Goal: Task Accomplishment & Management: Complete application form

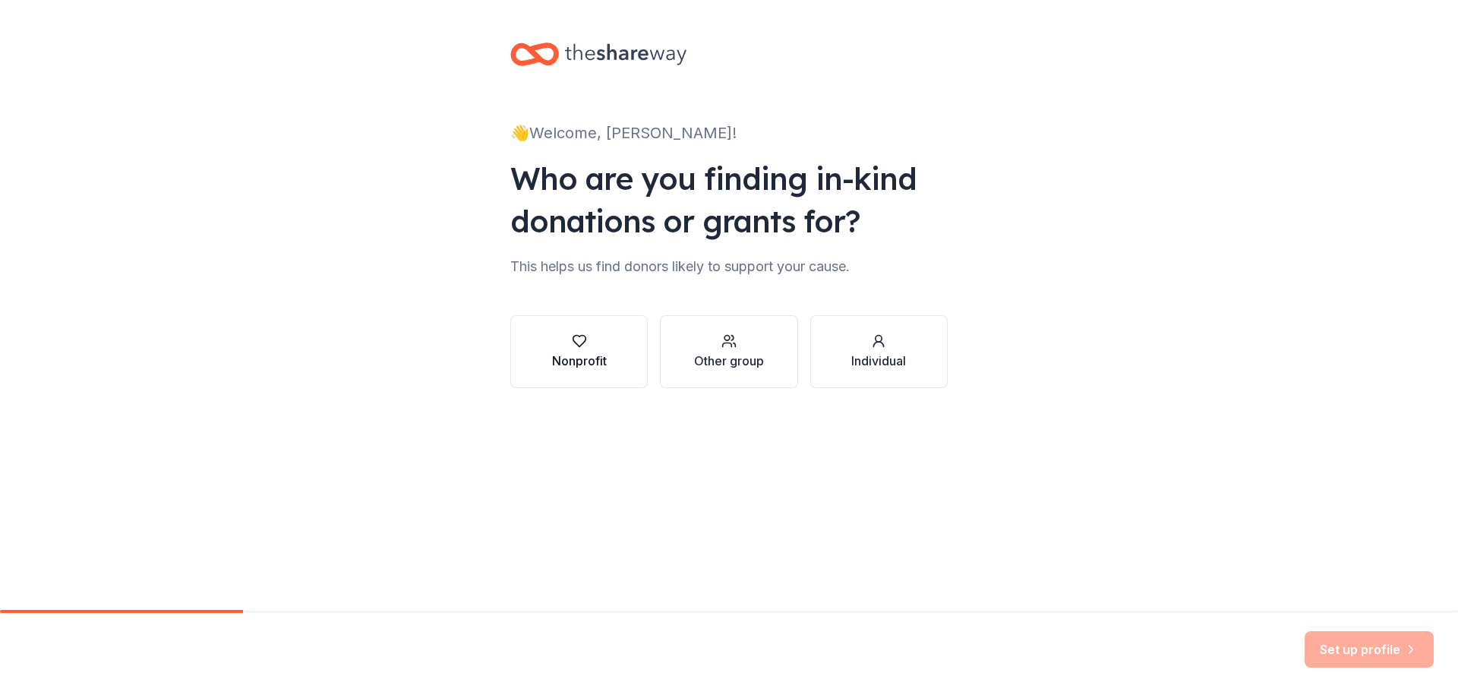
click at [586, 342] on icon "button" at bounding box center [579, 340] width 15 height 15
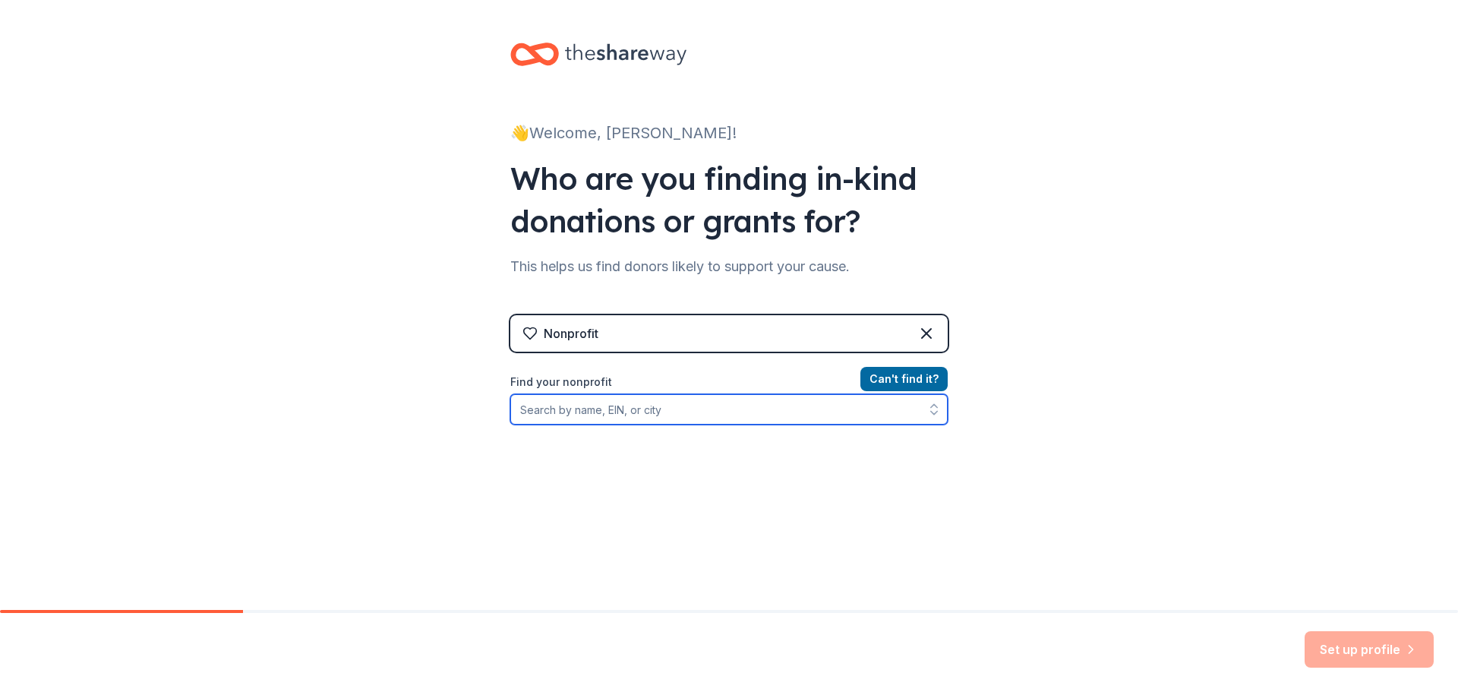
click at [610, 411] on input "Find your nonprofit" at bounding box center [728, 409] width 437 height 30
paste input "956080778"
type input "956080778"
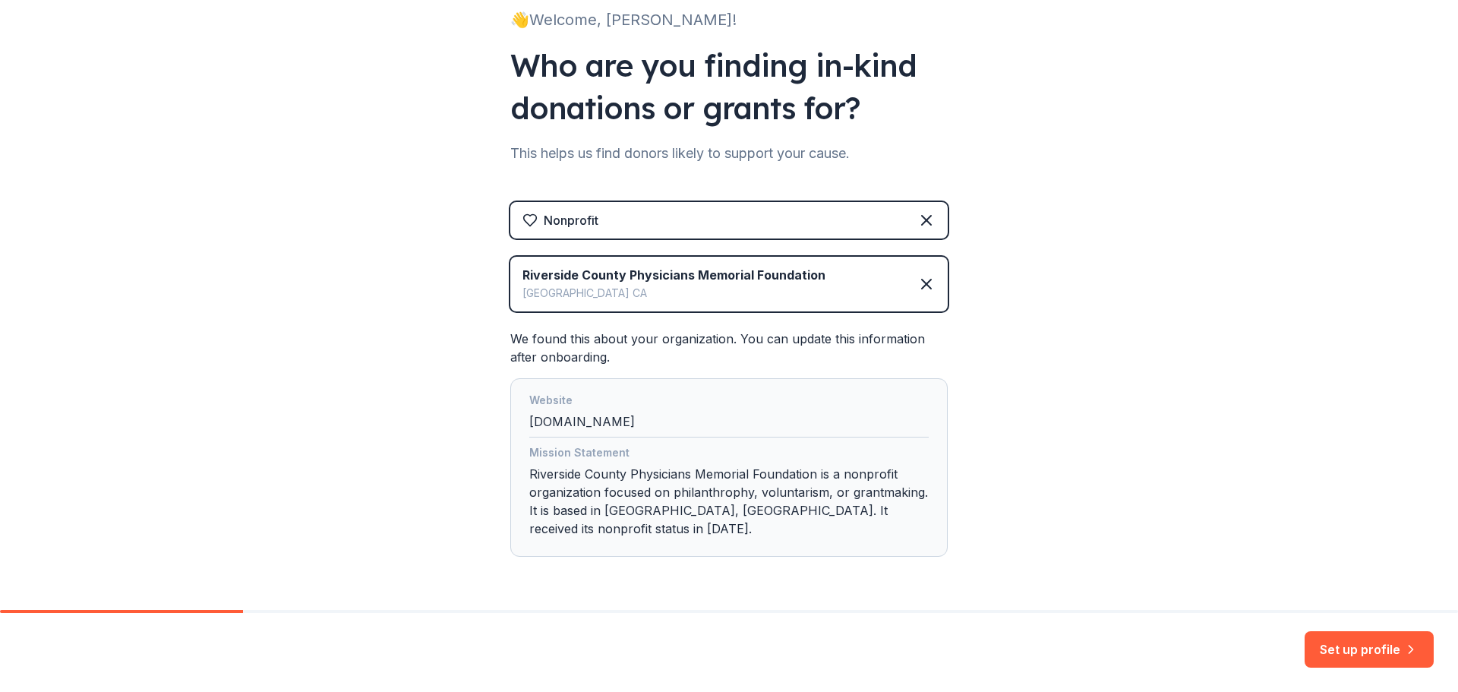
scroll to position [145, 0]
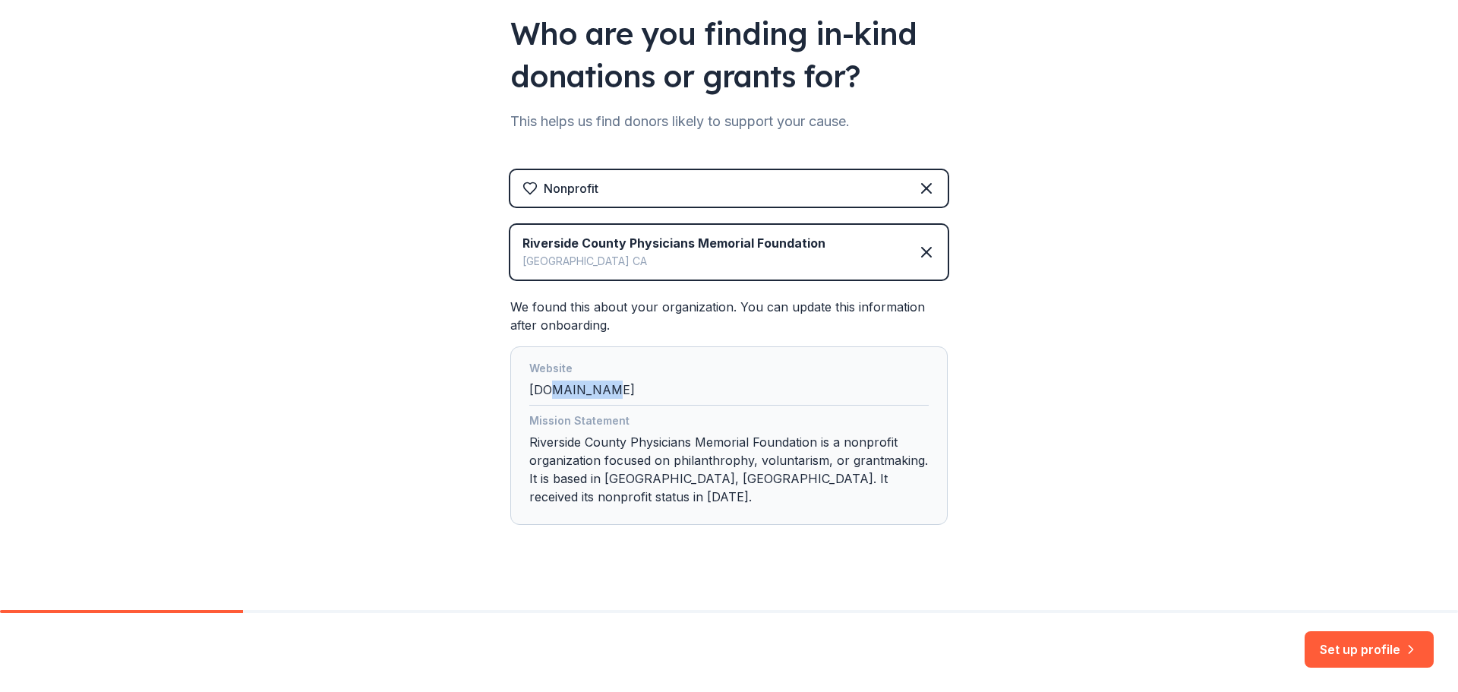
drag, startPoint x: 577, startPoint y: 396, endPoint x: 608, endPoint y: 394, distance: 31.2
click at [608, 395] on div "Website rcmanet.org" at bounding box center [728, 382] width 399 height 46
click at [608, 394] on div "Website rcmanet.org" at bounding box center [728, 382] width 399 height 46
click at [593, 388] on div "Website rcmanet.org" at bounding box center [728, 382] width 399 height 46
drag, startPoint x: 542, startPoint y: 479, endPoint x: 901, endPoint y: 479, distance: 358.4
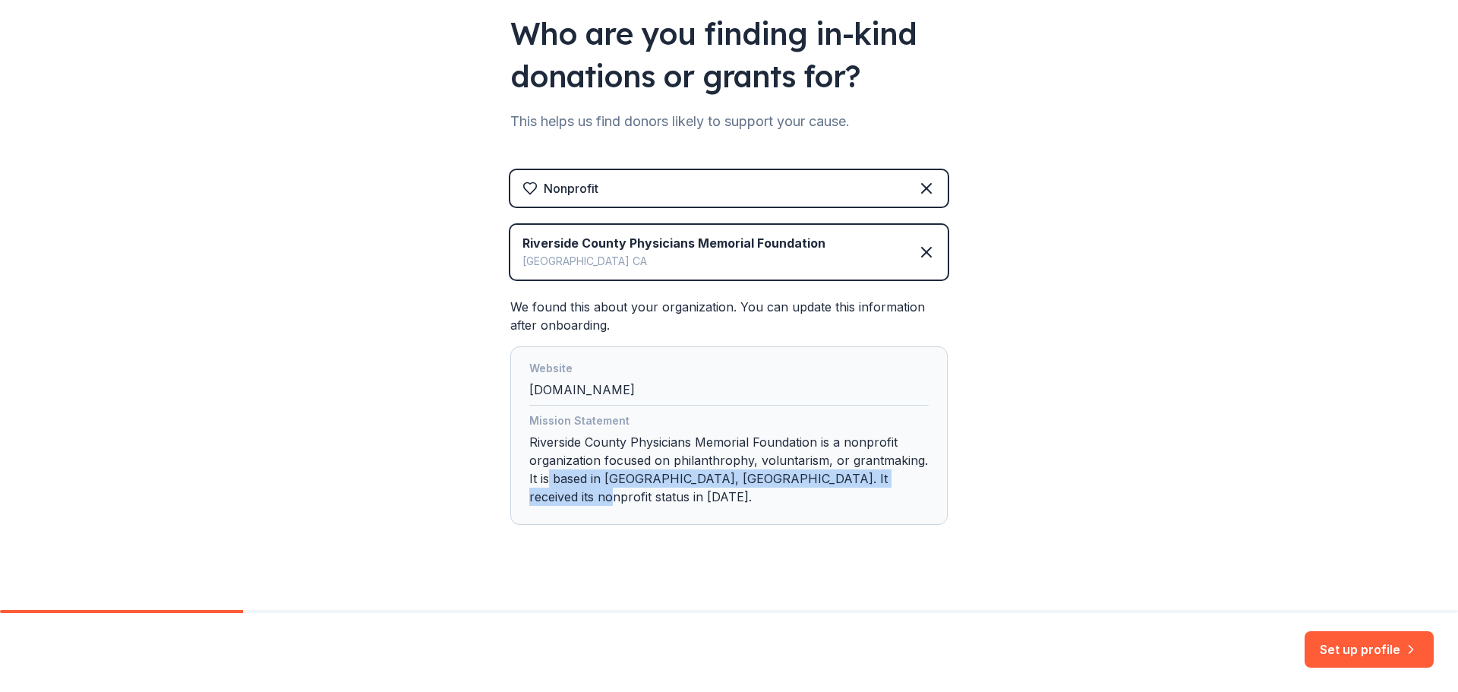
click at [901, 479] on div "Mission Statement Riverside County Physicians Memorial Foundation is a nonprofi…" at bounding box center [728, 462] width 399 height 100
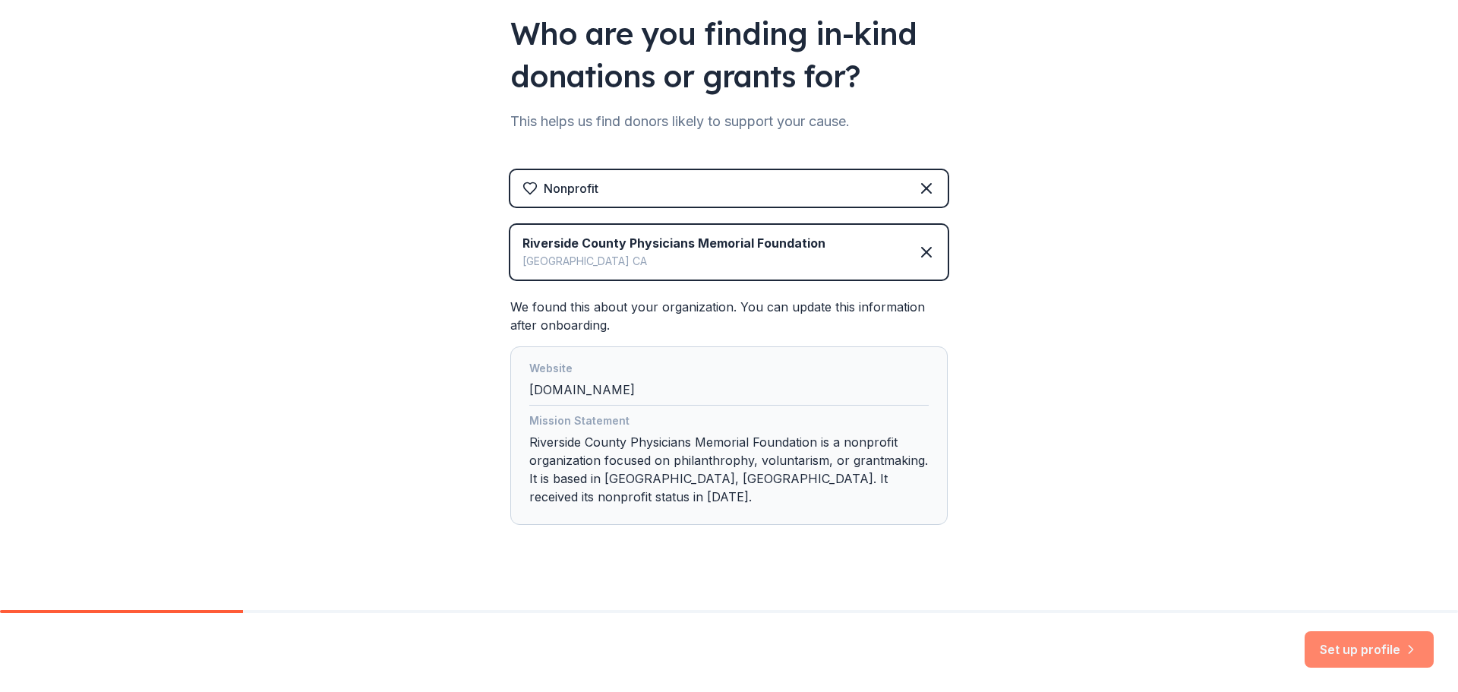
click at [1359, 641] on button "Set up profile" at bounding box center [1369, 649] width 129 height 36
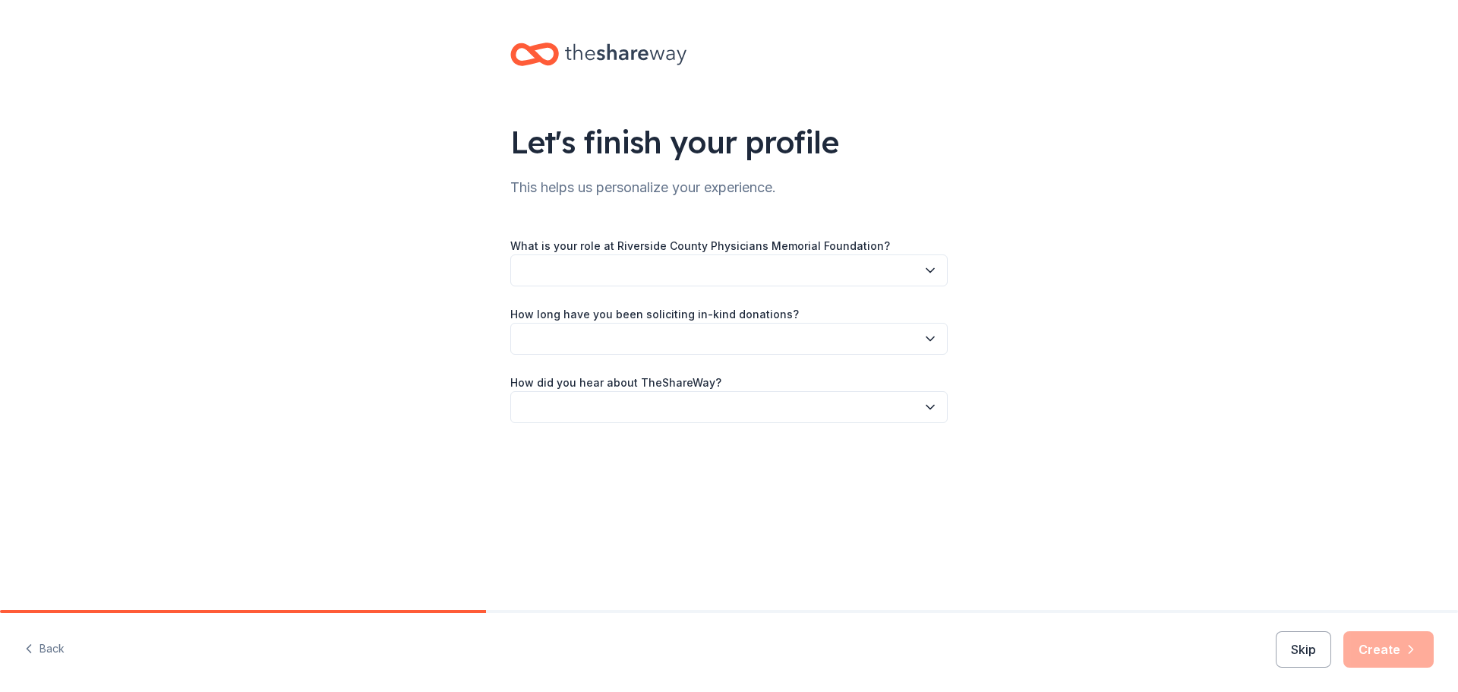
click at [552, 272] on button "button" at bounding box center [728, 270] width 437 height 32
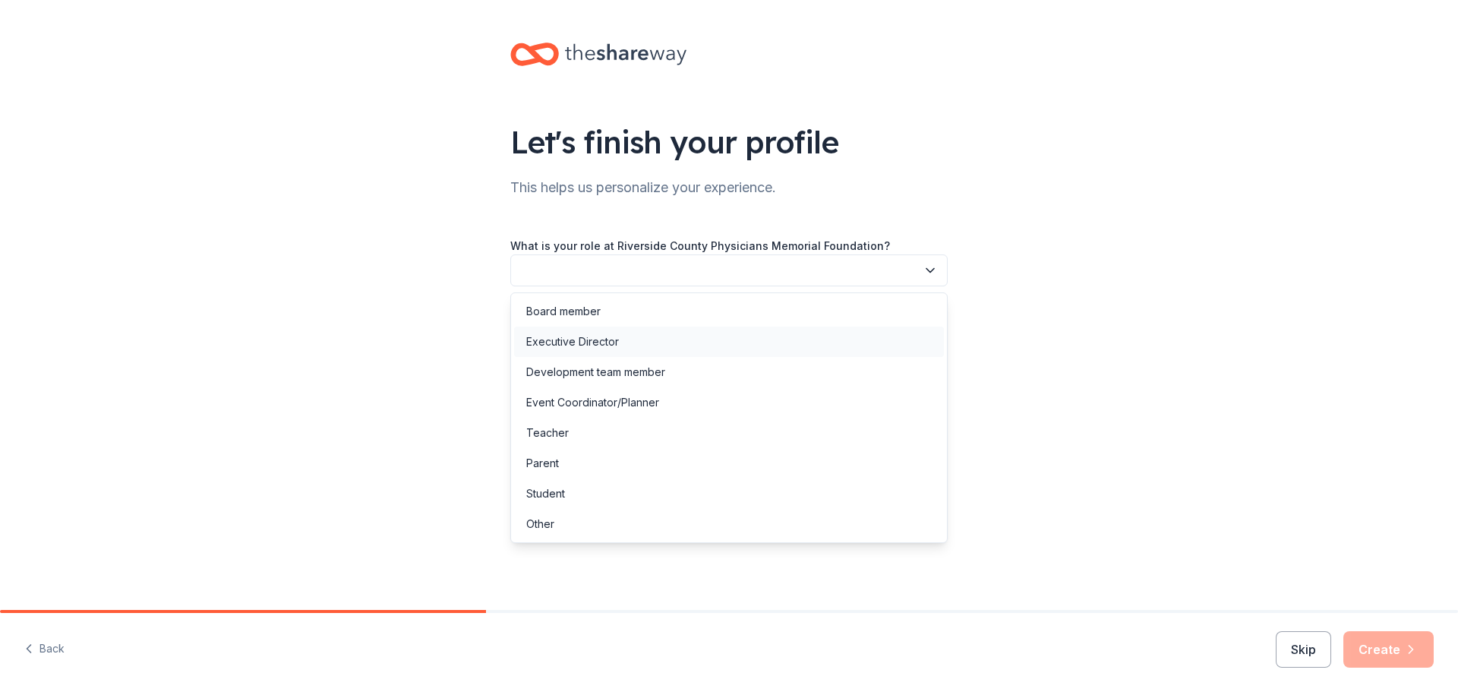
click at [546, 337] on div "Executive Director" at bounding box center [572, 342] width 93 height 18
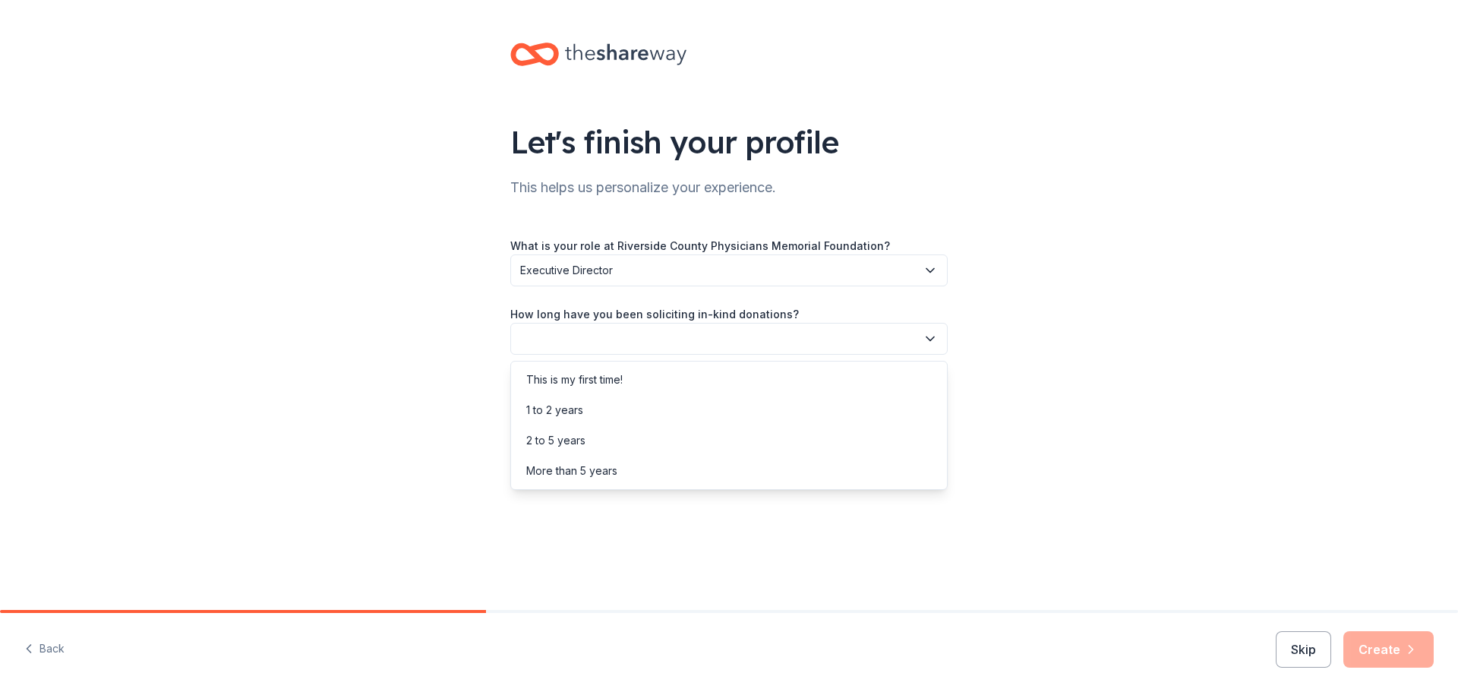
click at [558, 329] on button "button" at bounding box center [728, 339] width 437 height 32
click at [570, 383] on div "This is my first time!" at bounding box center [574, 380] width 96 height 18
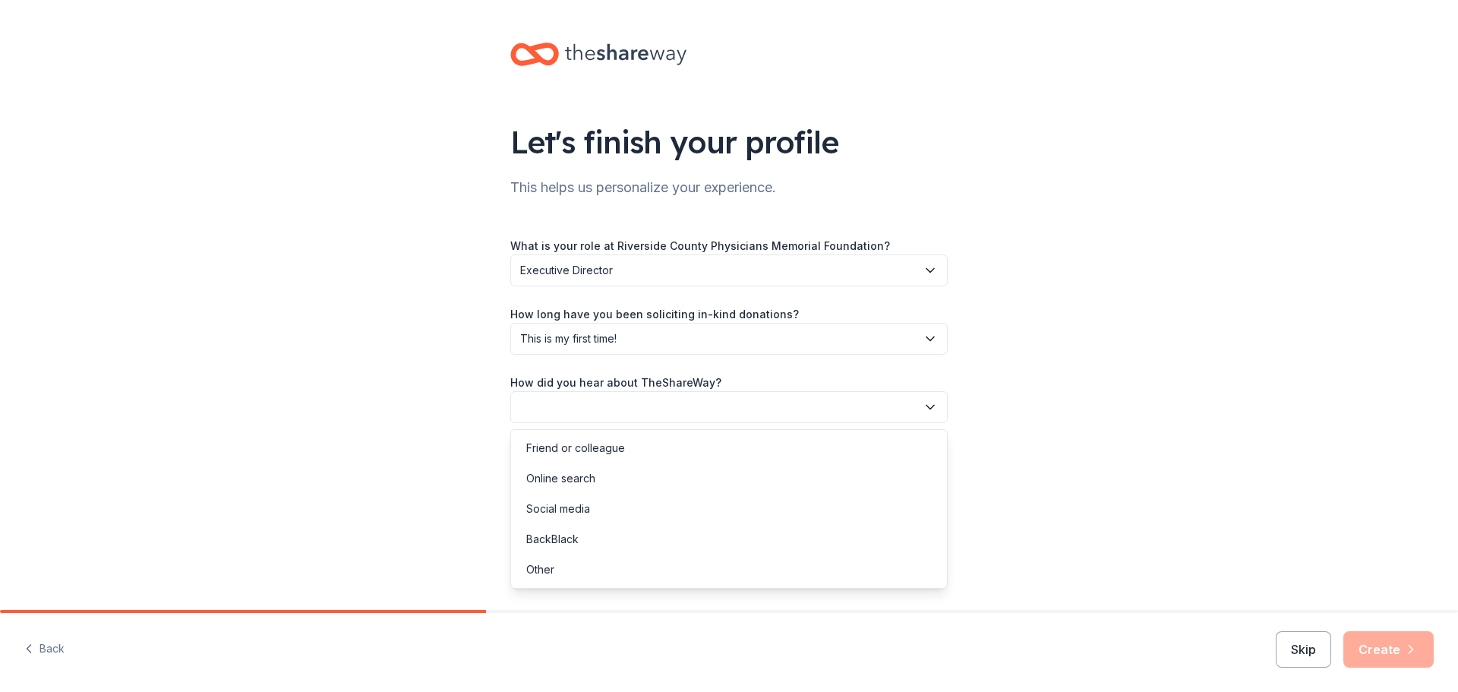
click at [689, 409] on button "button" at bounding box center [728, 407] width 437 height 32
click at [636, 459] on div "Friend or colleague" at bounding box center [729, 448] width 430 height 30
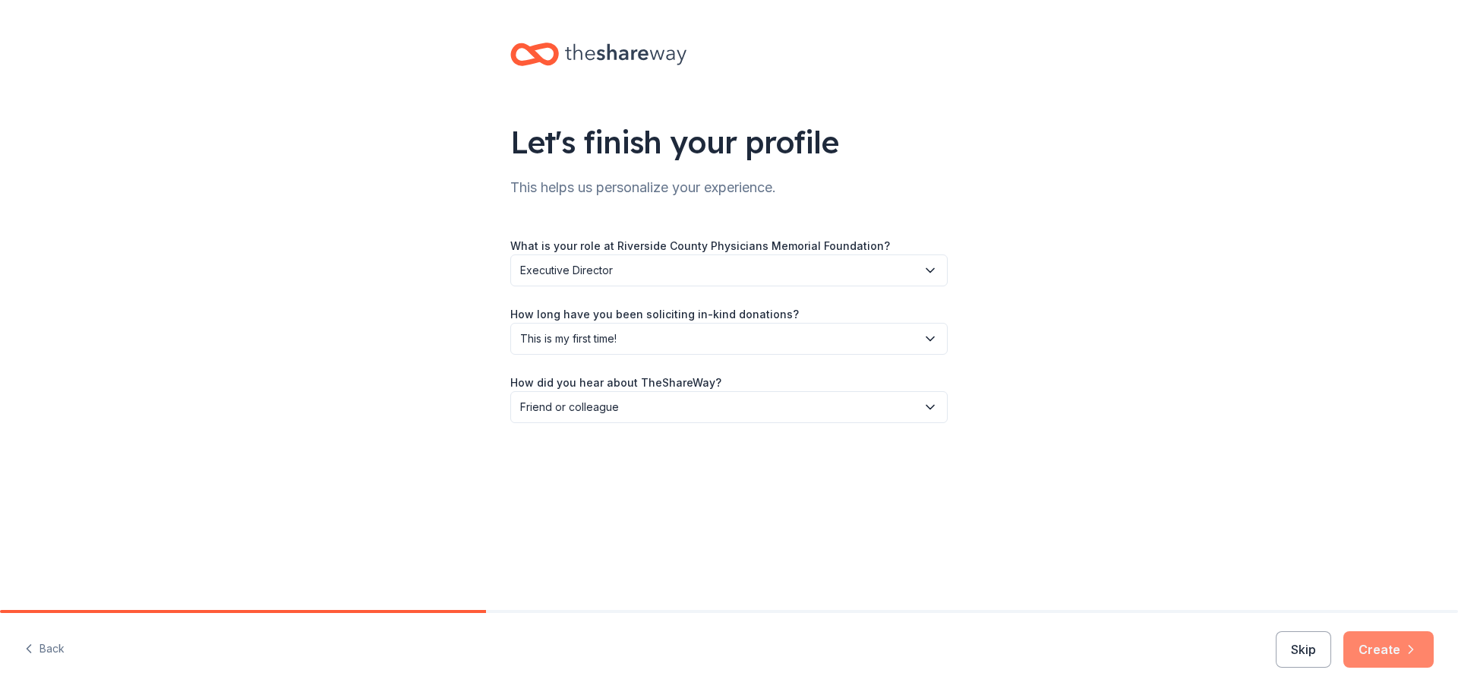
click at [1371, 652] on button "Create" at bounding box center [1388, 649] width 90 height 36
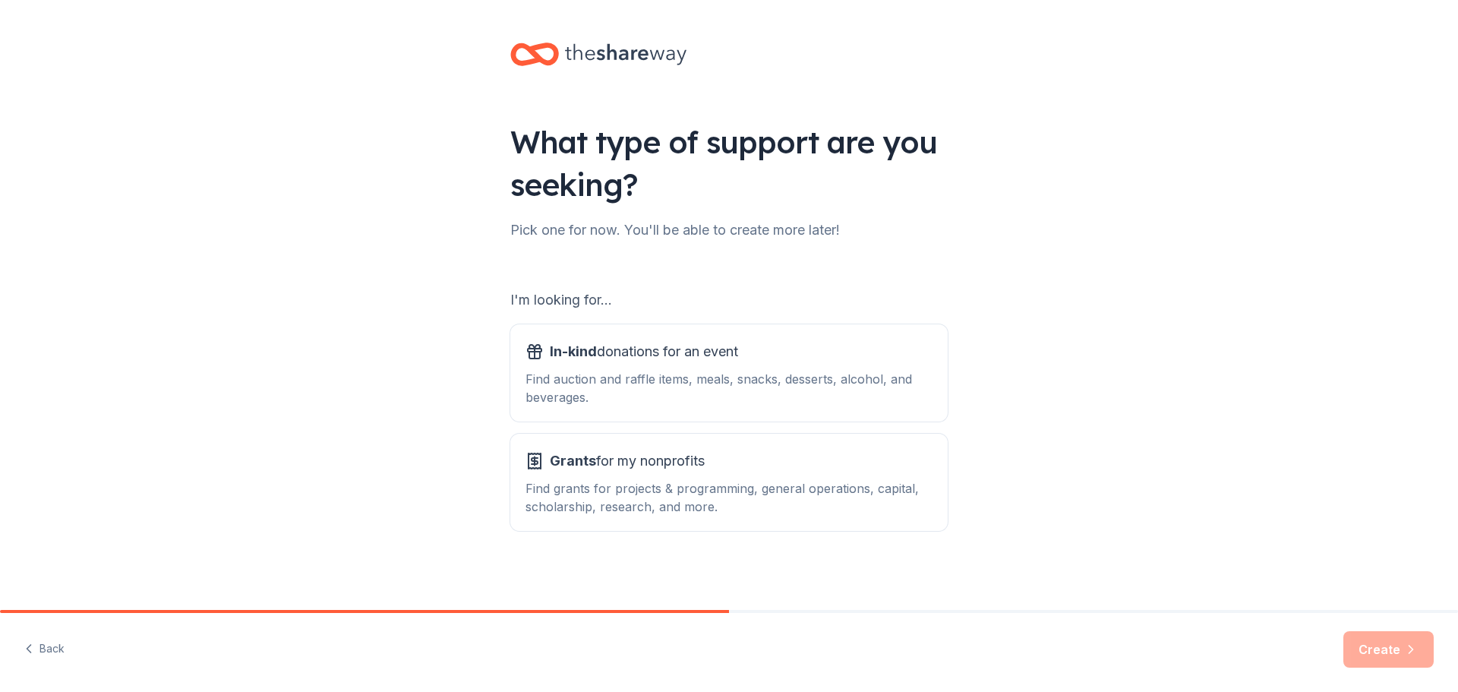
scroll to position [3, 0]
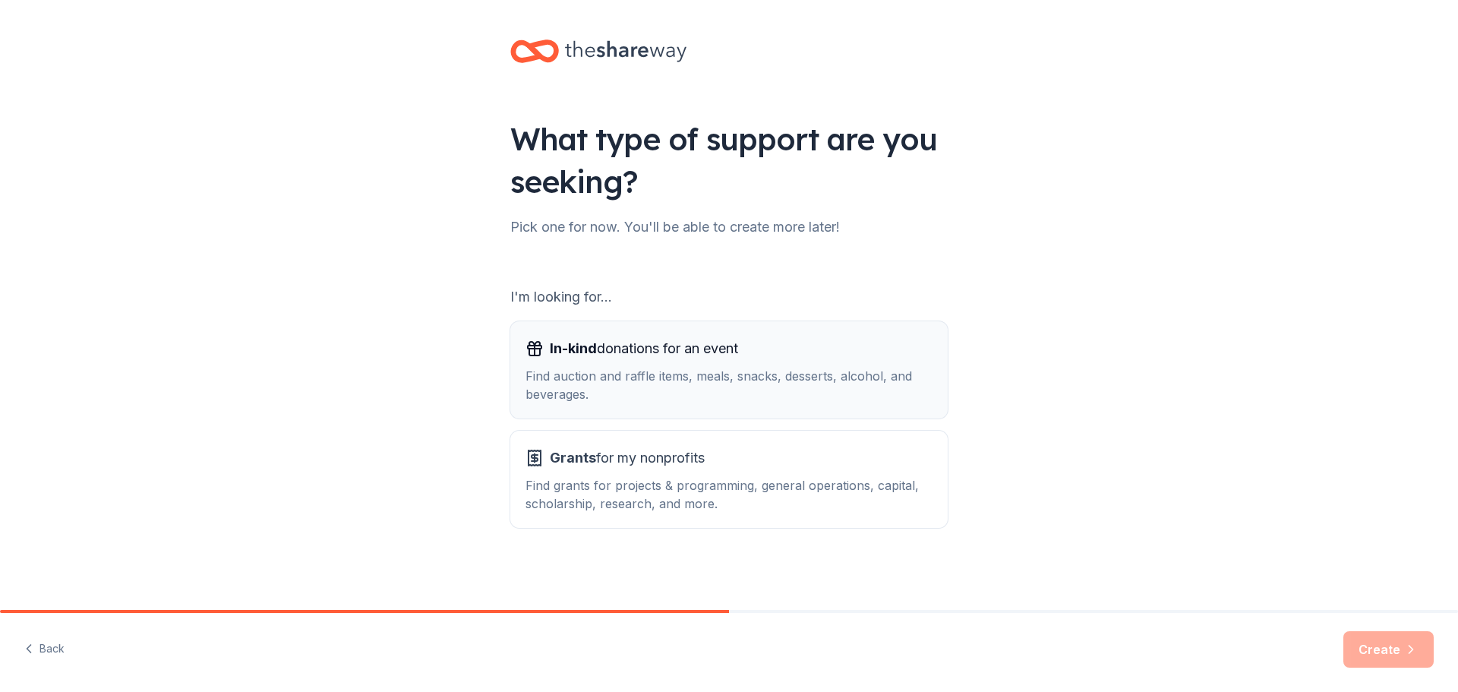
click at [556, 353] on span "In-kind" at bounding box center [573, 348] width 47 height 16
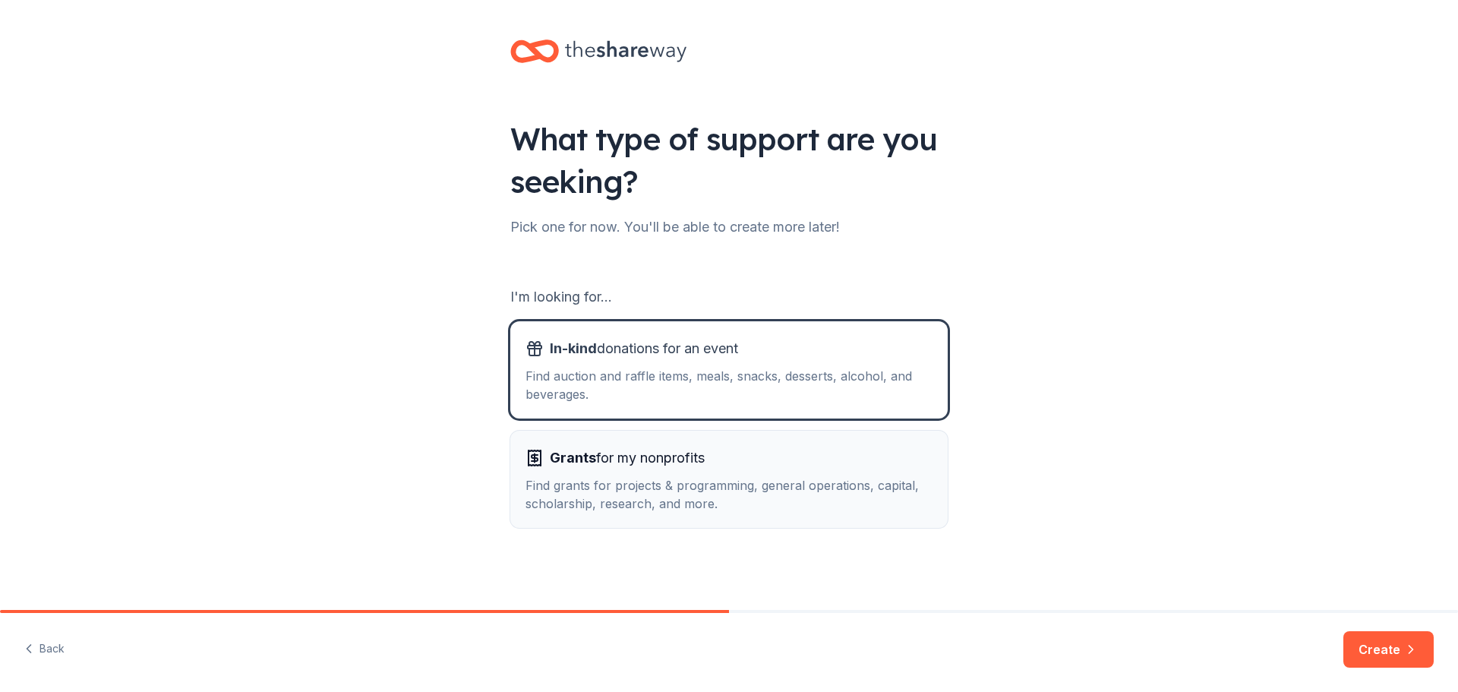
click at [599, 478] on div "Find grants for projects & programming, general operations, capital, scholarshi…" at bounding box center [728, 494] width 407 height 36
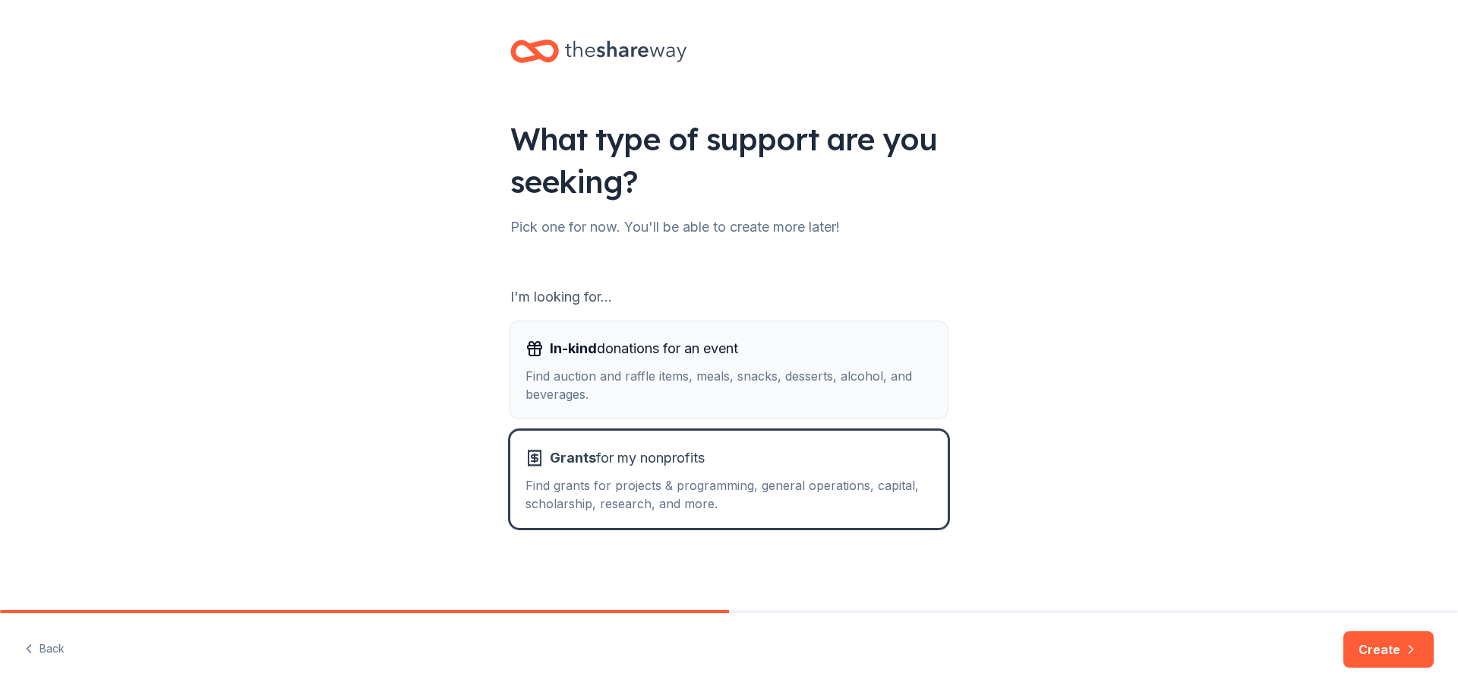
click at [548, 378] on div "Find auction and raffle items, meals, snacks, desserts, alcohol, and beverages." at bounding box center [728, 385] width 407 height 36
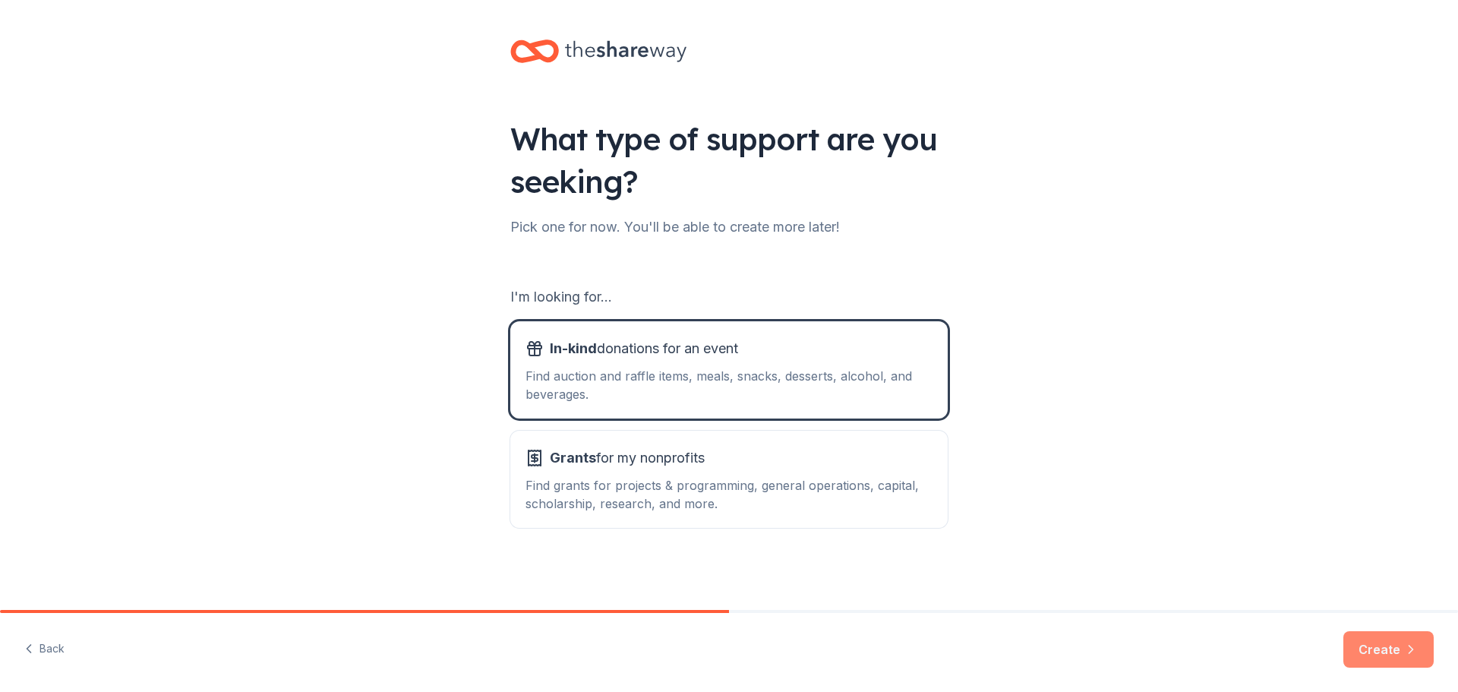
click at [1393, 643] on button "Create" at bounding box center [1388, 649] width 90 height 36
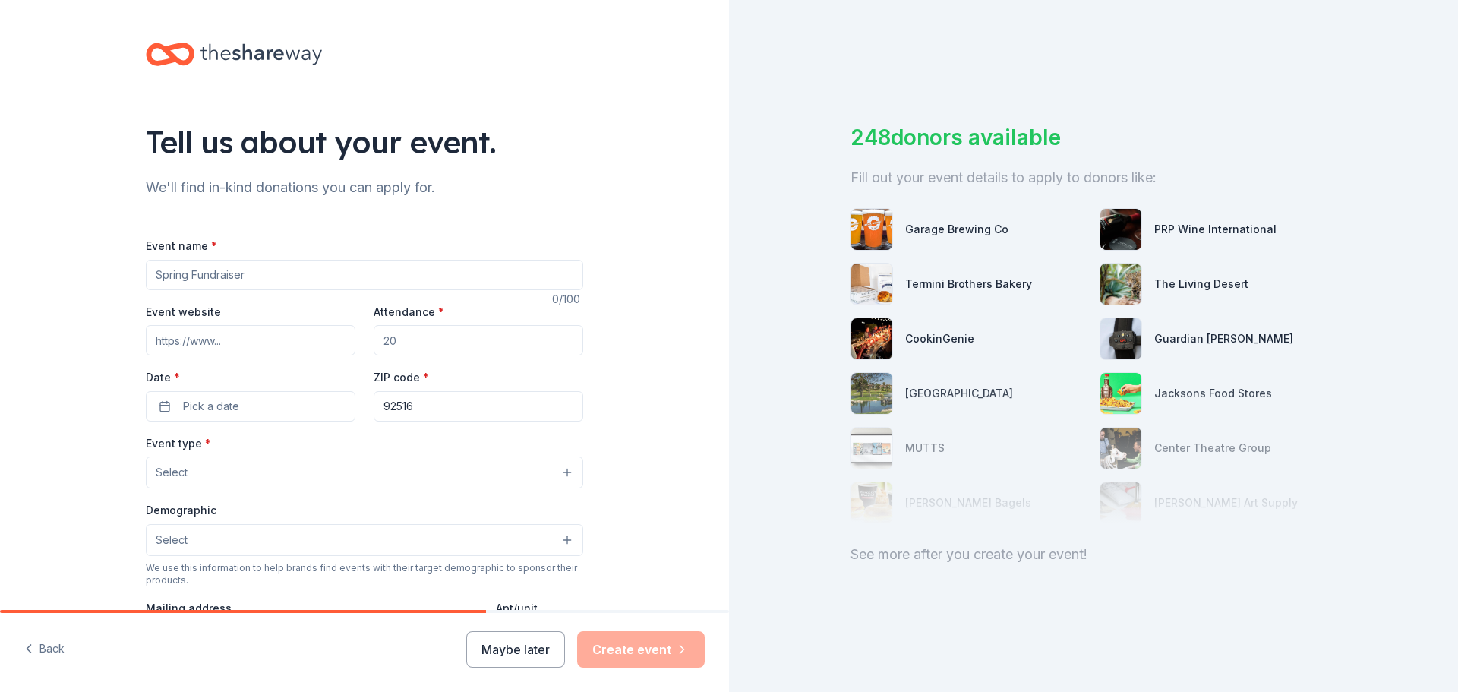
click at [245, 275] on input "Event name *" at bounding box center [364, 275] width 437 height 30
type input "15th Annual Caring for our Future Medical Scholarship Fundraiser"
click at [308, 345] on input "Event website" at bounding box center [251, 340] width 210 height 30
click at [290, 340] on input "Event website" at bounding box center [251, 340] width 210 height 30
paste input "http://www.rcmadocs.org/healthcarestars"
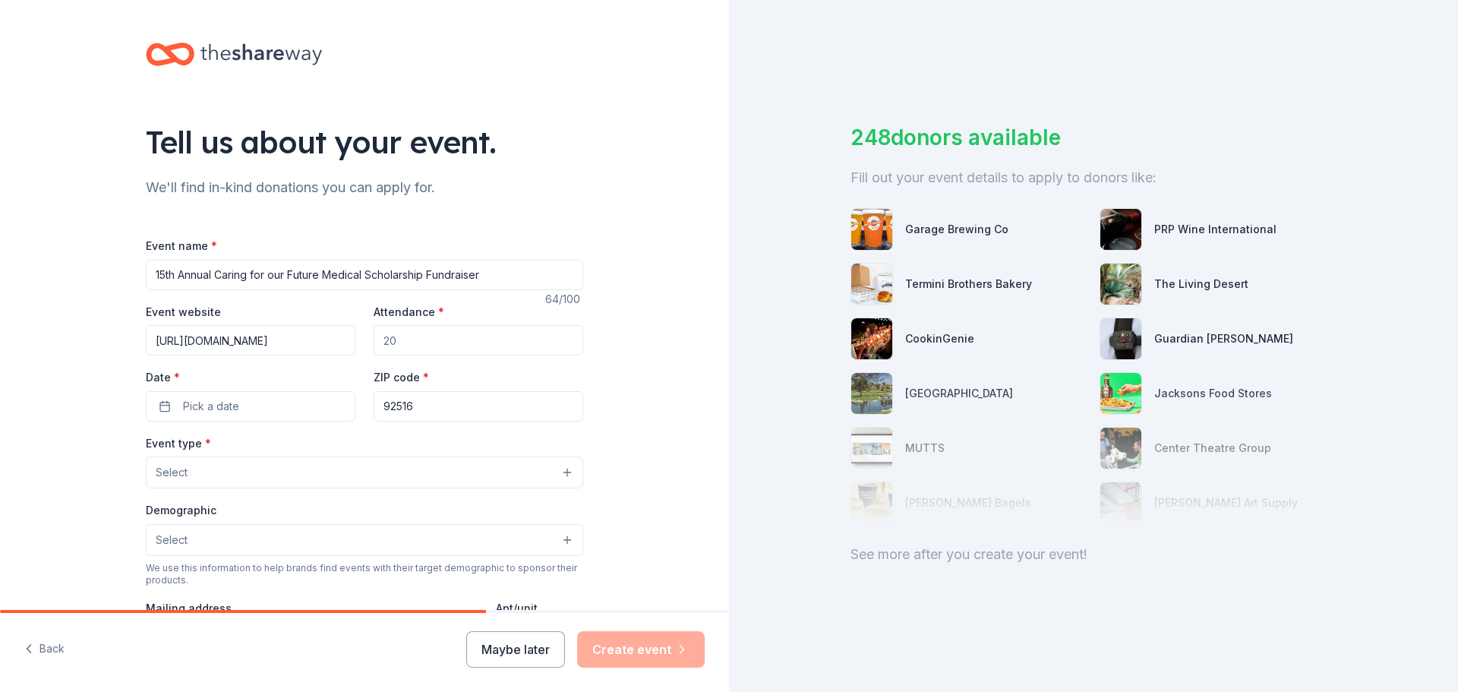
scroll to position [0, 21]
type input "http://www.rcmadocs.org/healthcarestars"
click at [430, 334] on input "Attendance *" at bounding box center [479, 340] width 210 height 30
type input "150"
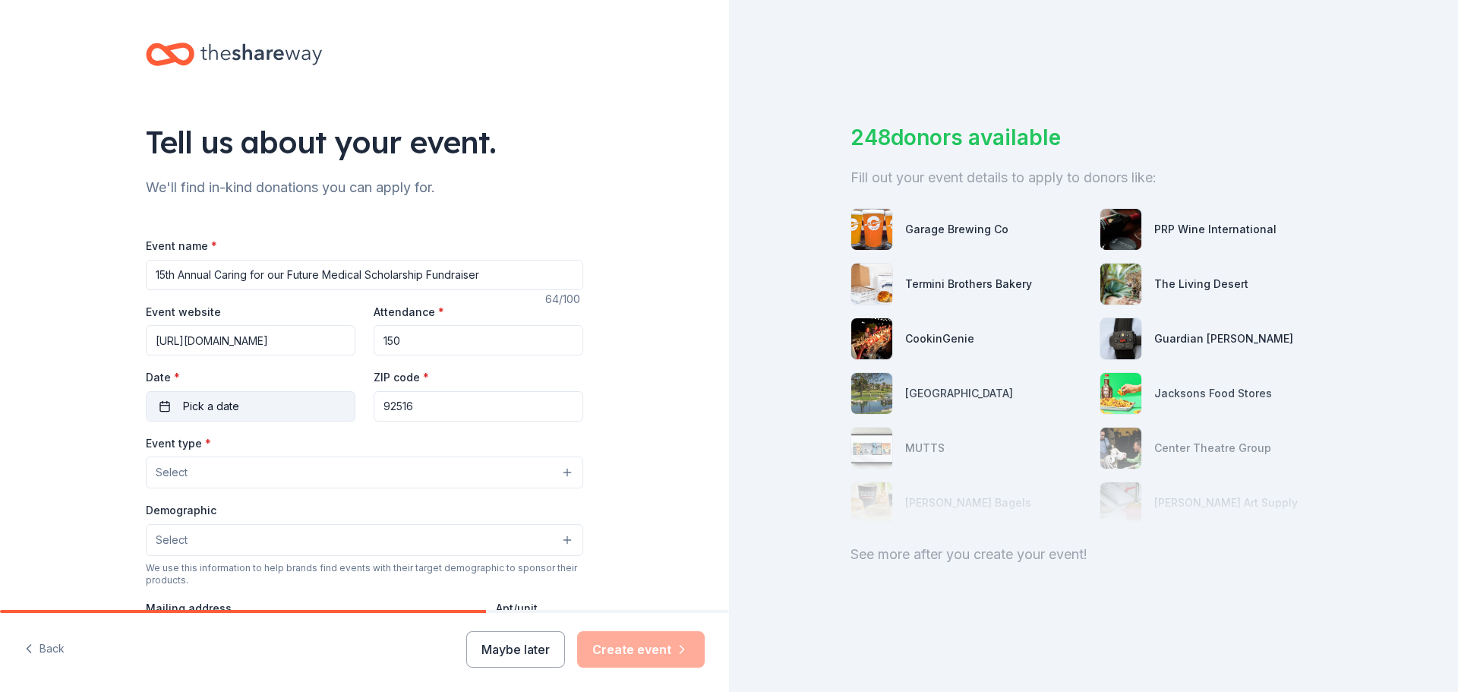
click at [264, 412] on button "Pick a date" at bounding box center [251, 406] width 210 height 30
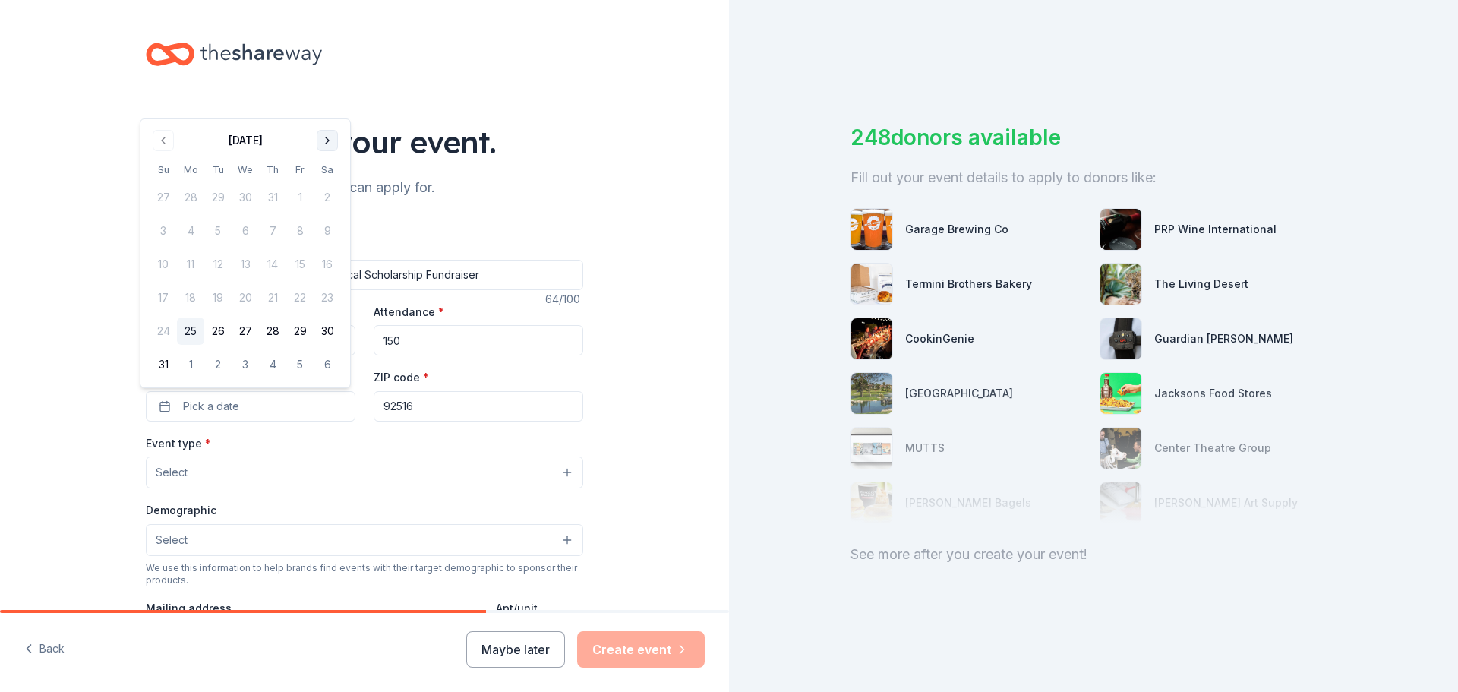
click at [324, 142] on button "Go to next month" at bounding box center [327, 140] width 21 height 21
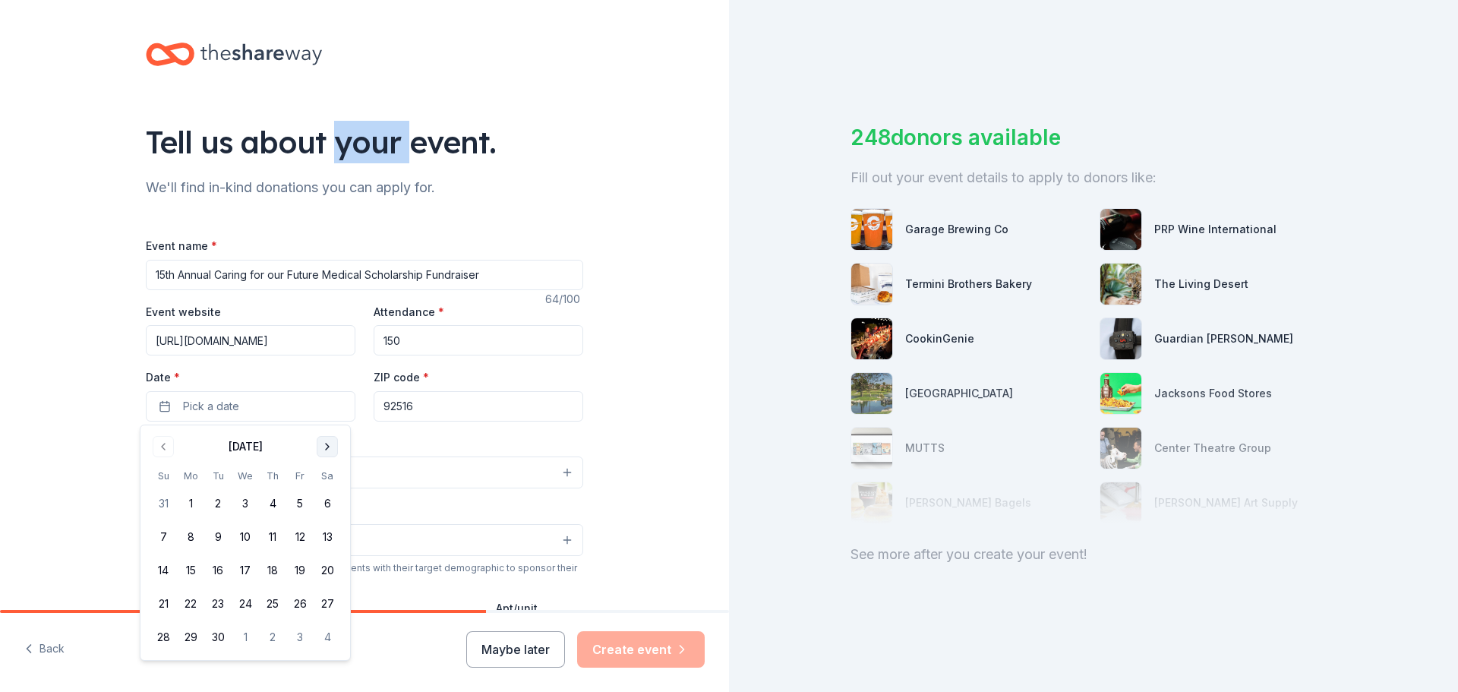
click at [324, 142] on div "Tell us about your event." at bounding box center [364, 142] width 437 height 43
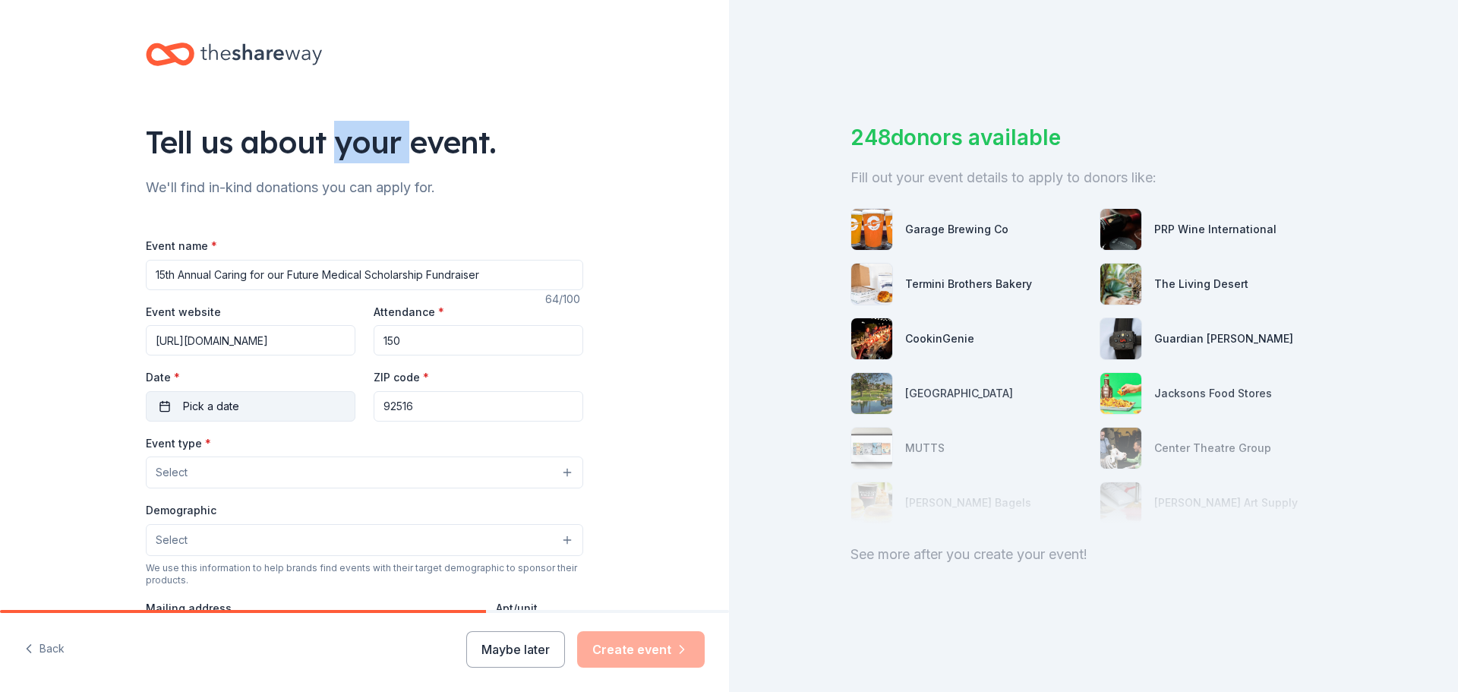
click at [264, 407] on button "Pick a date" at bounding box center [251, 406] width 210 height 30
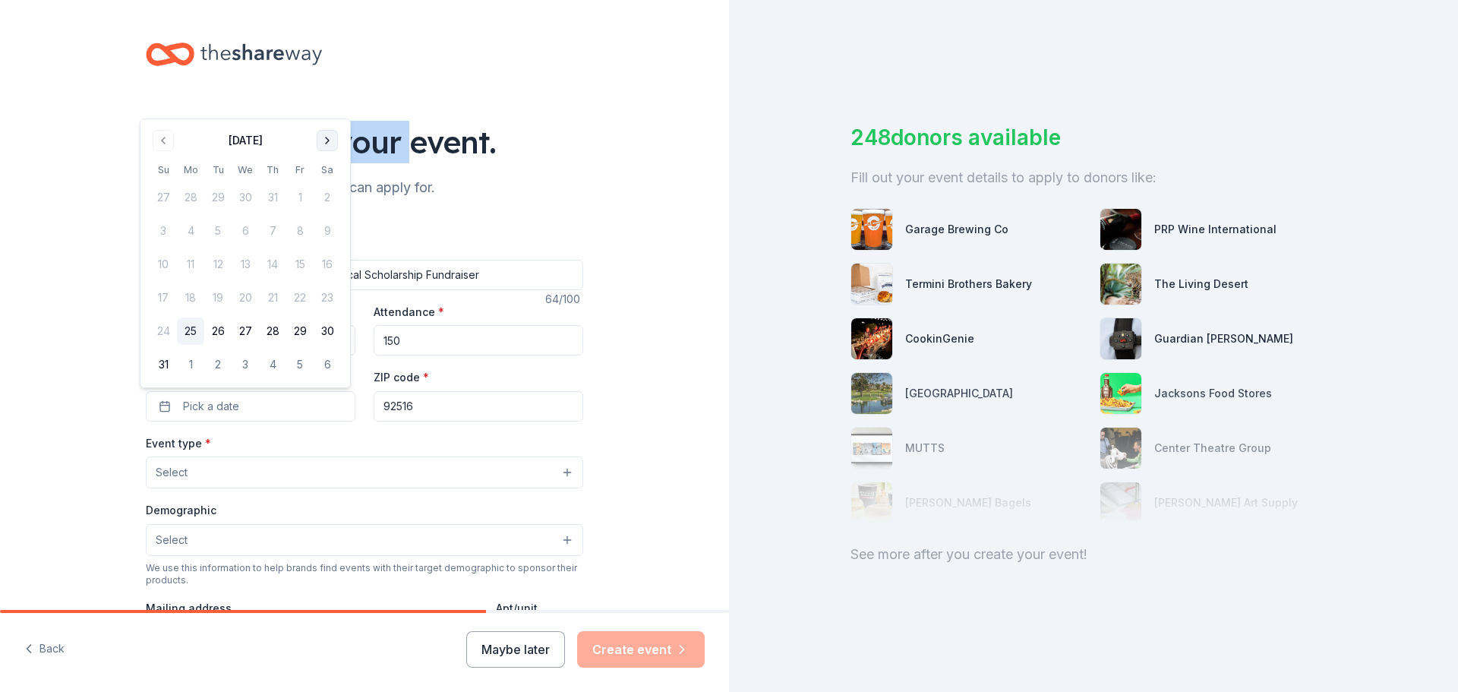
click at [324, 147] on button "Go to next month" at bounding box center [327, 140] width 21 height 21
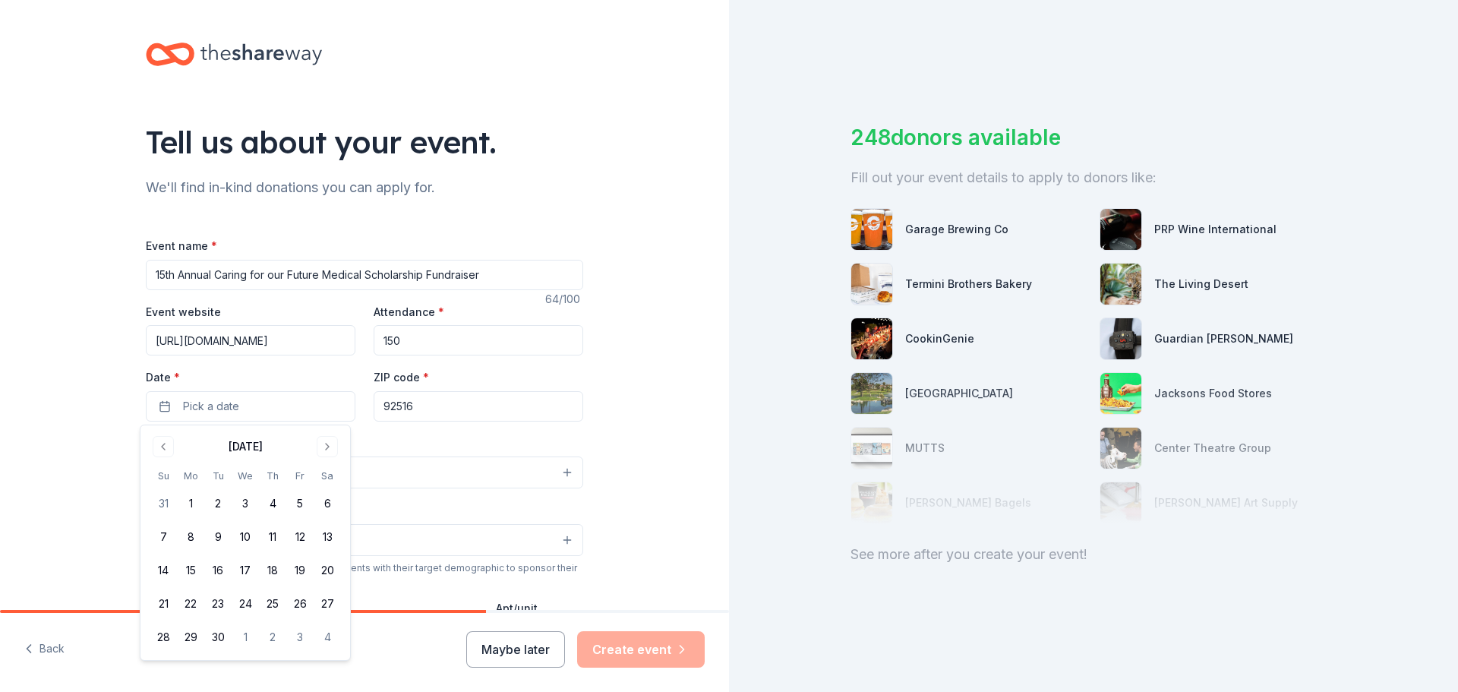
click at [320, 434] on div "September 2025" at bounding box center [245, 444] width 191 height 21
click at [321, 445] on button "Go to next month" at bounding box center [327, 446] width 21 height 21
click at [249, 639] on button "29" at bounding box center [245, 636] width 27 height 27
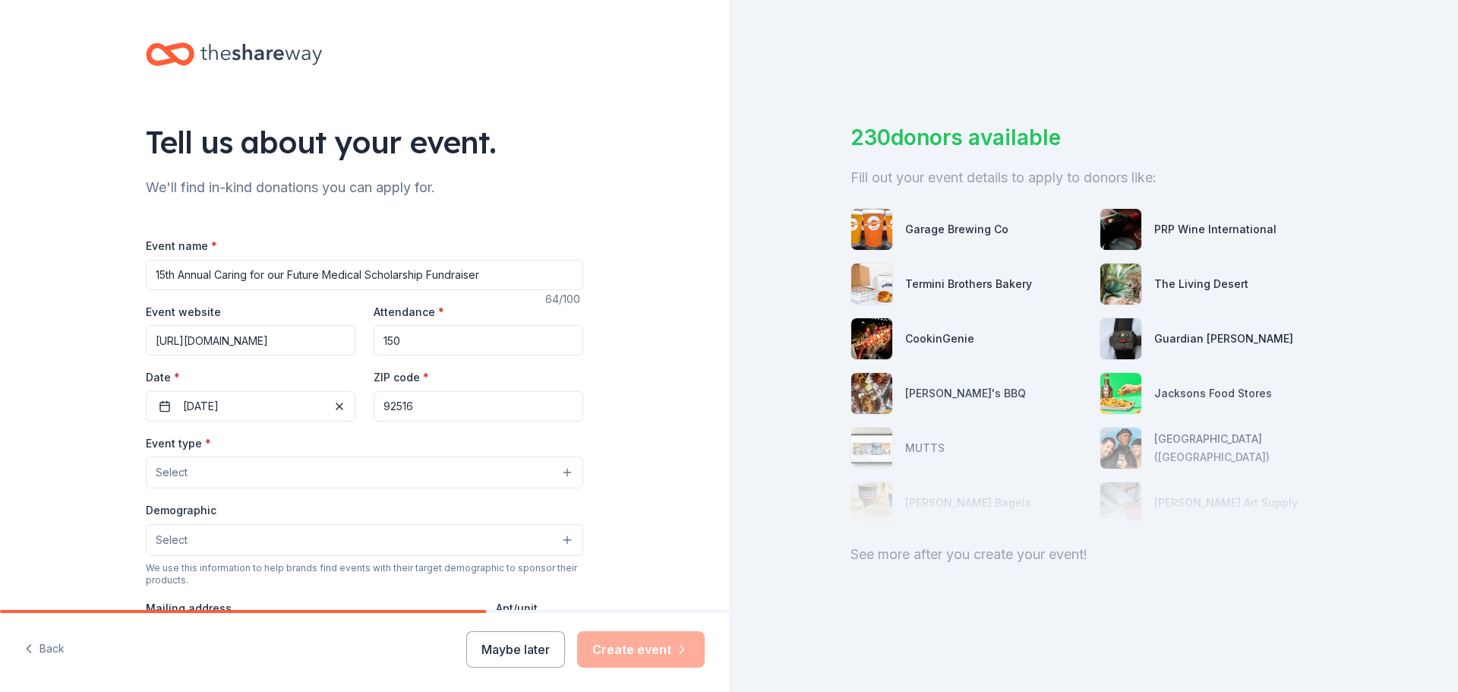
click at [443, 402] on input "92516" at bounding box center [479, 406] width 210 height 30
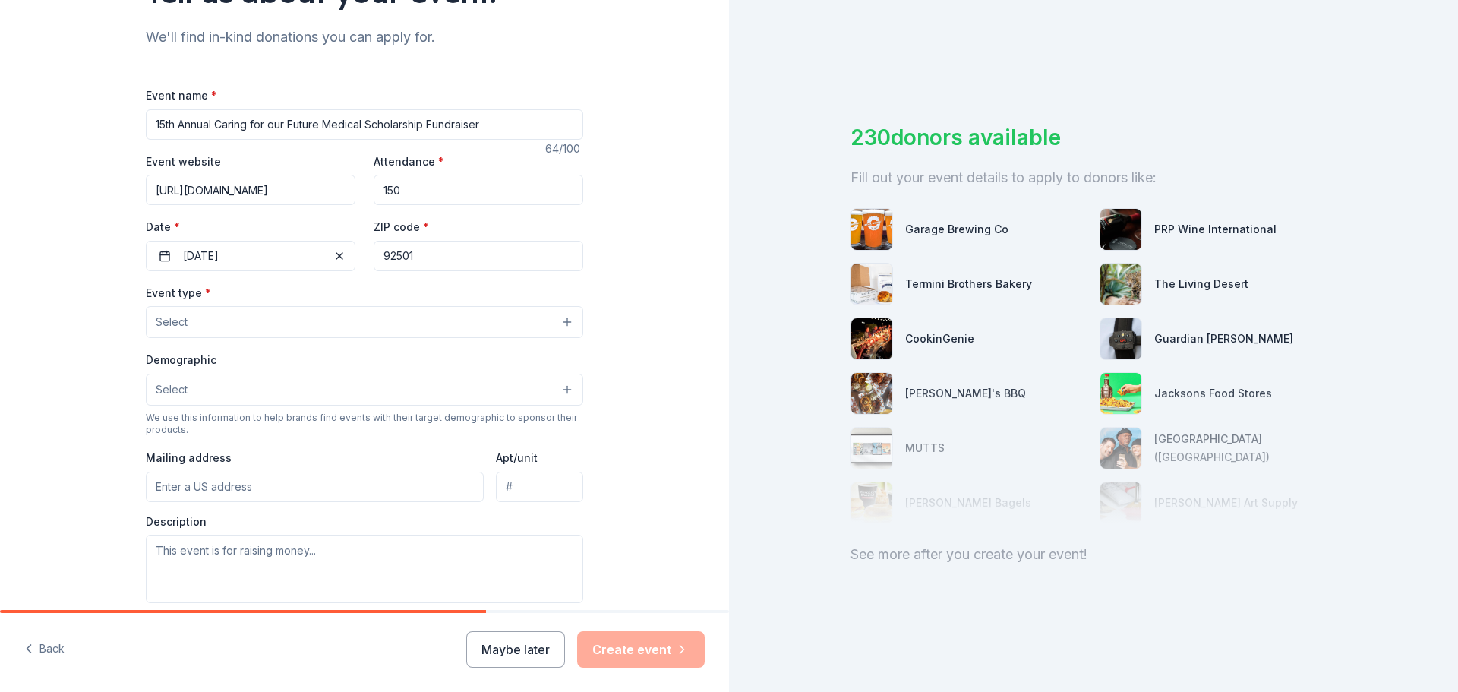
scroll to position [152, 0]
type input "92501"
click at [272, 312] on button "Select" at bounding box center [364, 321] width 437 height 32
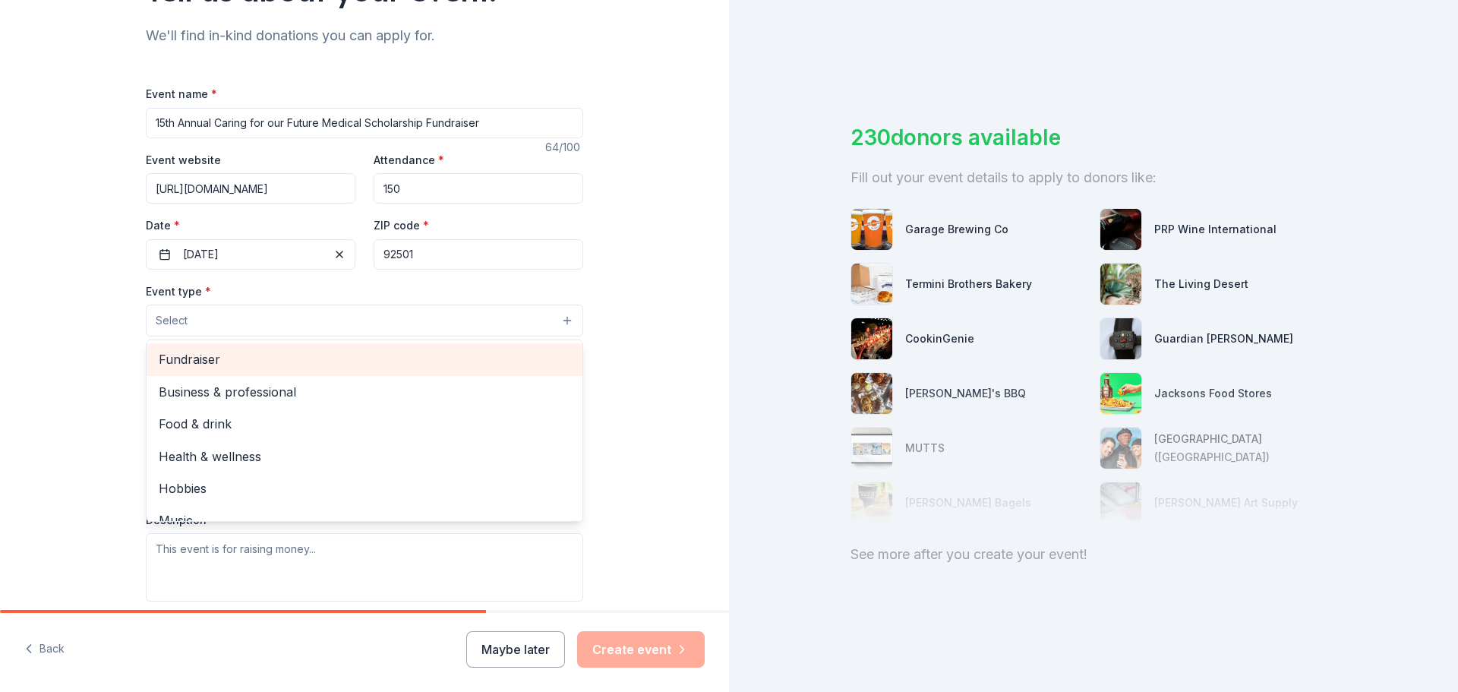
click at [230, 358] on span "Fundraiser" at bounding box center [365, 359] width 412 height 20
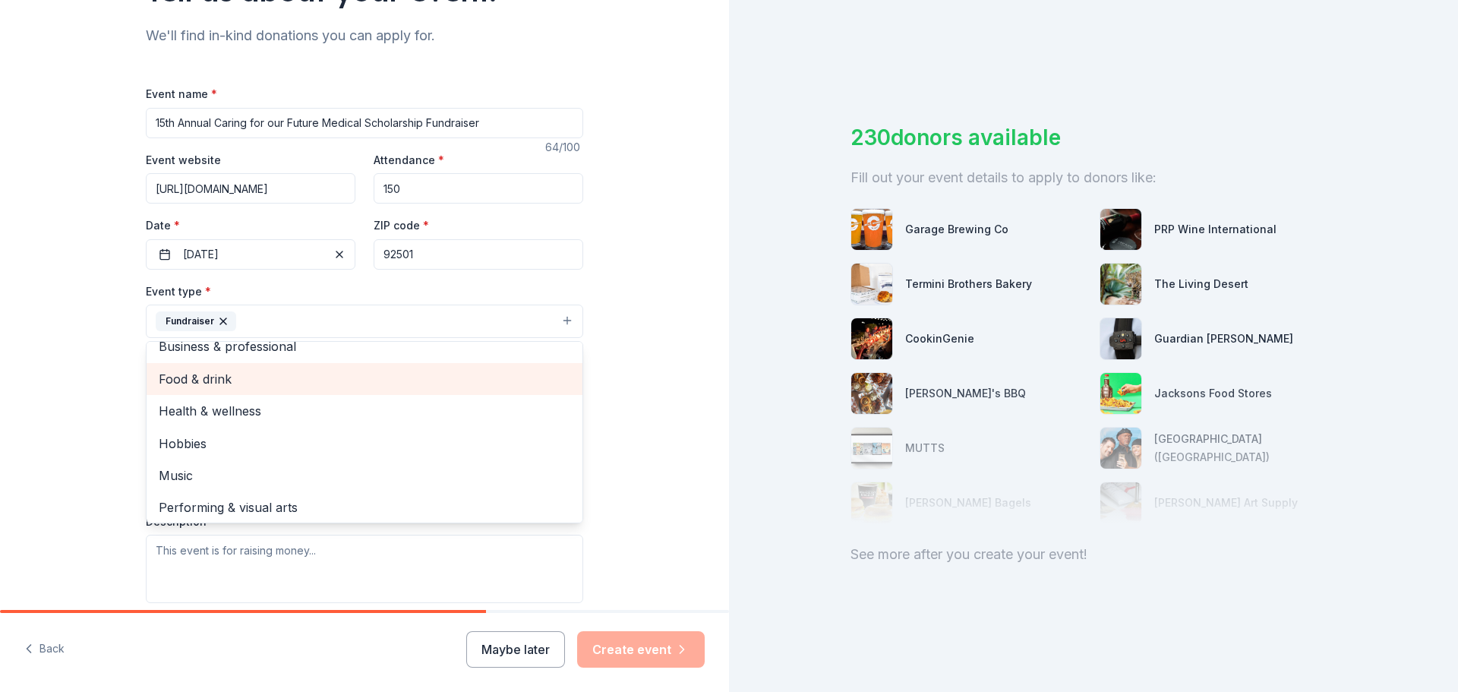
scroll to position [18, 0]
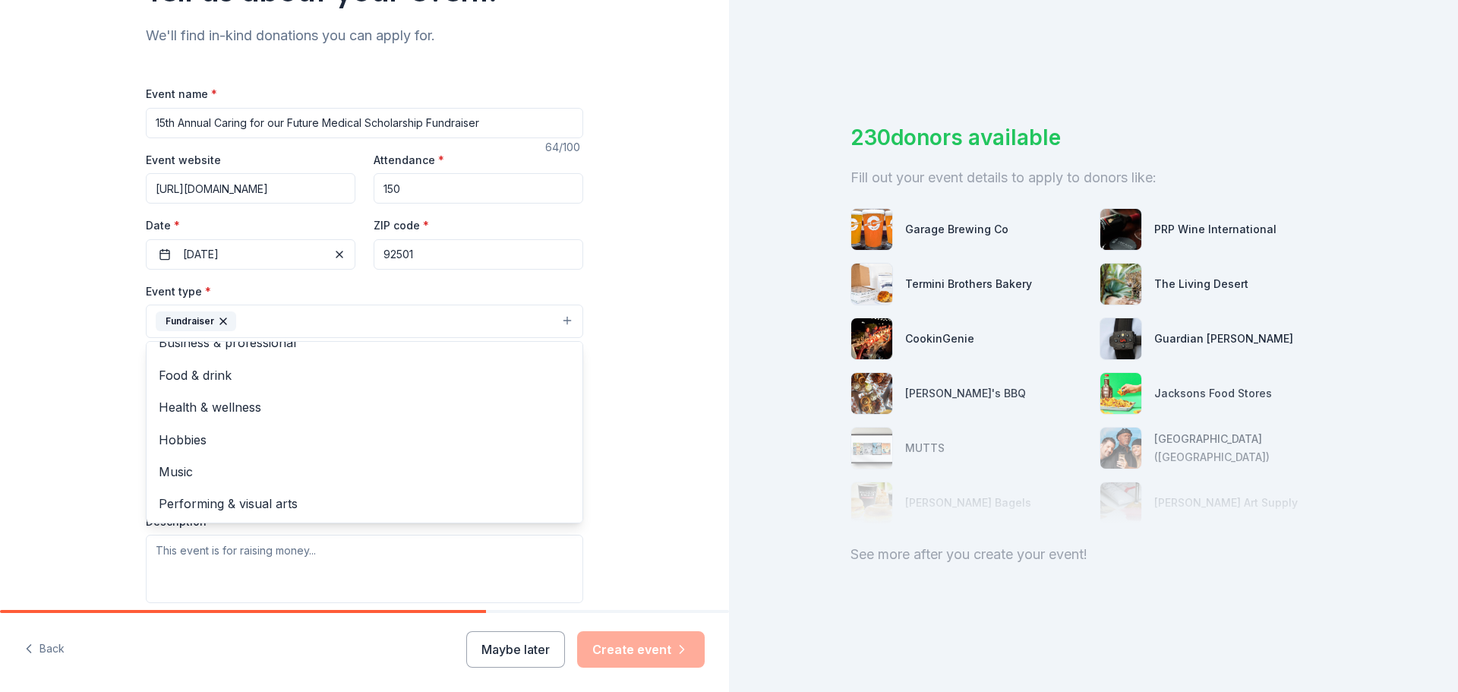
click at [83, 412] on div "Tell us about your event. We'll find in-kind donations you can apply for. Event…" at bounding box center [364, 354] width 729 height 1012
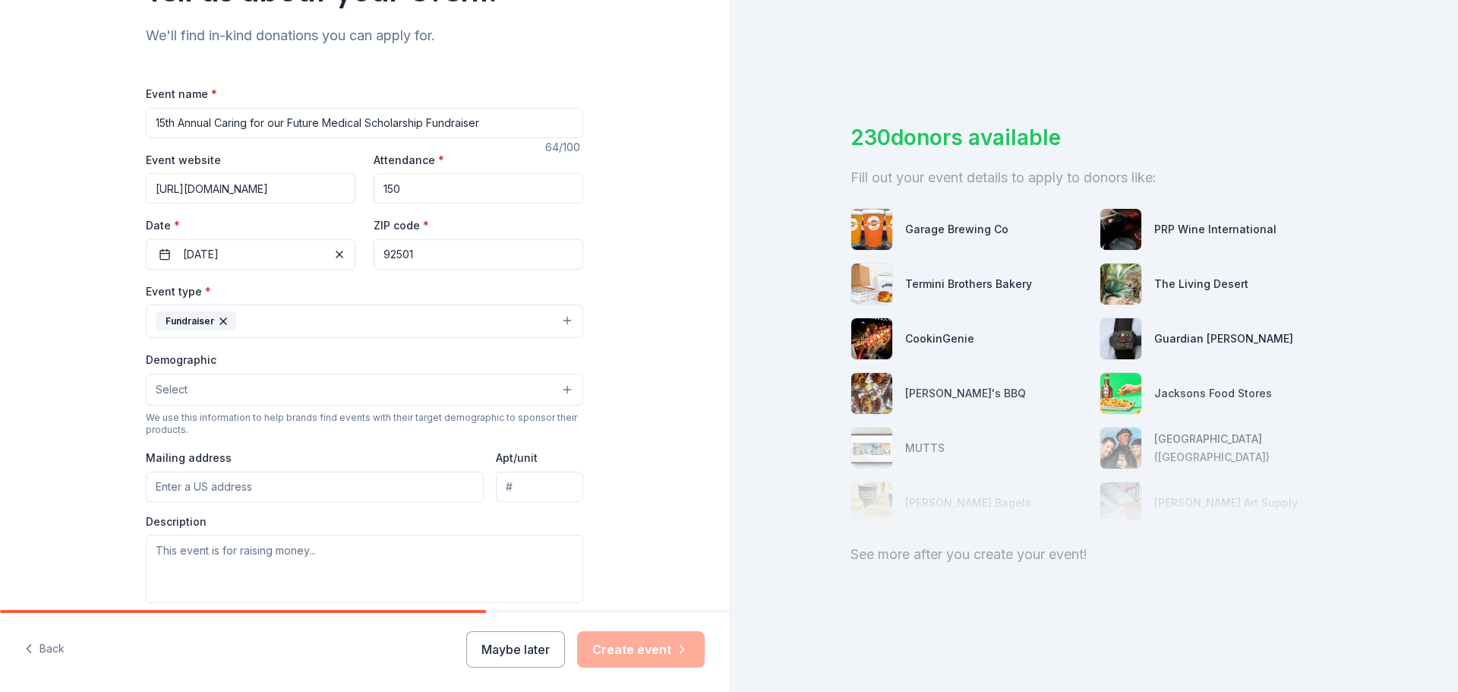
click at [220, 391] on button "Select" at bounding box center [364, 390] width 437 height 32
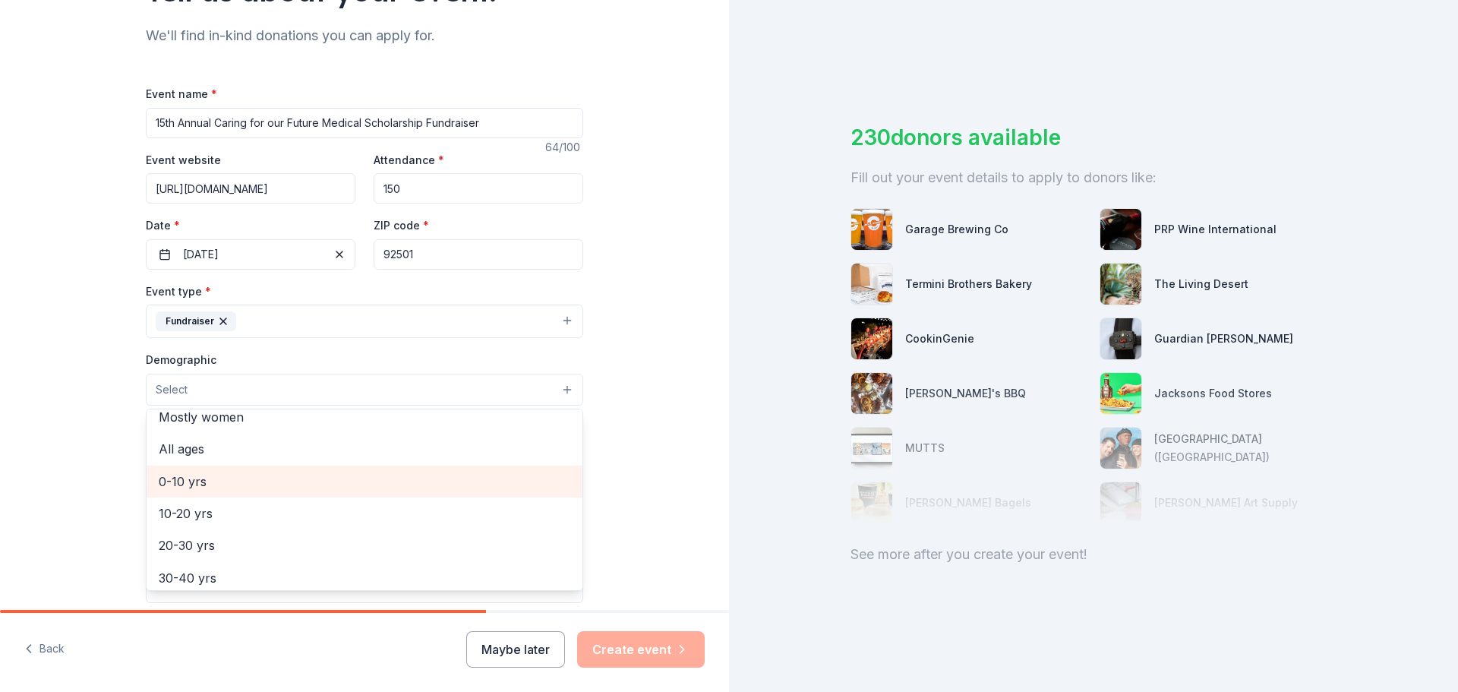
scroll to position [0, 0]
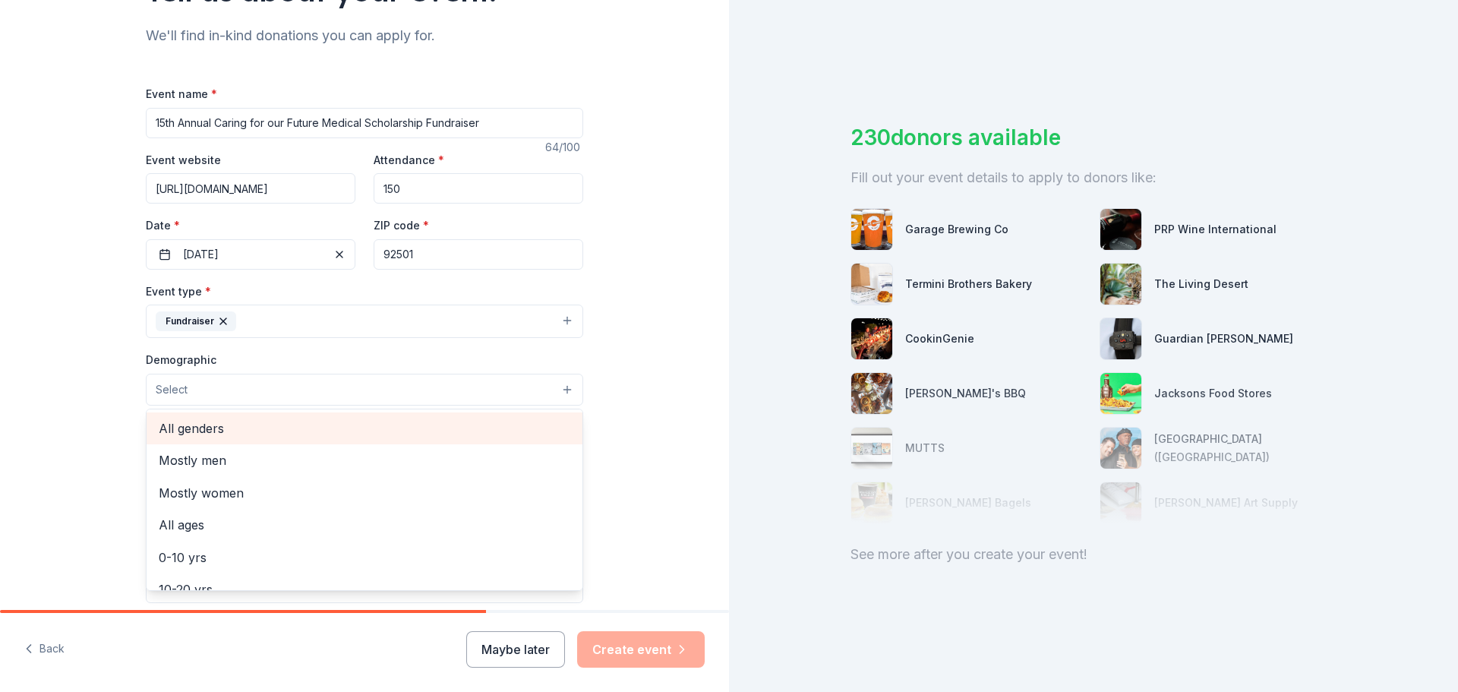
click at [181, 428] on span "All genders" at bounding box center [365, 428] width 412 height 20
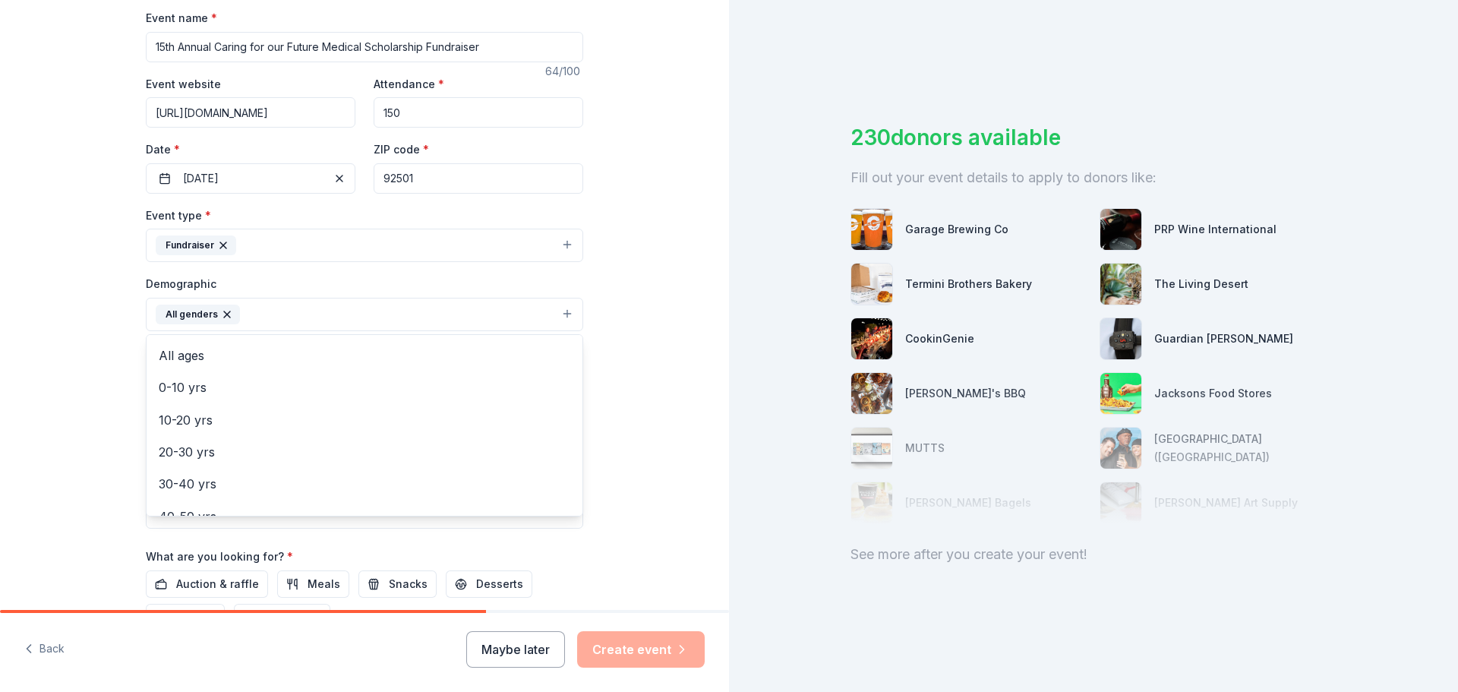
scroll to position [60, 0]
click at [188, 444] on div "20-30 yrs" at bounding box center [365, 455] width 436 height 32
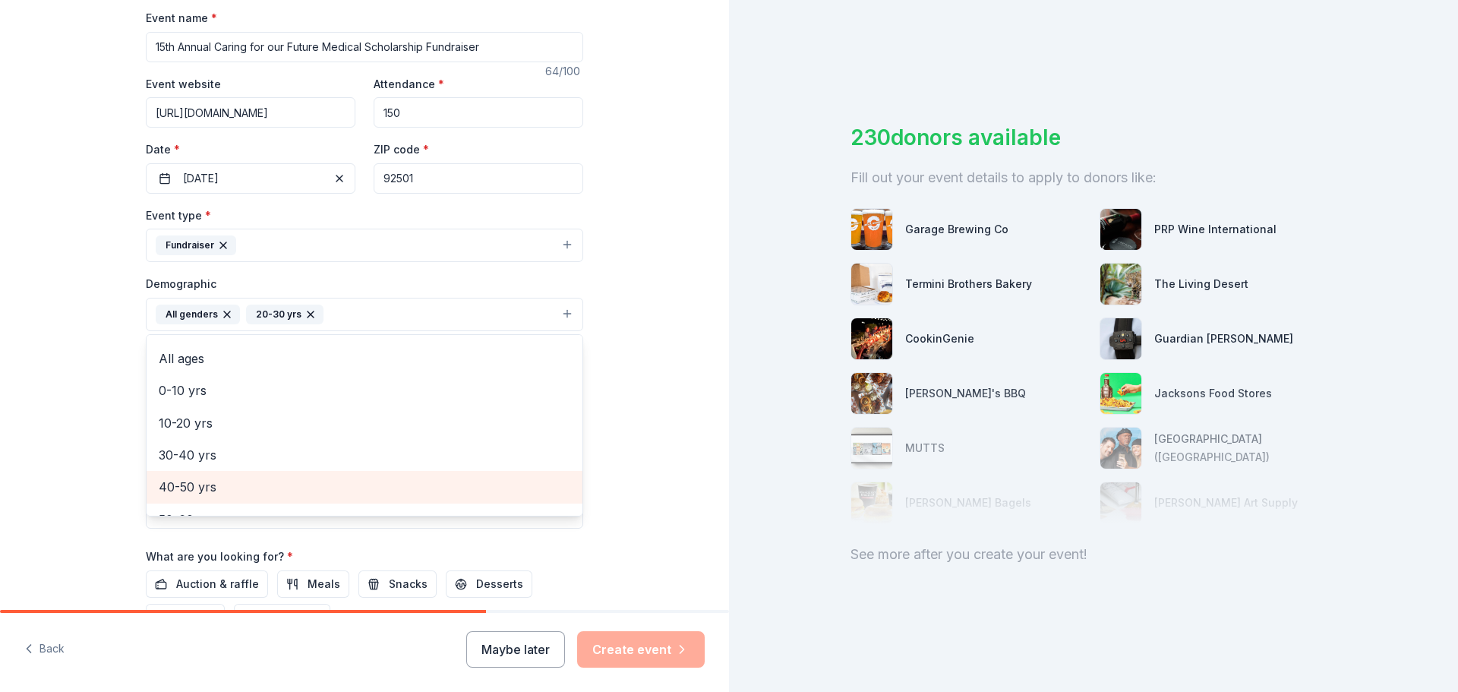
click at [190, 480] on span "40-50 yrs" at bounding box center [365, 487] width 412 height 20
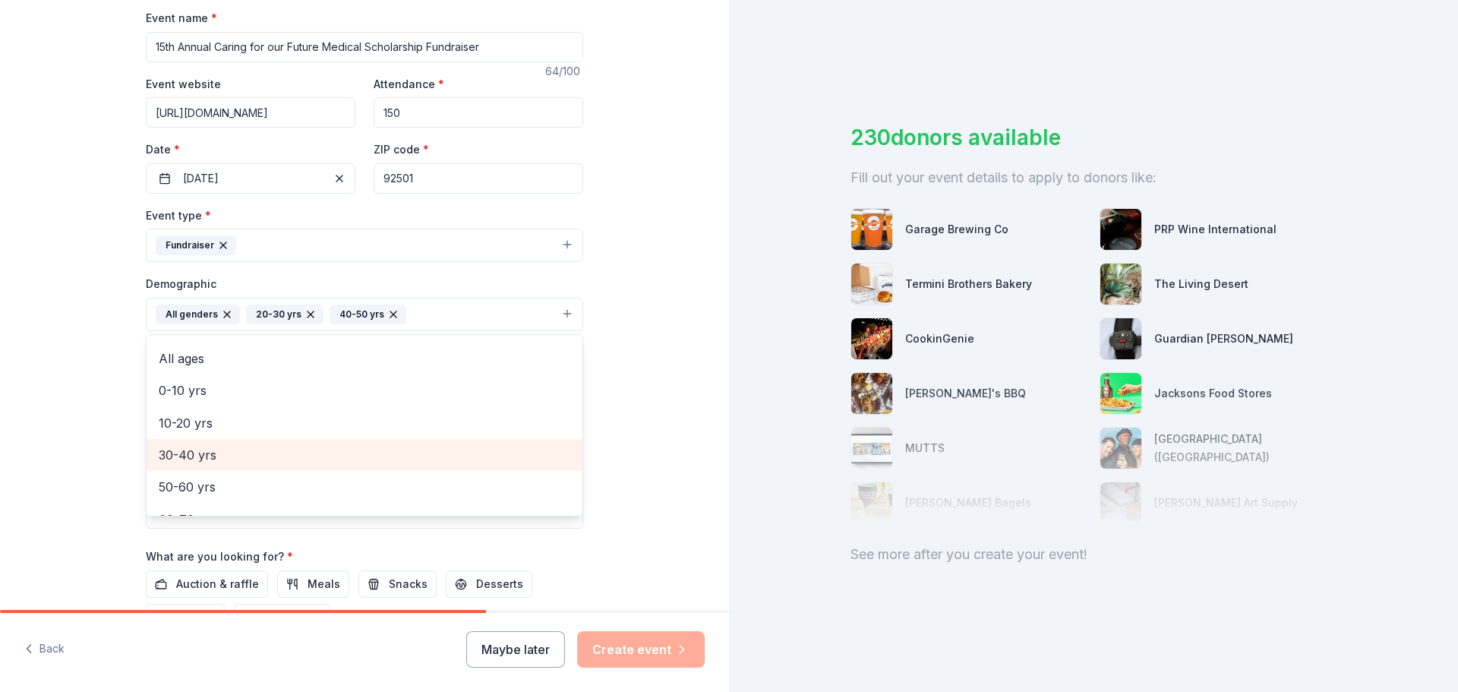
scroll to position [136, 0]
click at [180, 434] on span "60-70 yrs" at bounding box center [365, 444] width 412 height 20
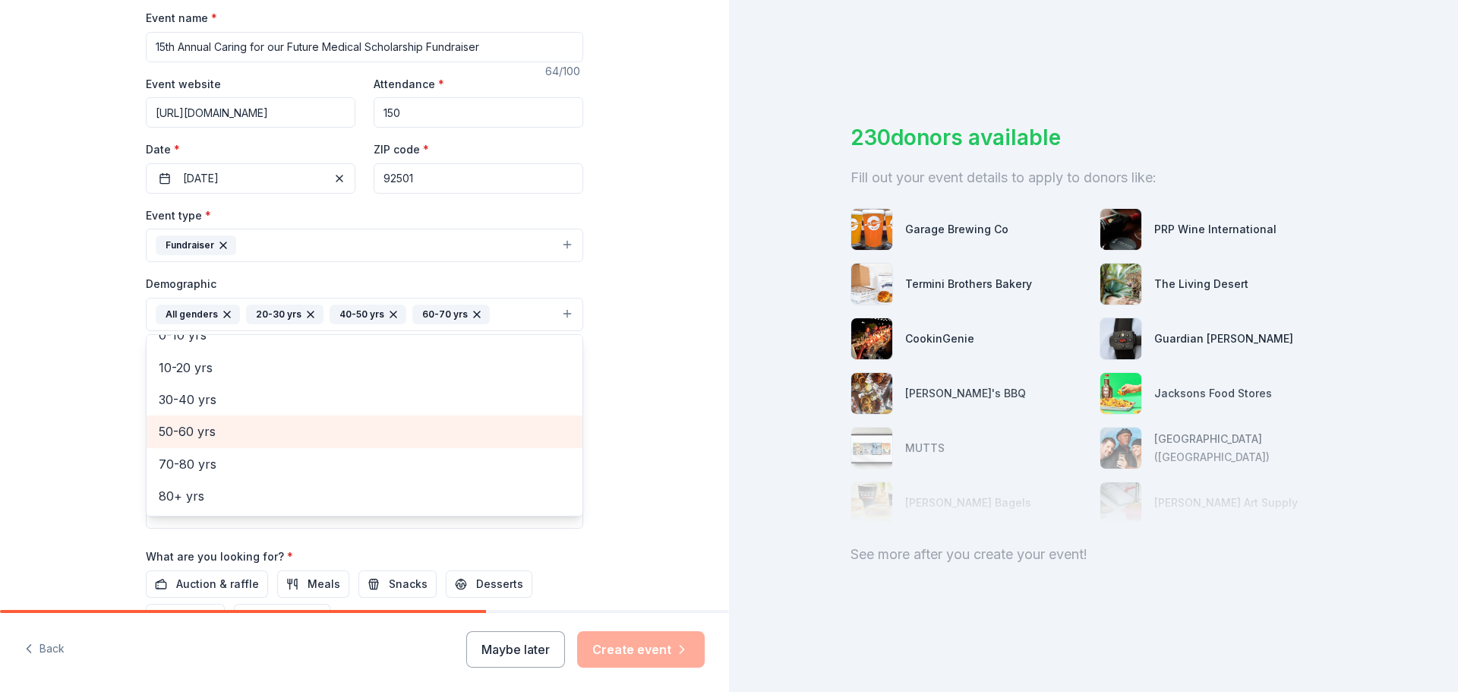
scroll to position [115, 0]
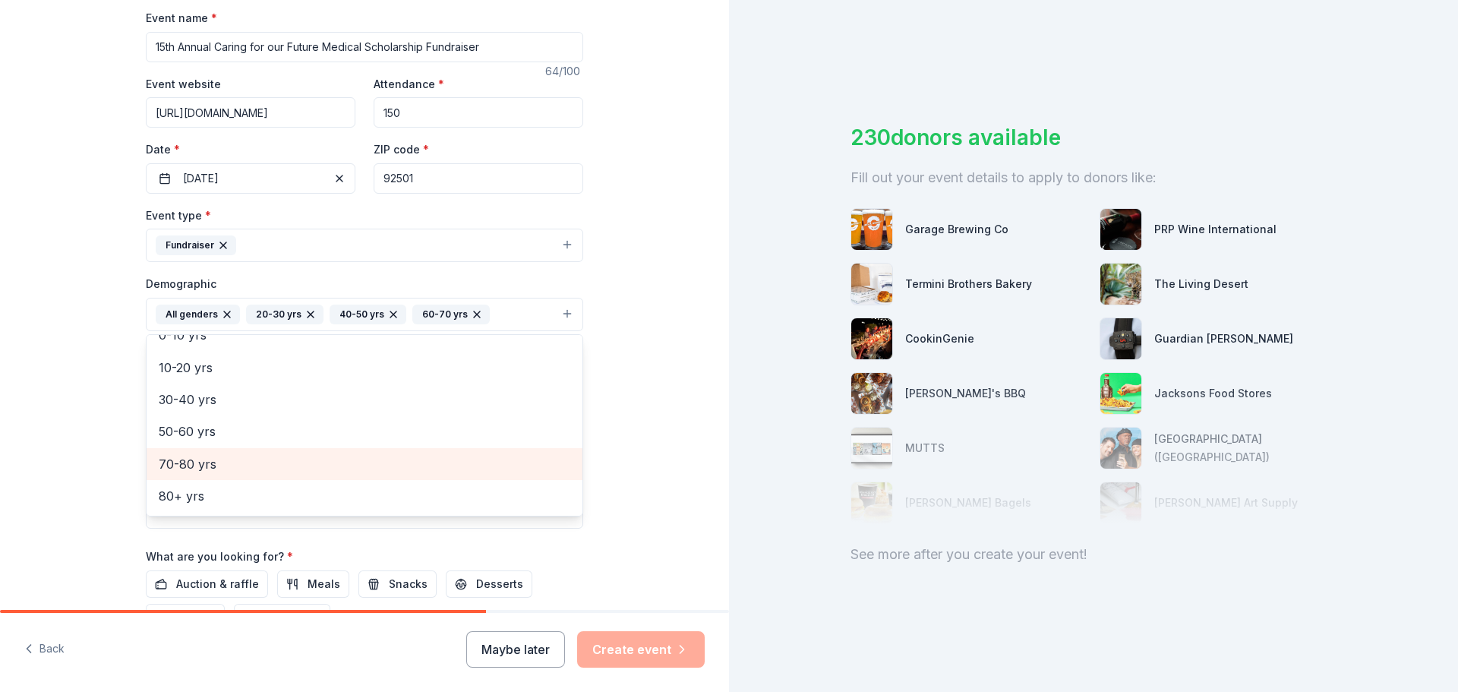
click at [197, 459] on span "70-80 yrs" at bounding box center [365, 464] width 412 height 20
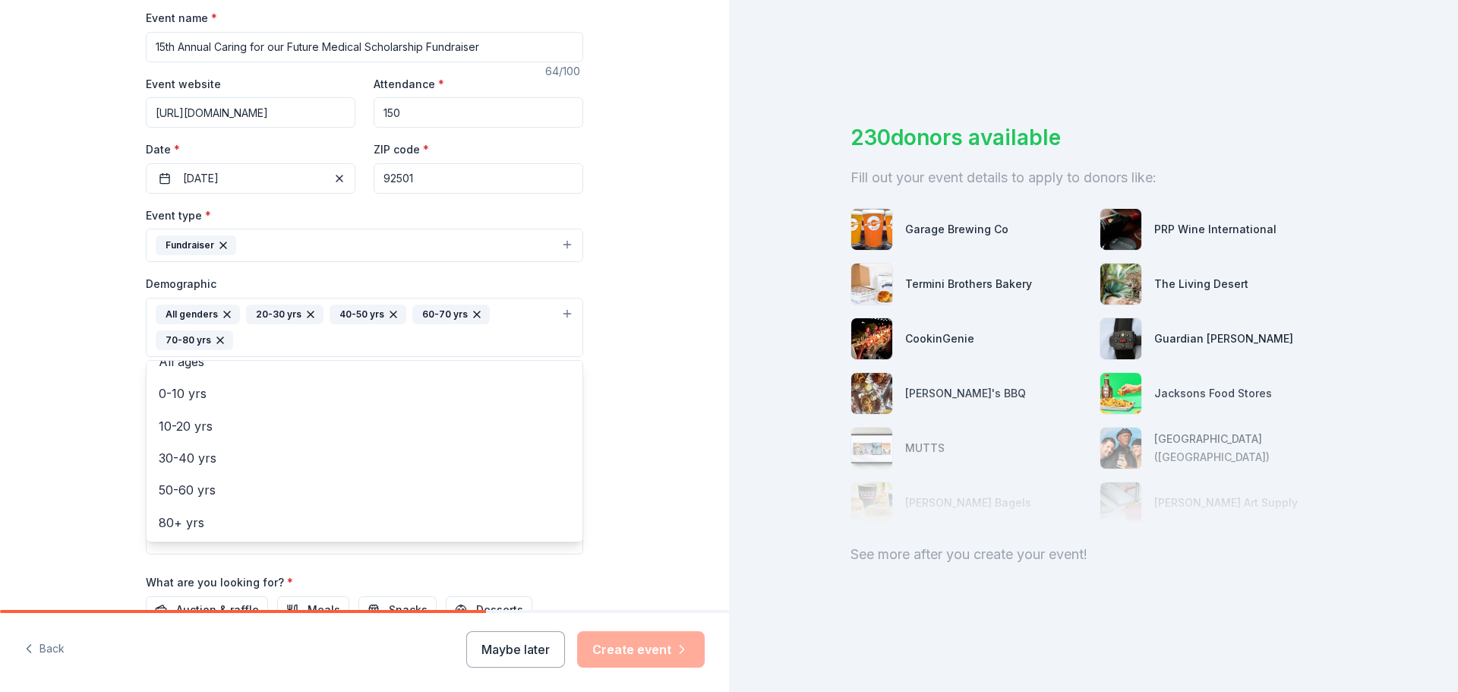
click at [81, 400] on div "Tell us about your event. We'll find in-kind donations you can apply for. Event…" at bounding box center [364, 292] width 729 height 1040
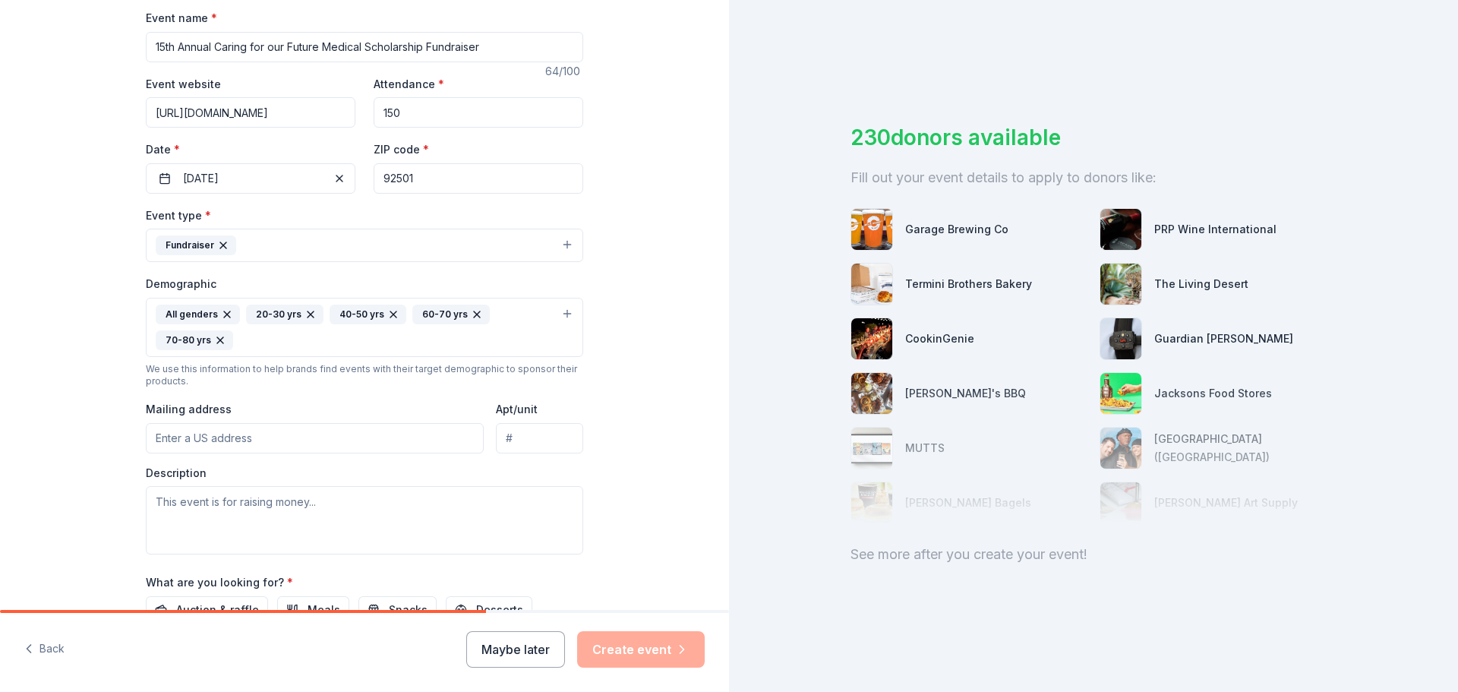
click at [201, 443] on input "Mailing address" at bounding box center [315, 438] width 338 height 30
type input "3993 Jurupa Avenue, Riverside, CA, 92506"
click at [591, 434] on div "Tell us about your event. We'll find in-kind donations you can apply for. Event…" at bounding box center [365, 292] width 486 height 1040
click at [553, 435] on input "Apt/unit" at bounding box center [539, 438] width 87 height 30
type input "0"
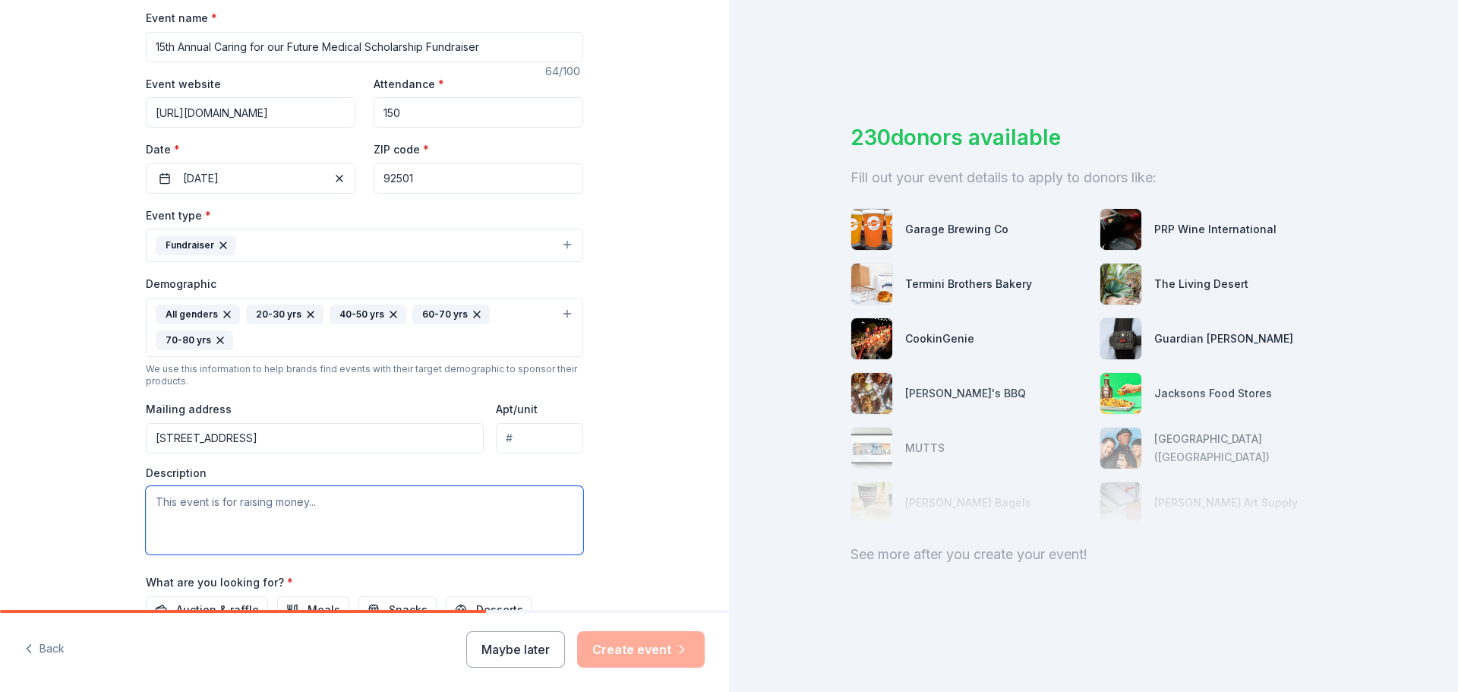
click at [436, 497] on textarea at bounding box center [364, 520] width 437 height 68
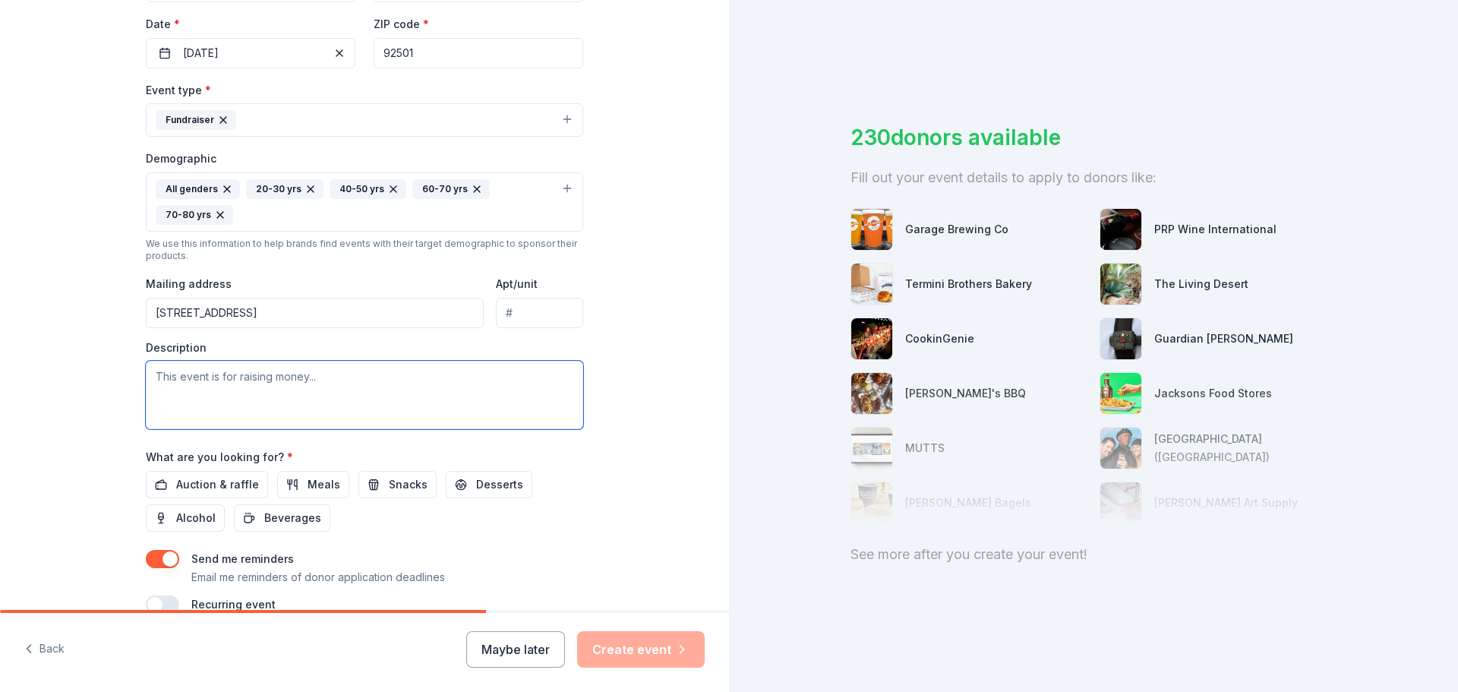
scroll to position [380, 0]
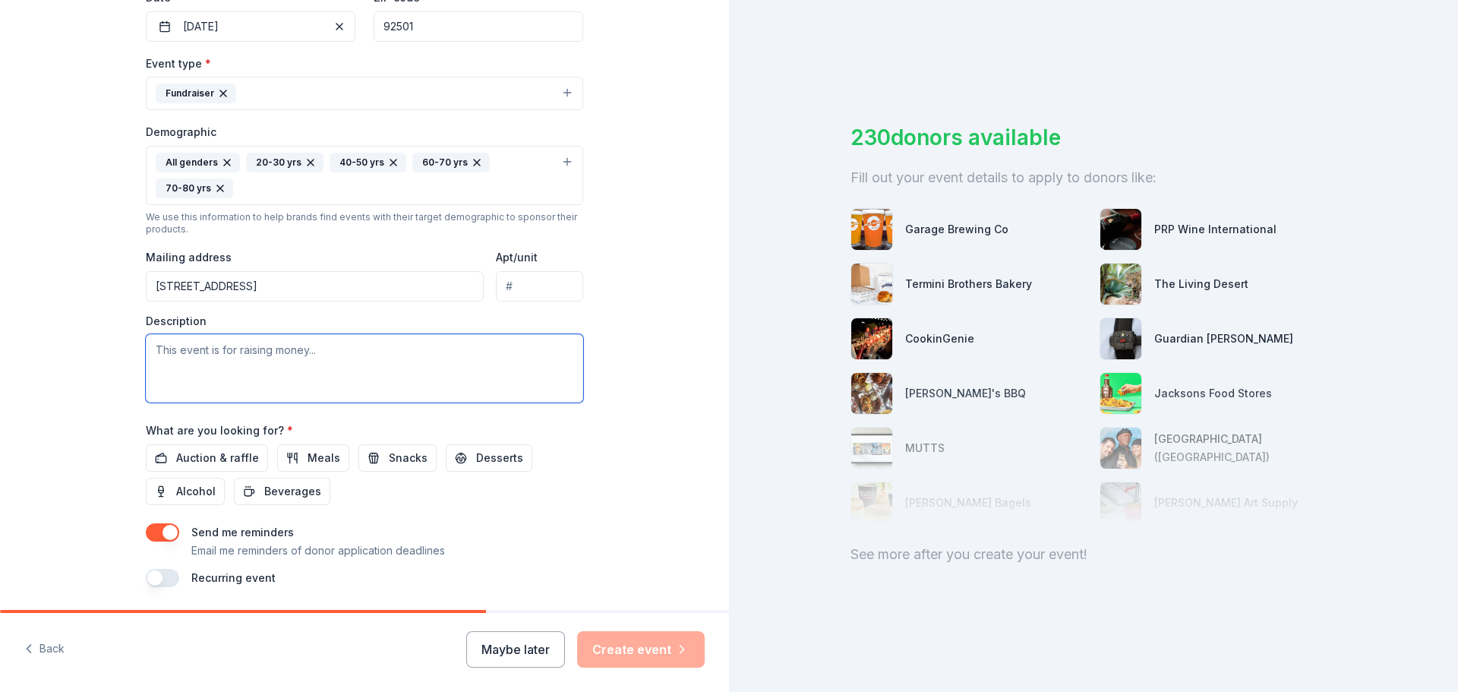
click at [309, 352] on textarea at bounding box center [364, 368] width 437 height 68
paste textarea "RCMA's 15th Annual Medical Scholarship Fundraiser to support medical students d…"
type textarea "RCMA's 15th Annual Medical Scholarship Fundraiser to support medical students d…"
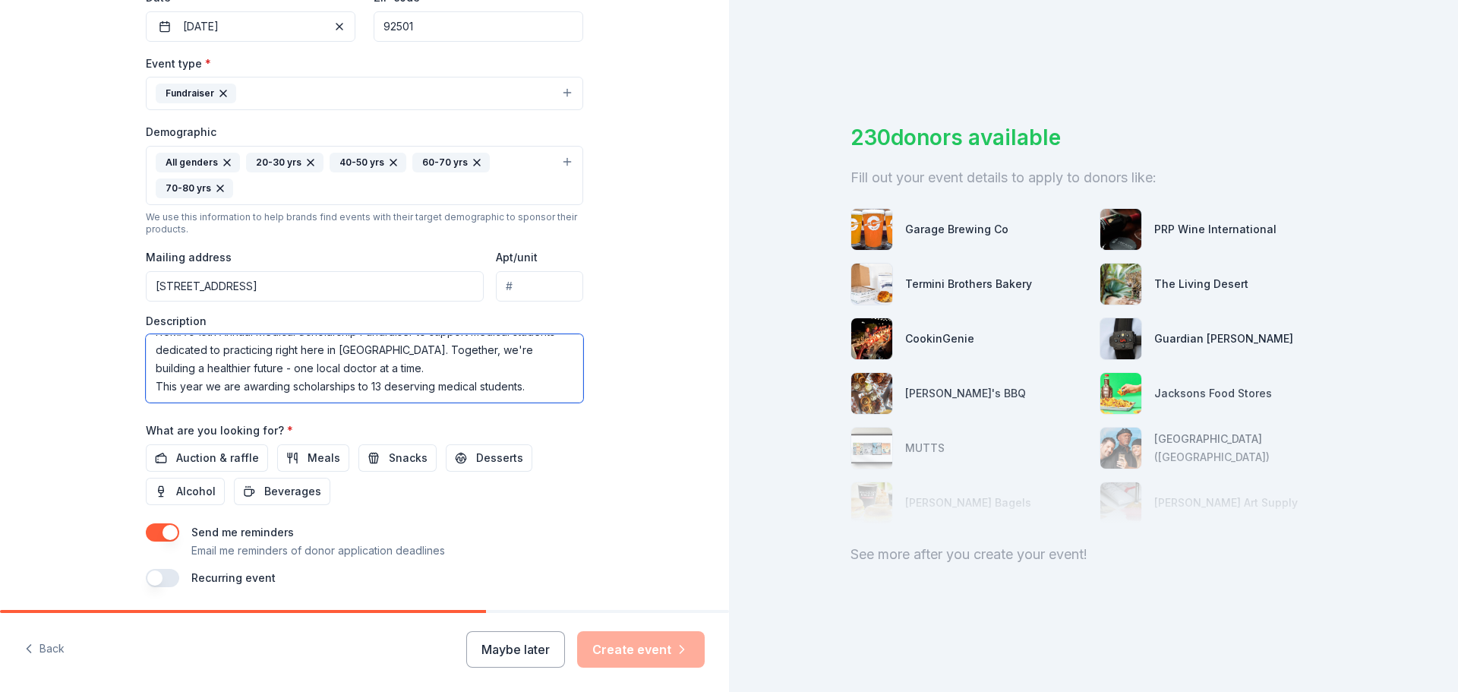
scroll to position [0, 0]
drag, startPoint x: 531, startPoint y: 391, endPoint x: -6, endPoint y: 297, distance: 545.1
click at [0, 297] on html "Tell us about your event. We'll find in-kind donations you can apply for. Event…" at bounding box center [729, 346] width 1458 height 692
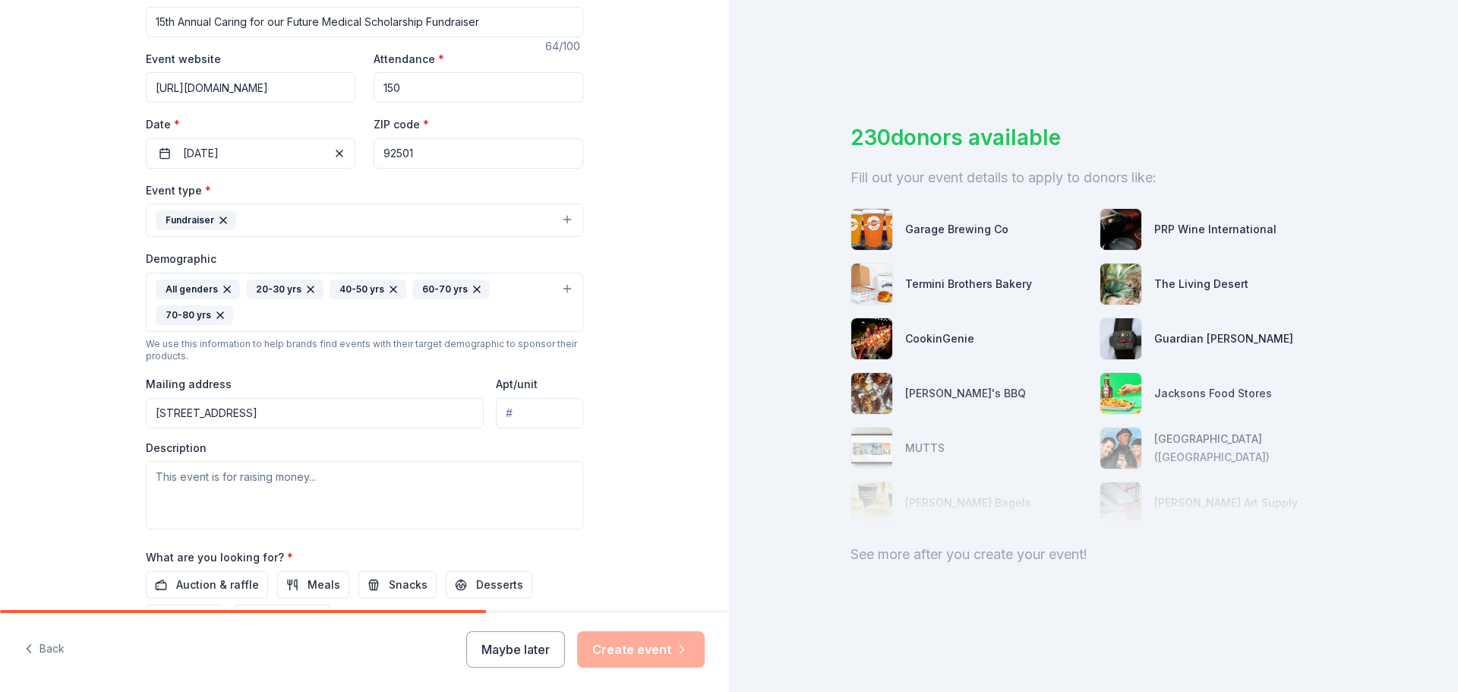
scroll to position [304, 0]
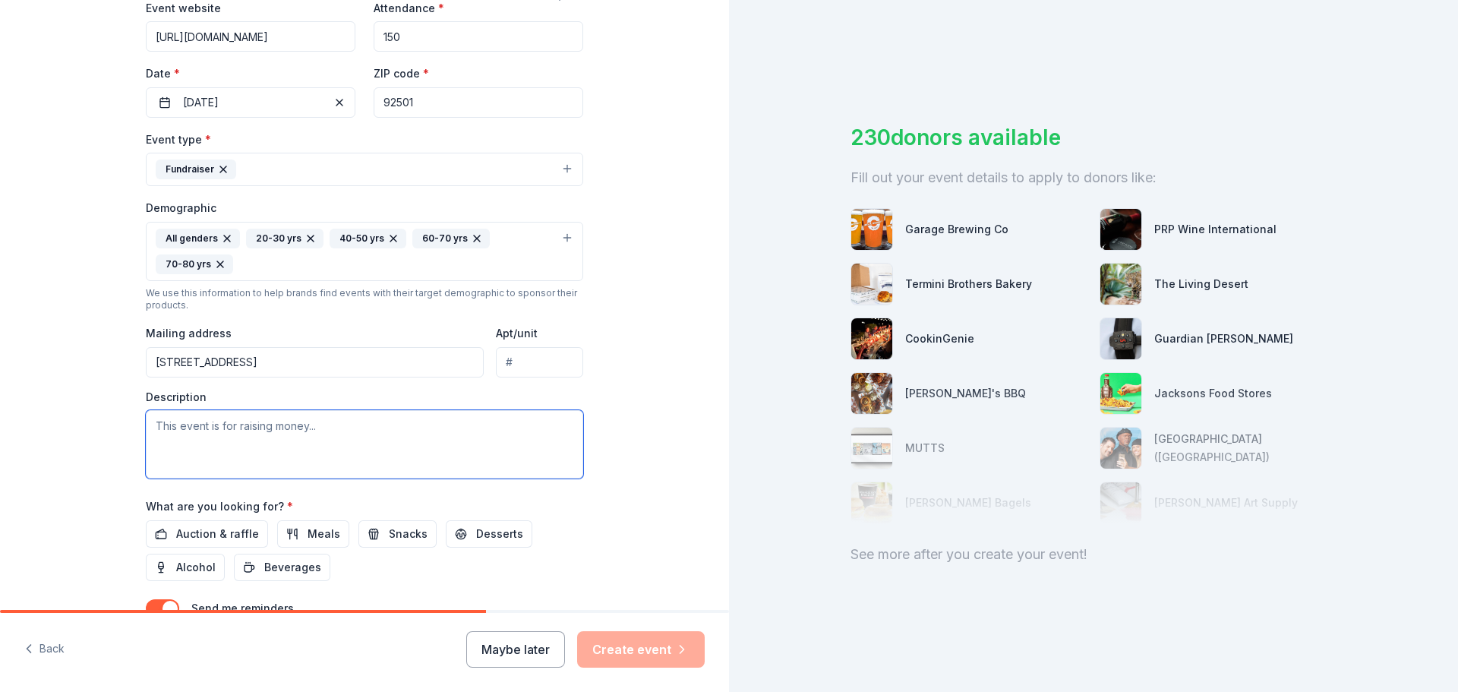
click at [289, 452] on textarea at bounding box center [364, 444] width 437 height 68
paste textarea "the Riverside County Physicians Memorial Foundation — a 501(c)(3) nonprofit — p…"
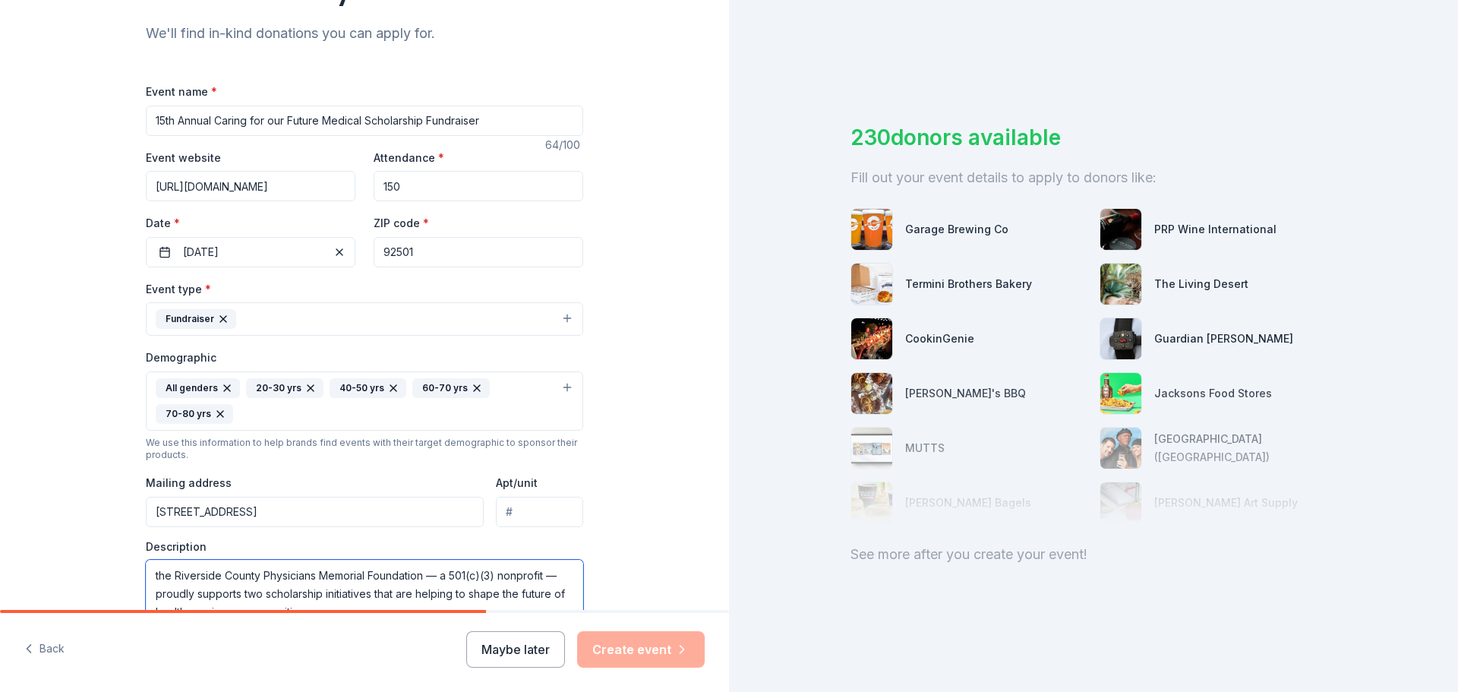
scroll to position [228, 0]
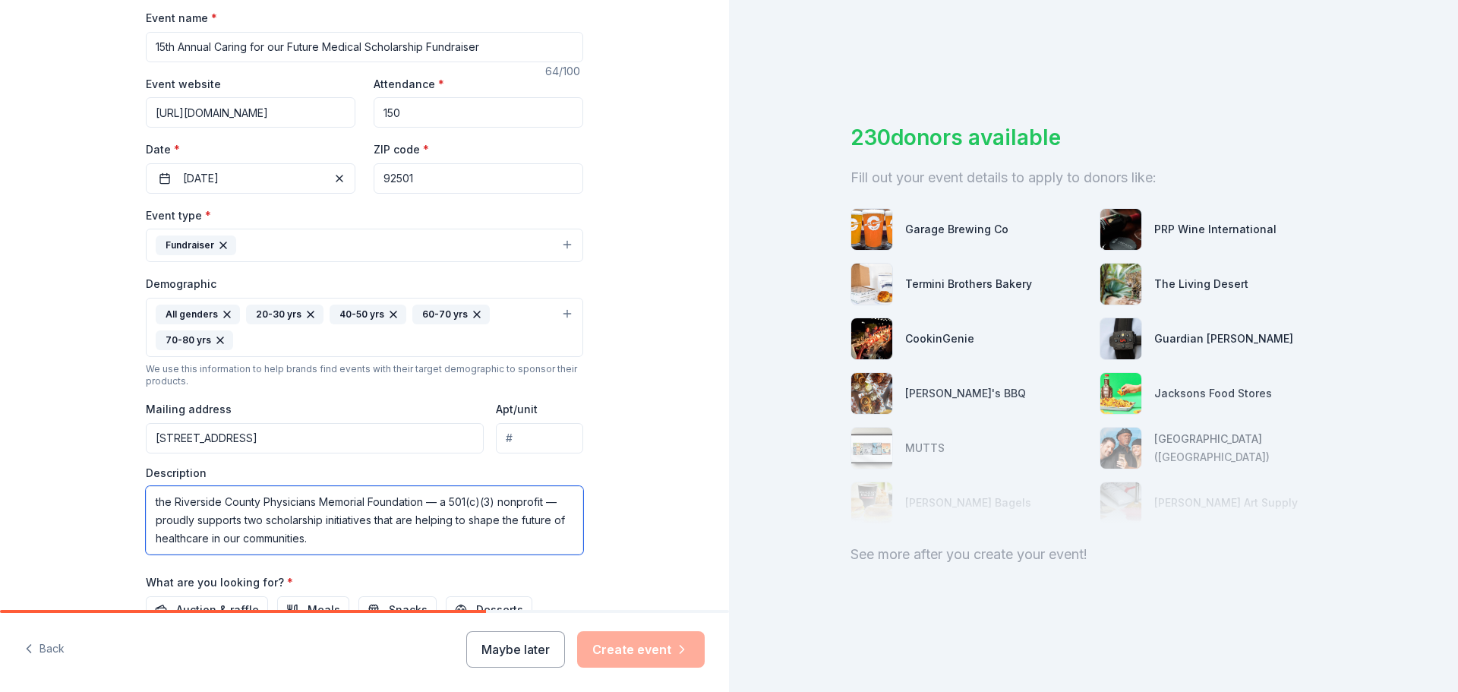
click at [153, 499] on textarea "the Riverside County Physicians Memorial Foundation — a 501(c)(3) nonprofit — p…" at bounding box center [364, 520] width 437 height 68
click at [435, 503] on textarea "The Riverside County Physicians Memorial Foundation — a 501(c)(3) nonprofit — p…" at bounding box center [364, 520] width 437 height 68
drag, startPoint x: 429, startPoint y: 502, endPoint x: 544, endPoint y: 505, distance: 114.7
click at [544, 505] on textarea "The Riverside County Physicians Memorial Foundation a 501(c)(3) nonprofit — pro…" at bounding box center [364, 520] width 437 height 68
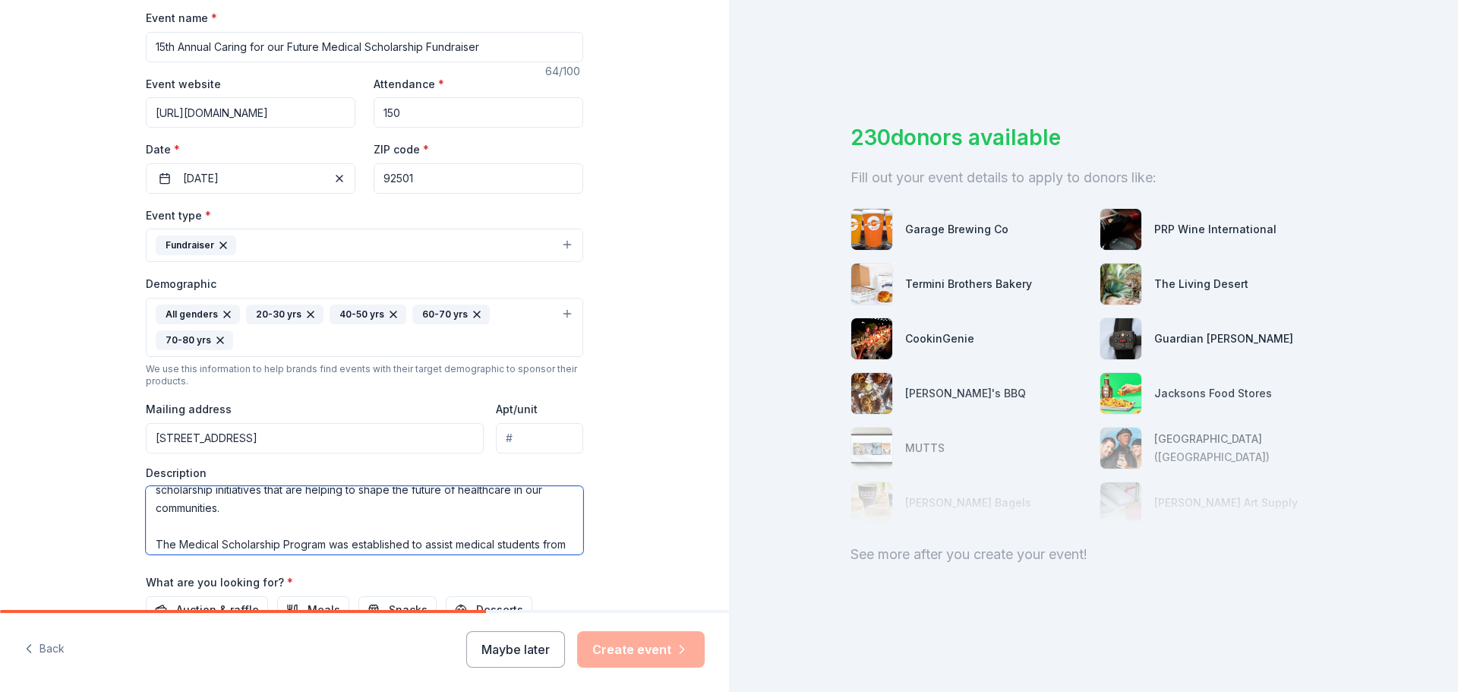
scroll to position [61, 0]
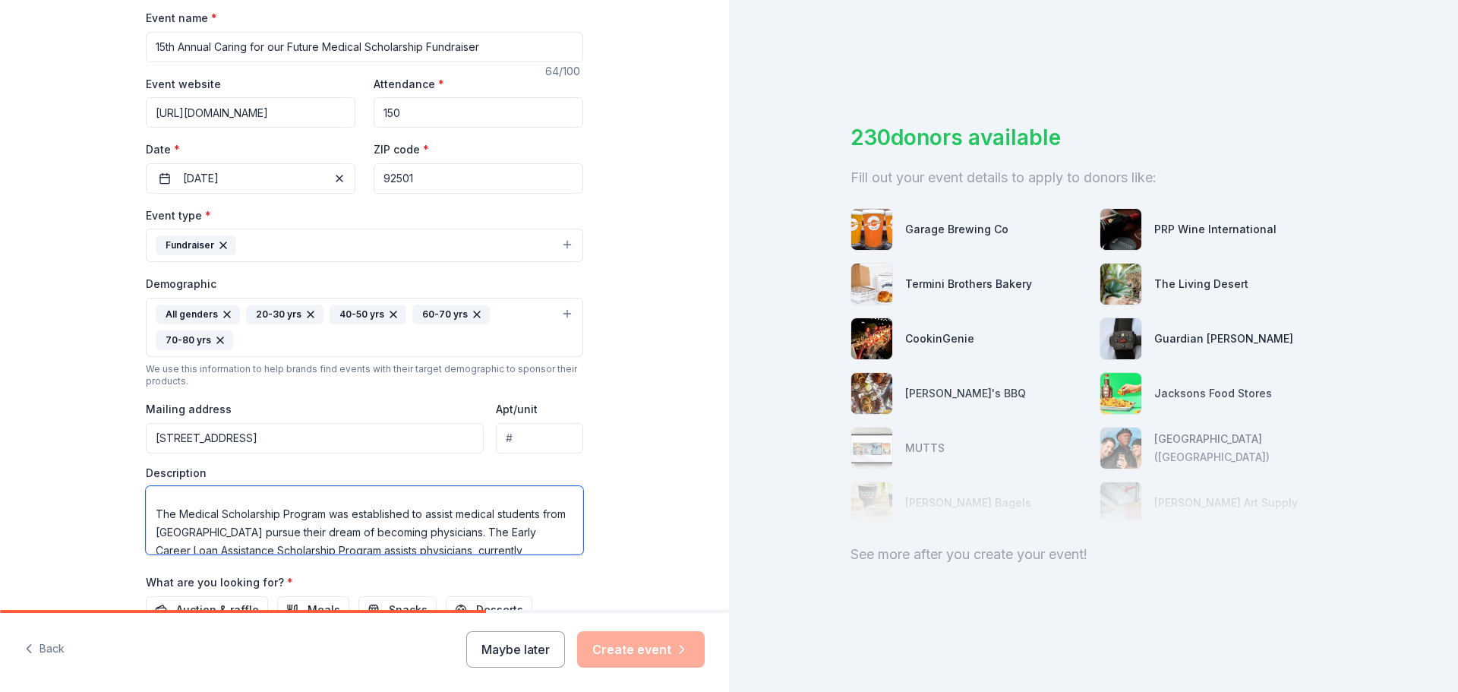
click at [259, 499] on textarea "The Riverside County Physicians Memorial Foundation proudly supports two schola…" at bounding box center [364, 520] width 437 height 68
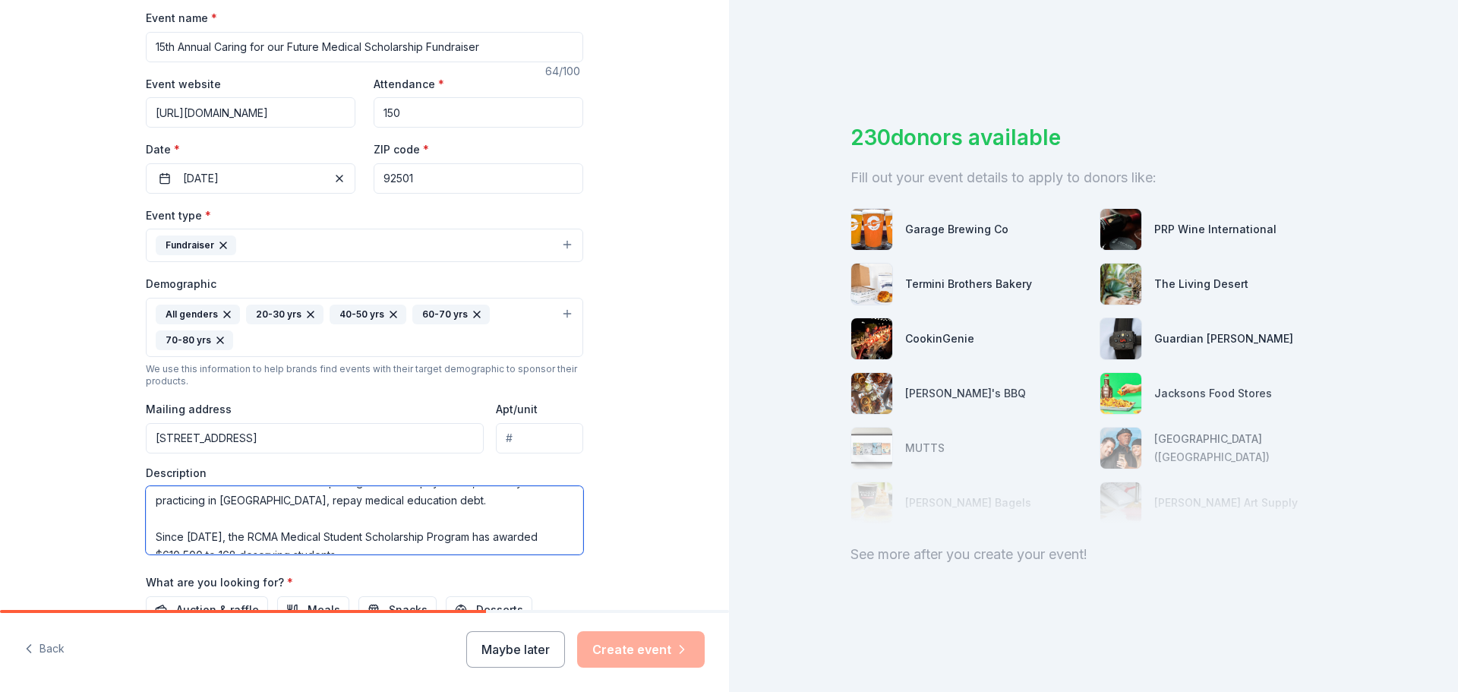
scroll to position [122, 0]
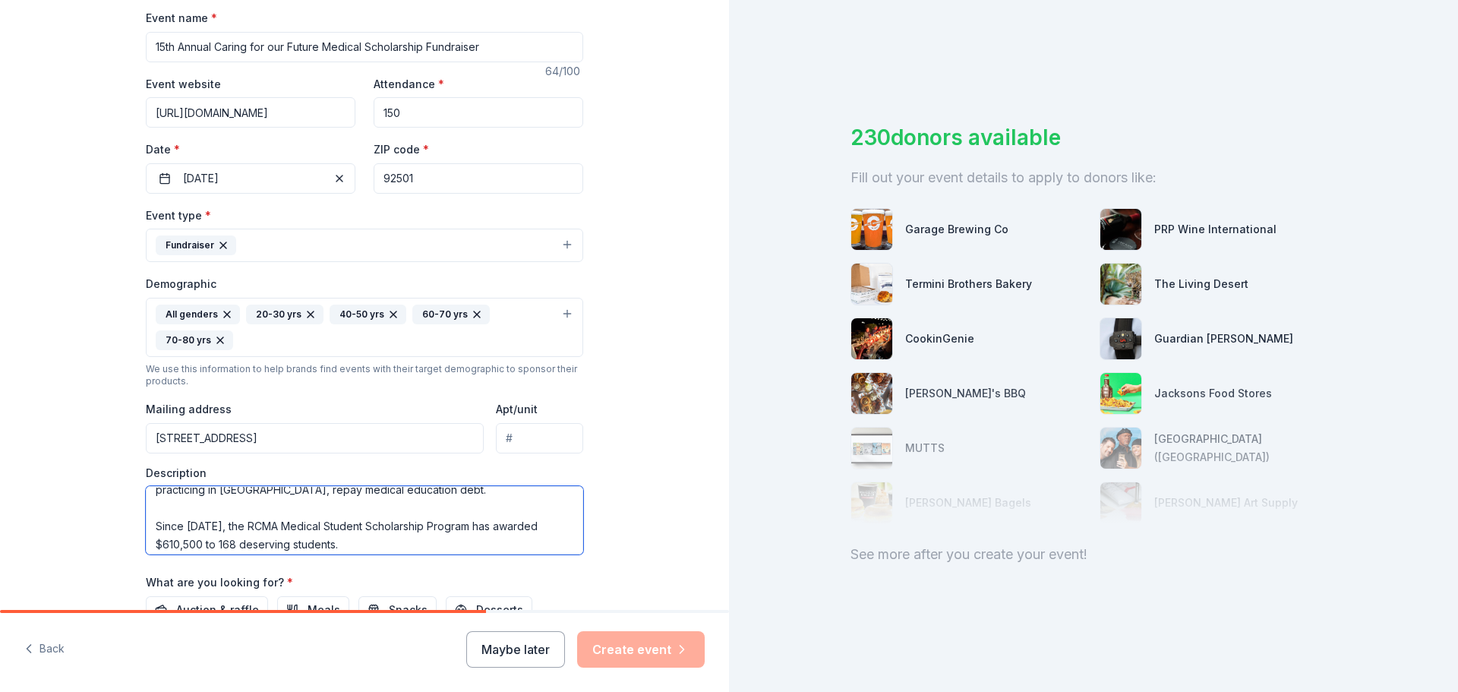
click at [396, 509] on textarea "The Riverside County Physicians Memorial Foundation proudly supports two schola…" at bounding box center [364, 520] width 437 height 68
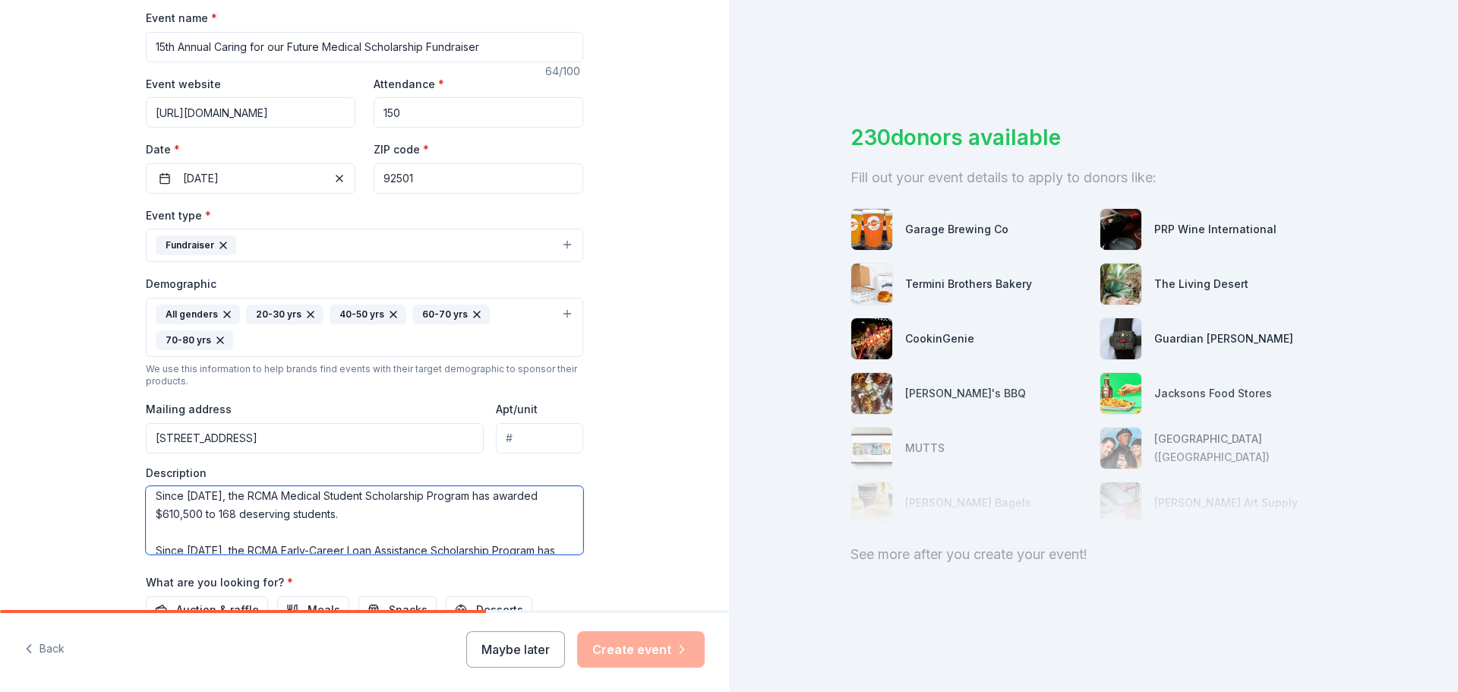
click at [422, 539] on textarea "The Riverside County Physicians Memorial Foundation proudly supports two schola…" at bounding box center [364, 520] width 437 height 68
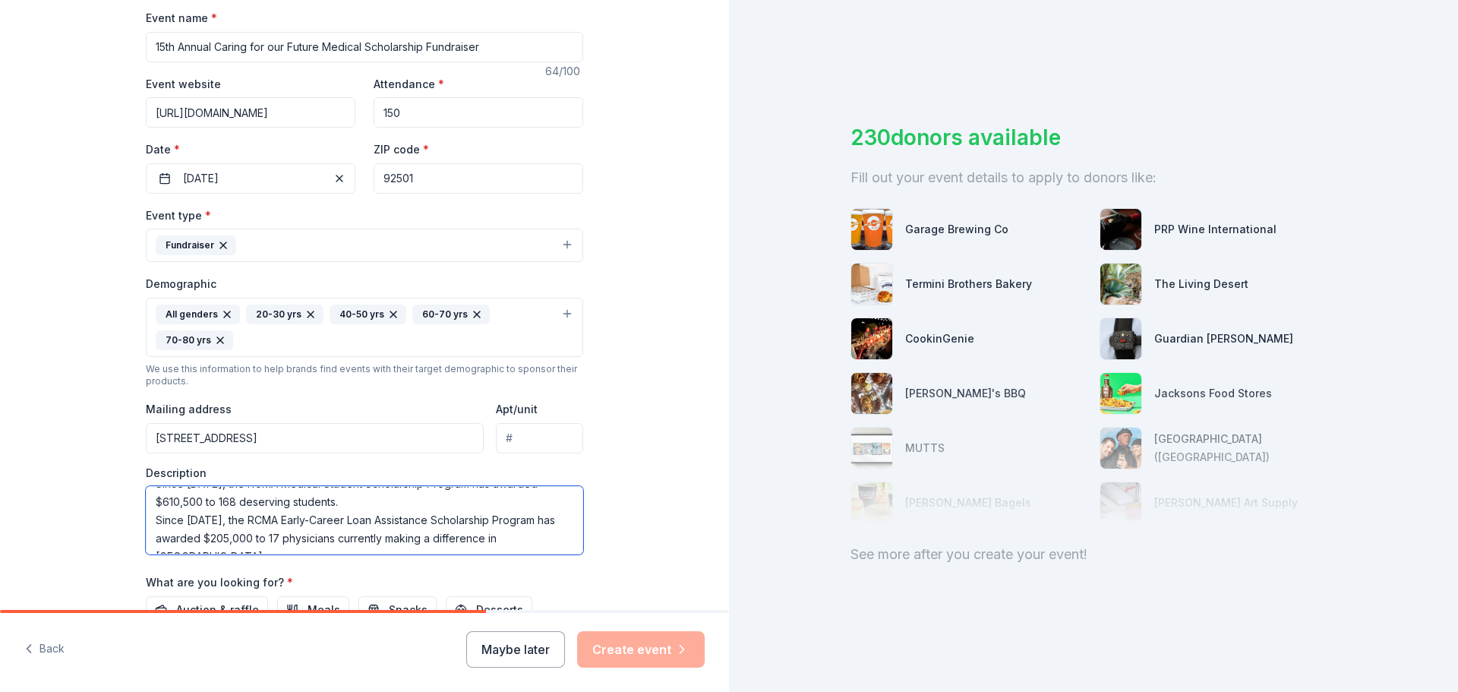
scroll to position [176, 0]
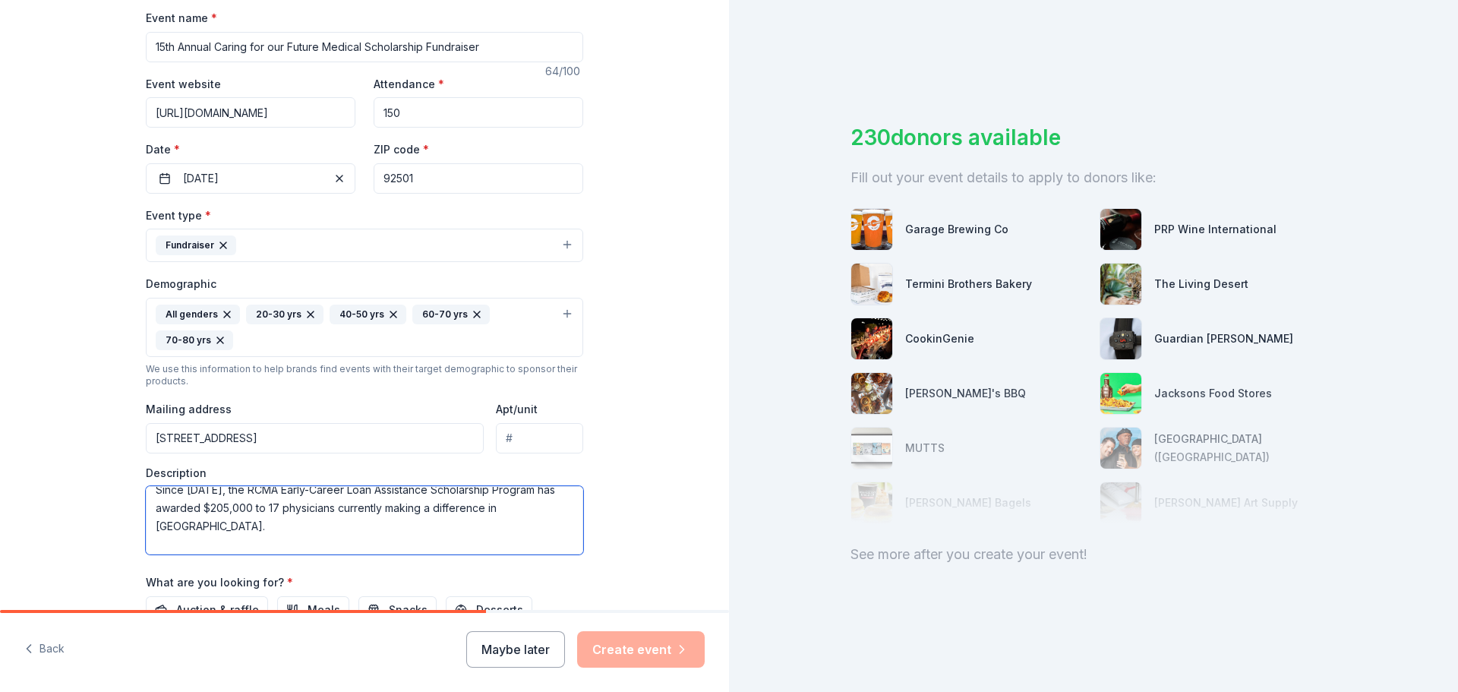
click at [439, 534] on textarea "The Riverside County Physicians Memorial Foundation proudly supports two schola…" at bounding box center [364, 520] width 437 height 68
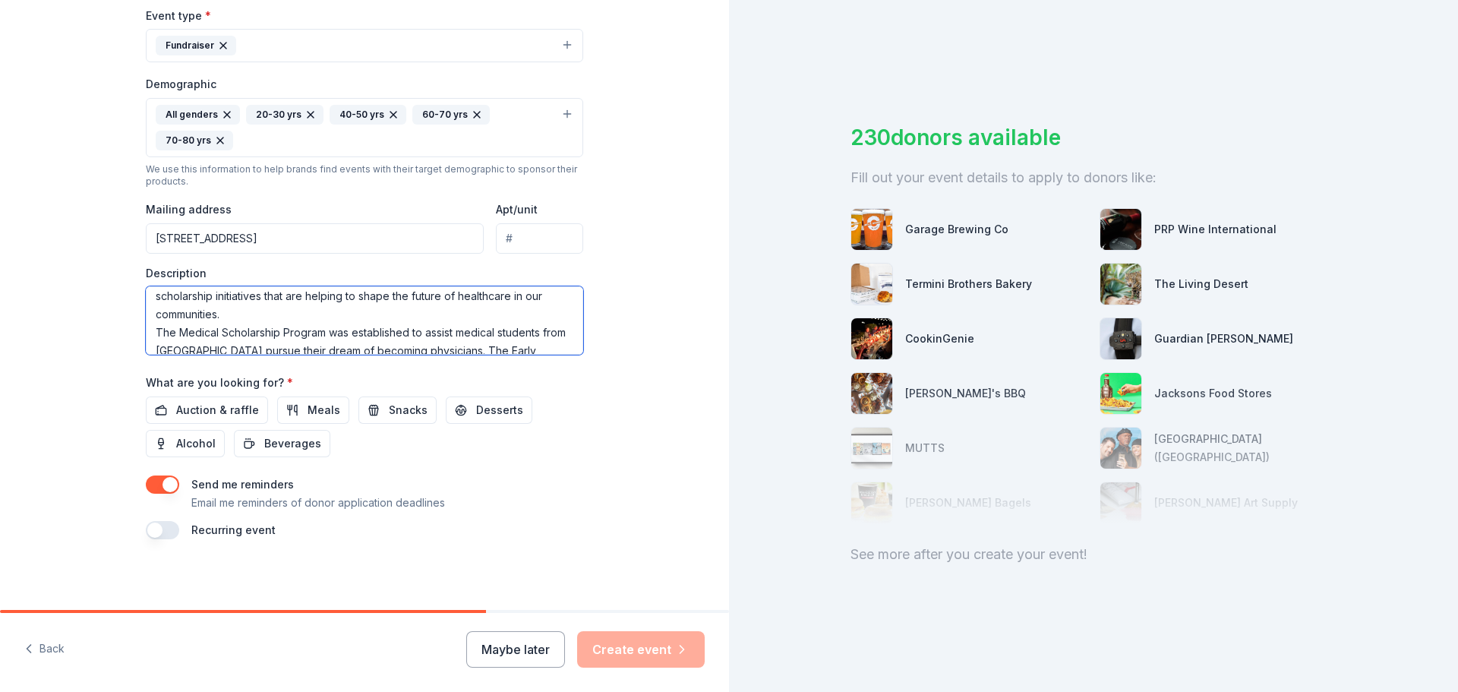
scroll to position [430, 0]
type textarea "The Riverside County Physicians Memorial Foundation proudly supports two schola…"
click at [186, 402] on span "Auction & raffle" at bounding box center [217, 408] width 83 height 18
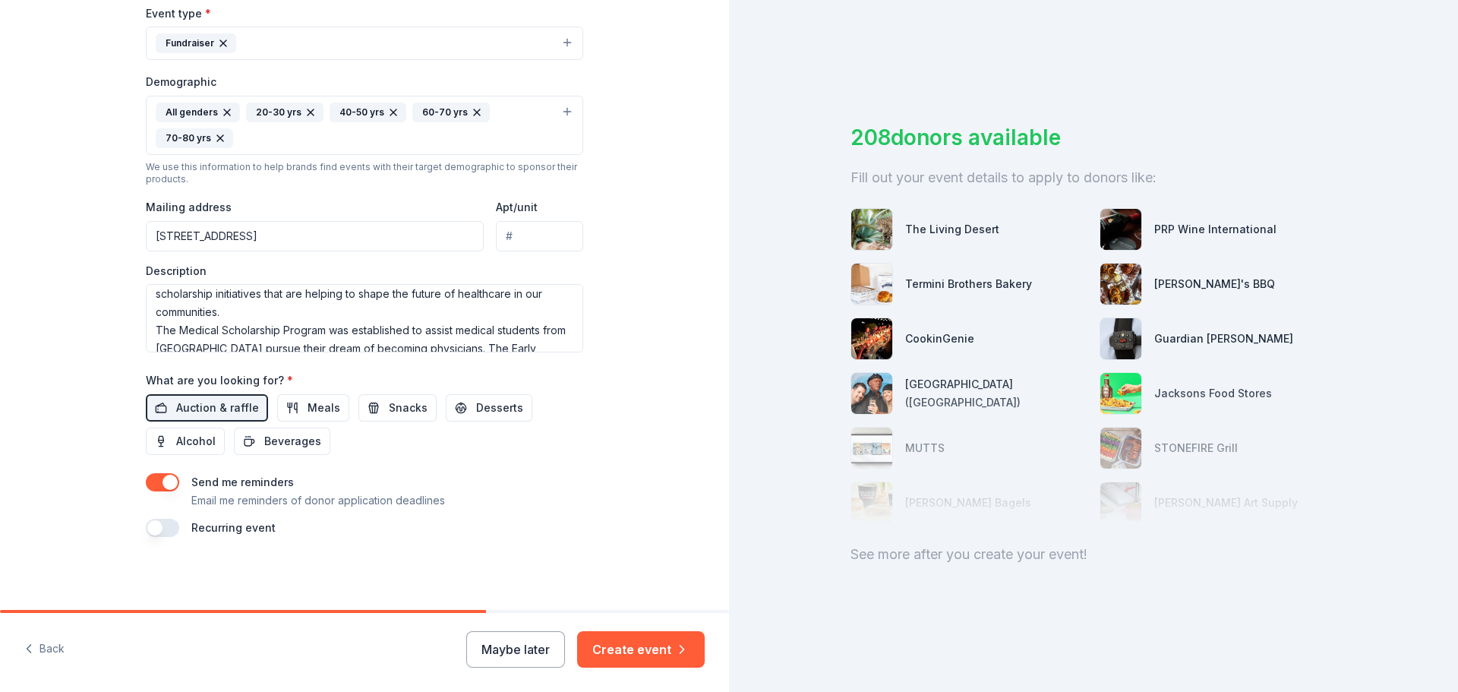
click at [169, 528] on button "button" at bounding box center [162, 528] width 33 height 18
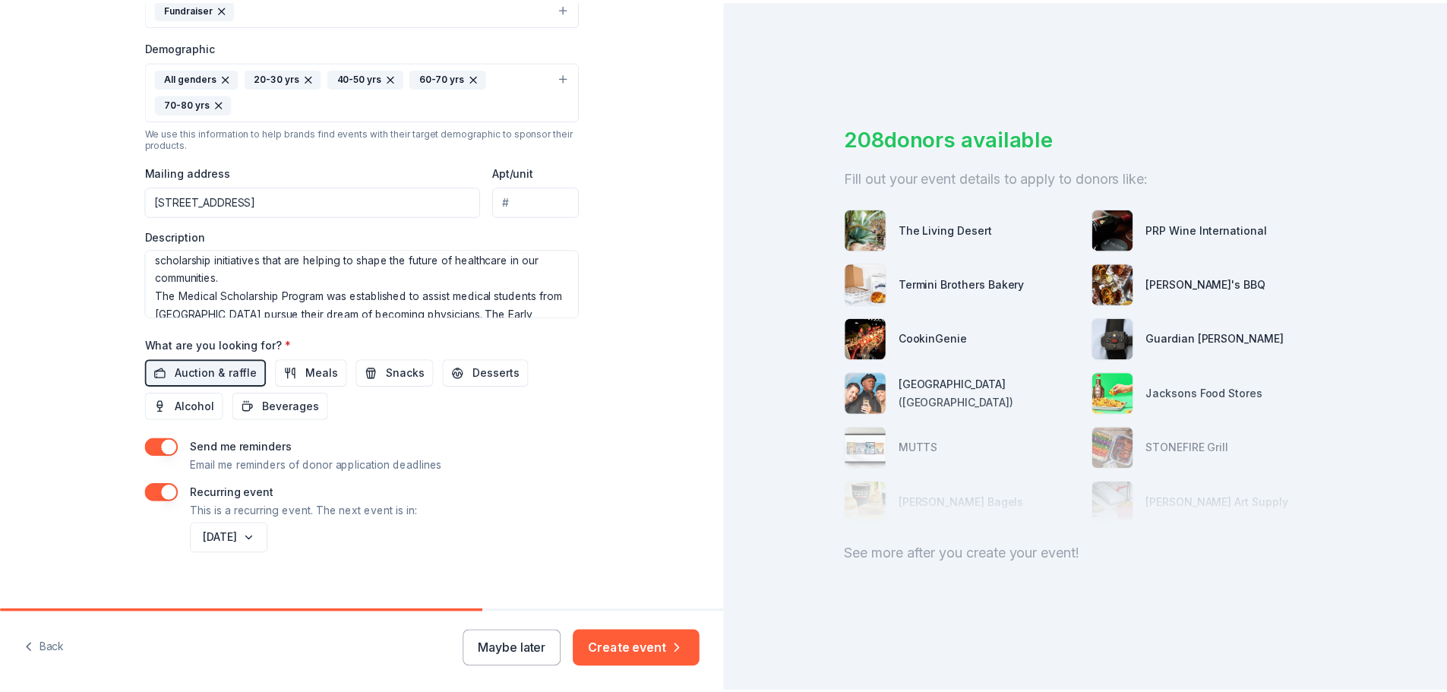
scroll to position [484, 0]
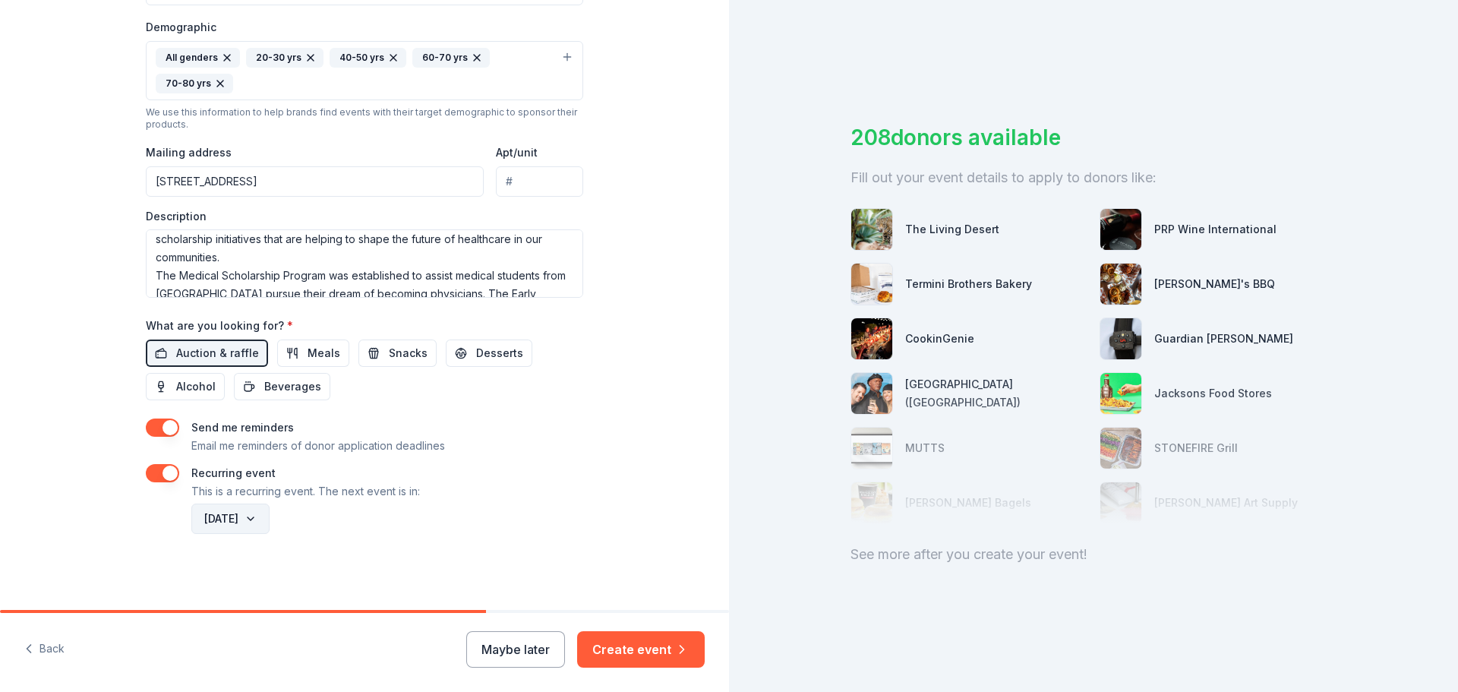
click at [270, 520] on button "October 2026" at bounding box center [230, 518] width 78 height 30
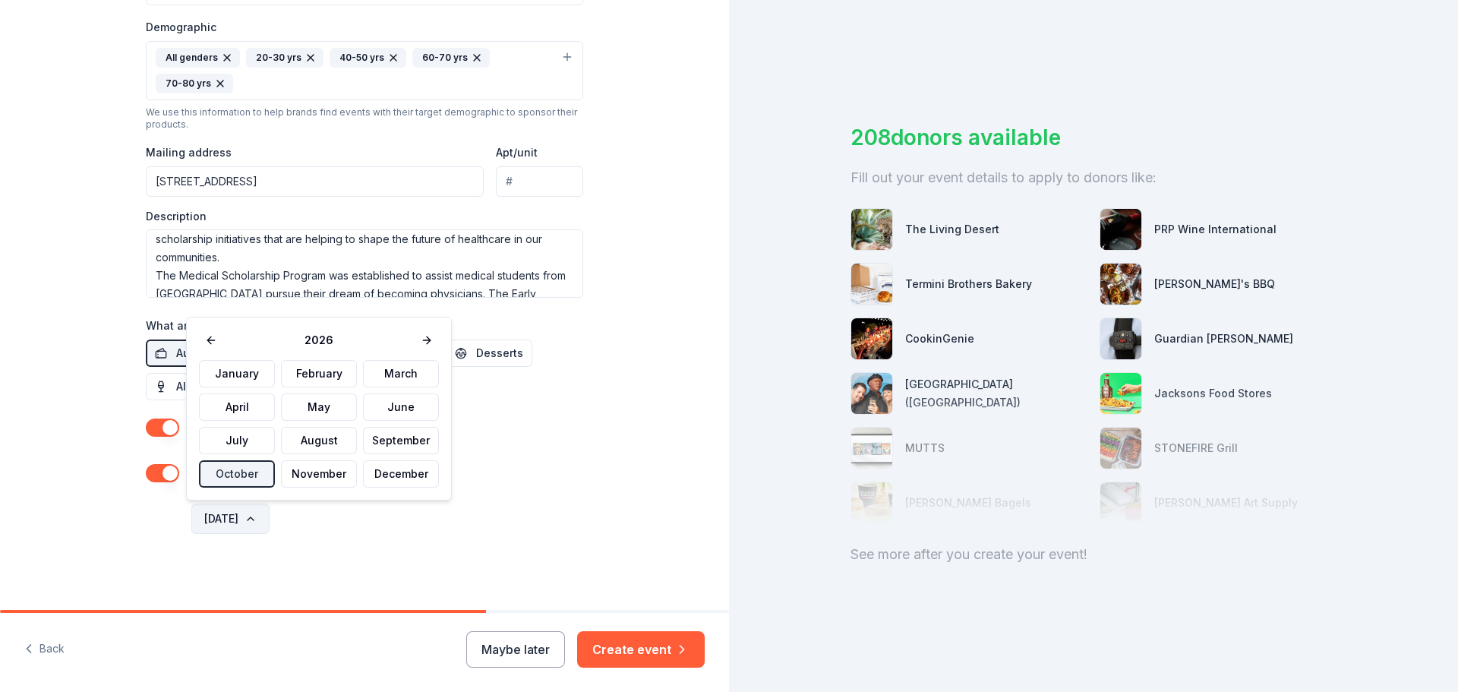
click at [270, 518] on button "October 2026" at bounding box center [230, 518] width 78 height 30
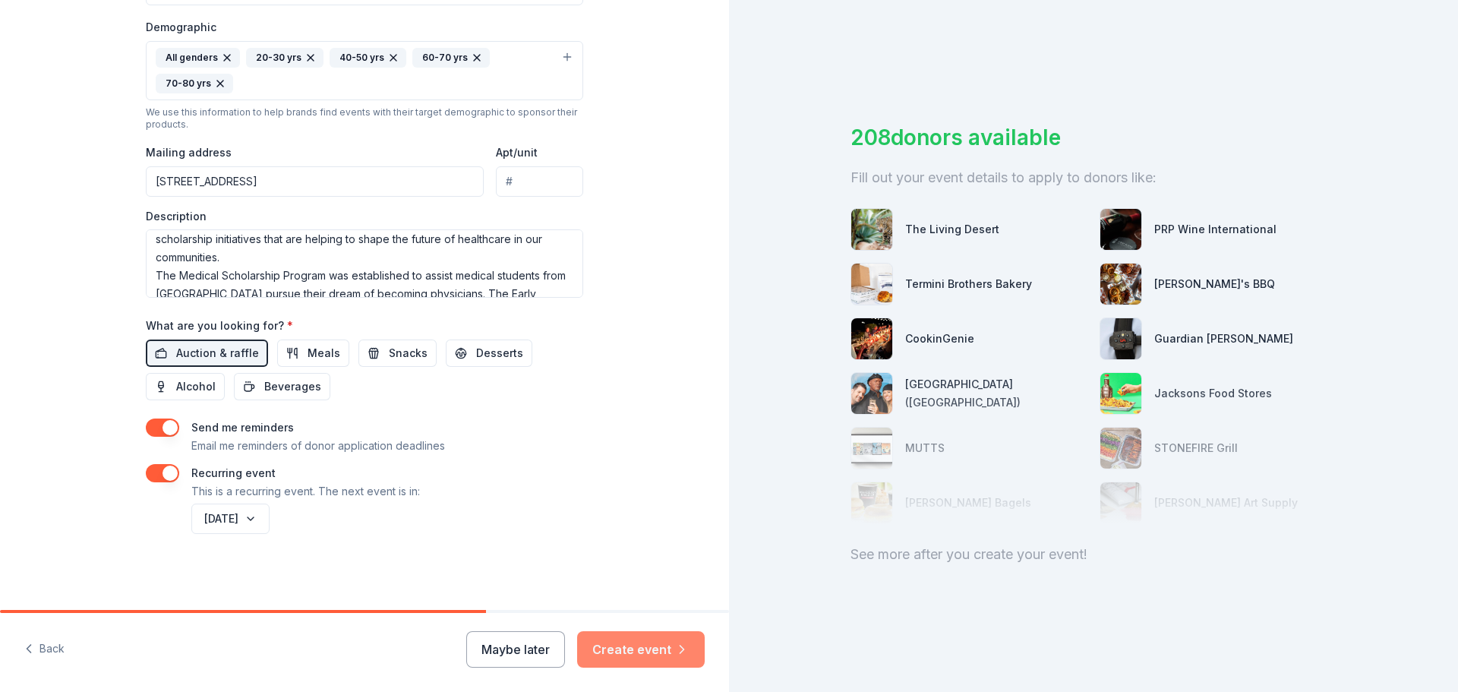
click at [633, 637] on button "Create event" at bounding box center [641, 649] width 128 height 36
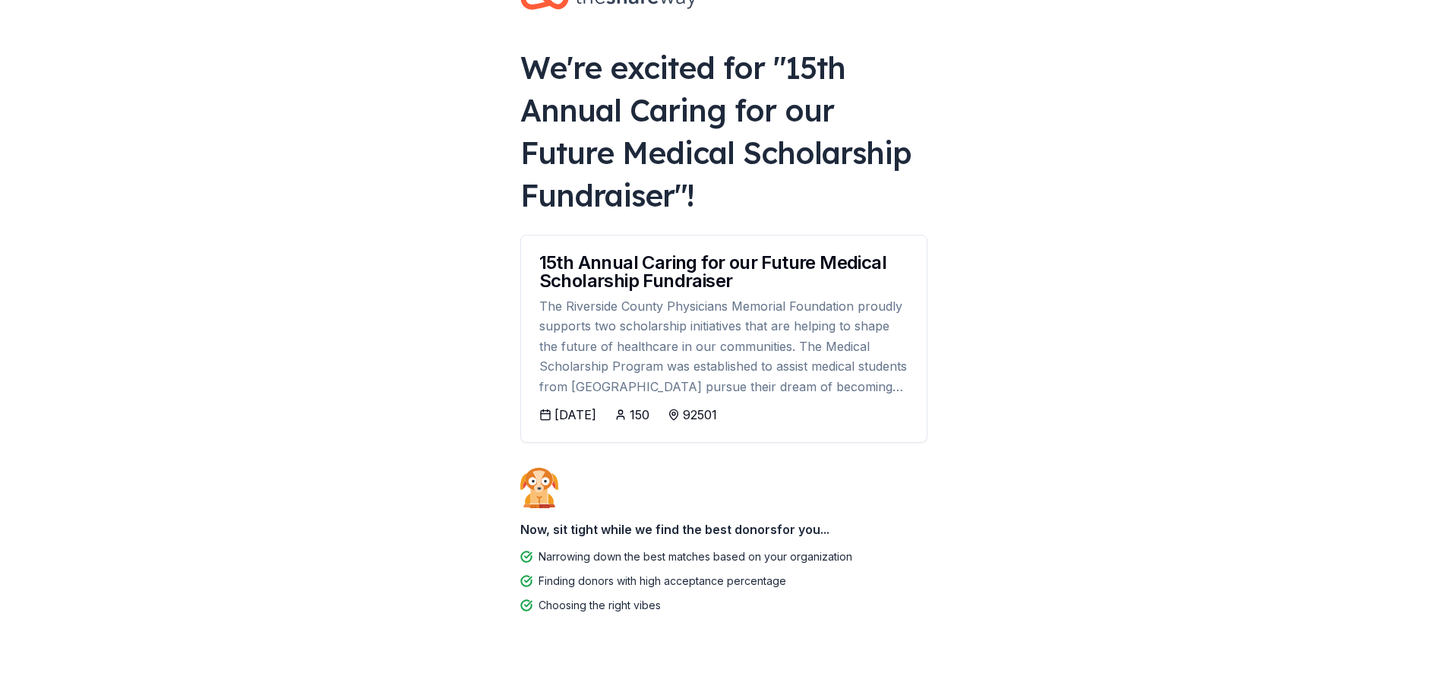
scroll to position [73, 0]
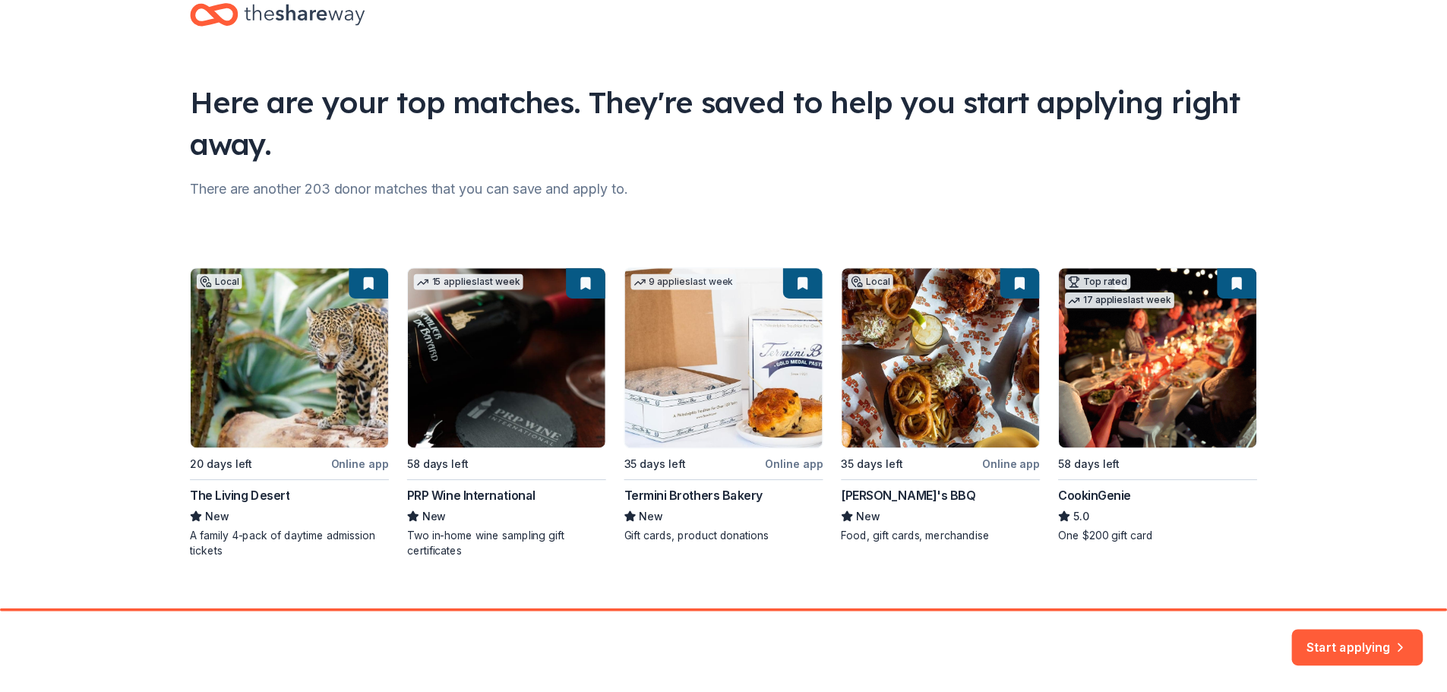
scroll to position [65, 0]
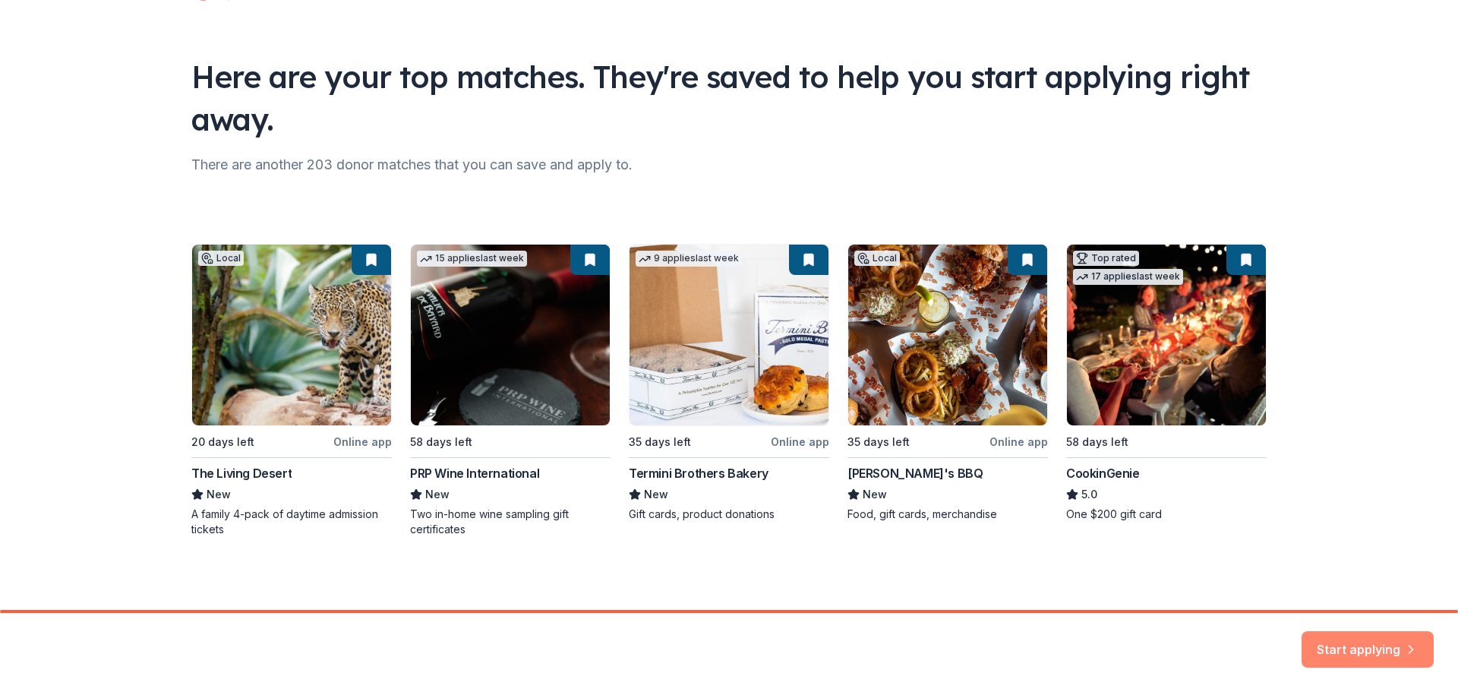
click at [1332, 644] on button "Start applying" at bounding box center [1368, 640] width 132 height 36
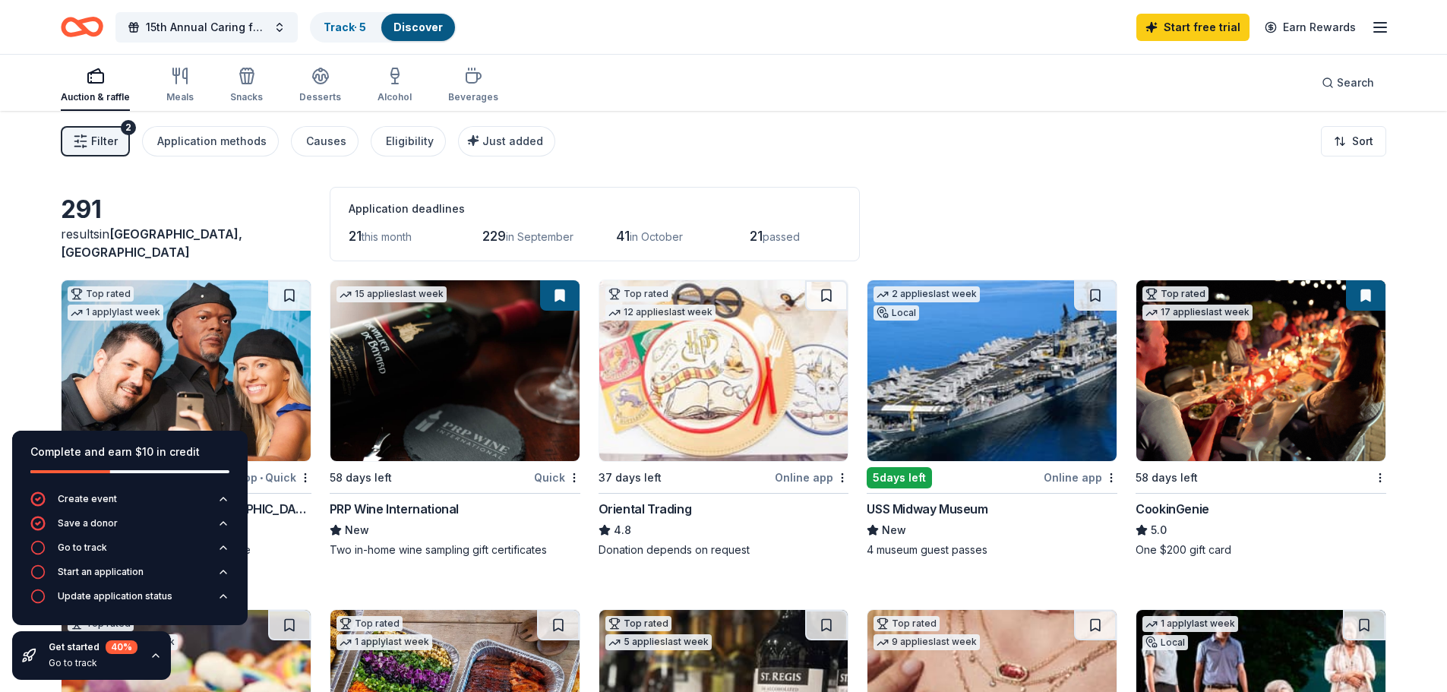
click at [1374, 24] on icon "button" at bounding box center [1380, 27] width 18 height 18
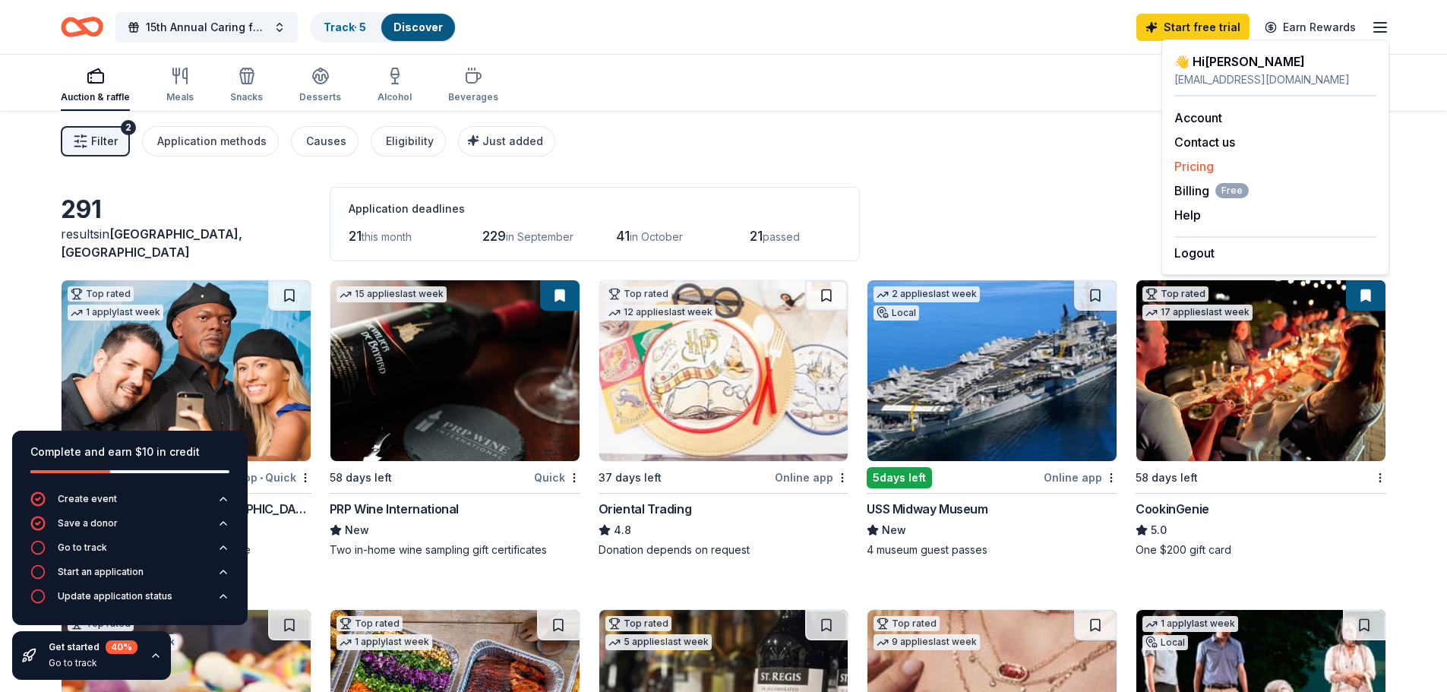
click at [1203, 163] on link "Pricing" at bounding box center [1193, 166] width 39 height 15
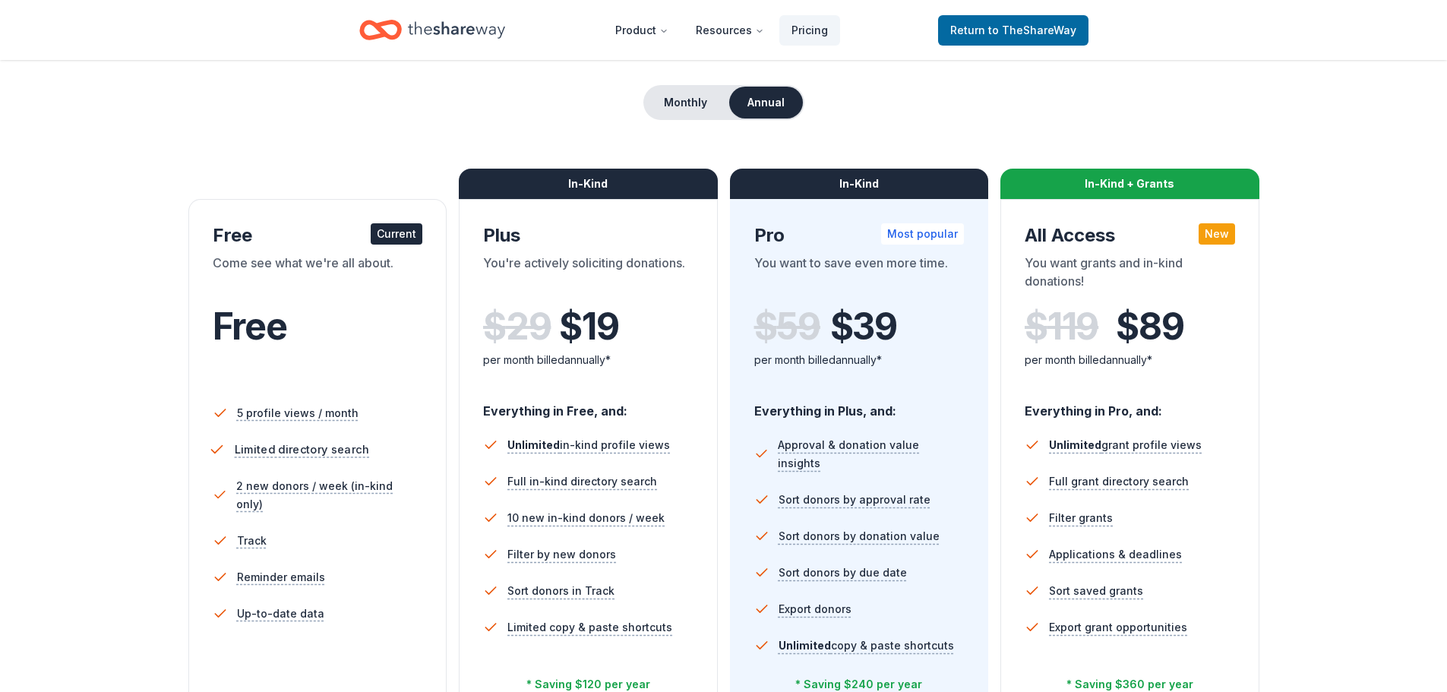
scroll to position [152, 0]
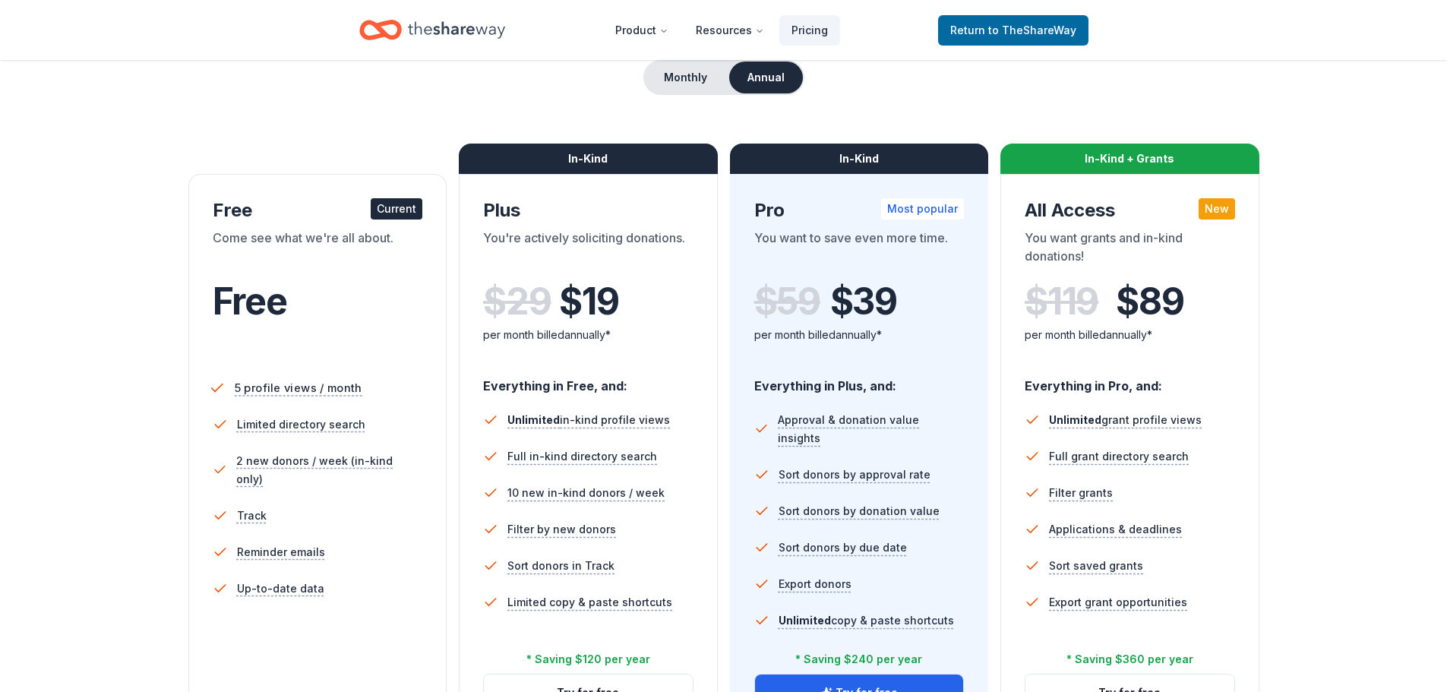
click at [280, 393] on span "5 profile views / month" at bounding box center [298, 387] width 128 height 19
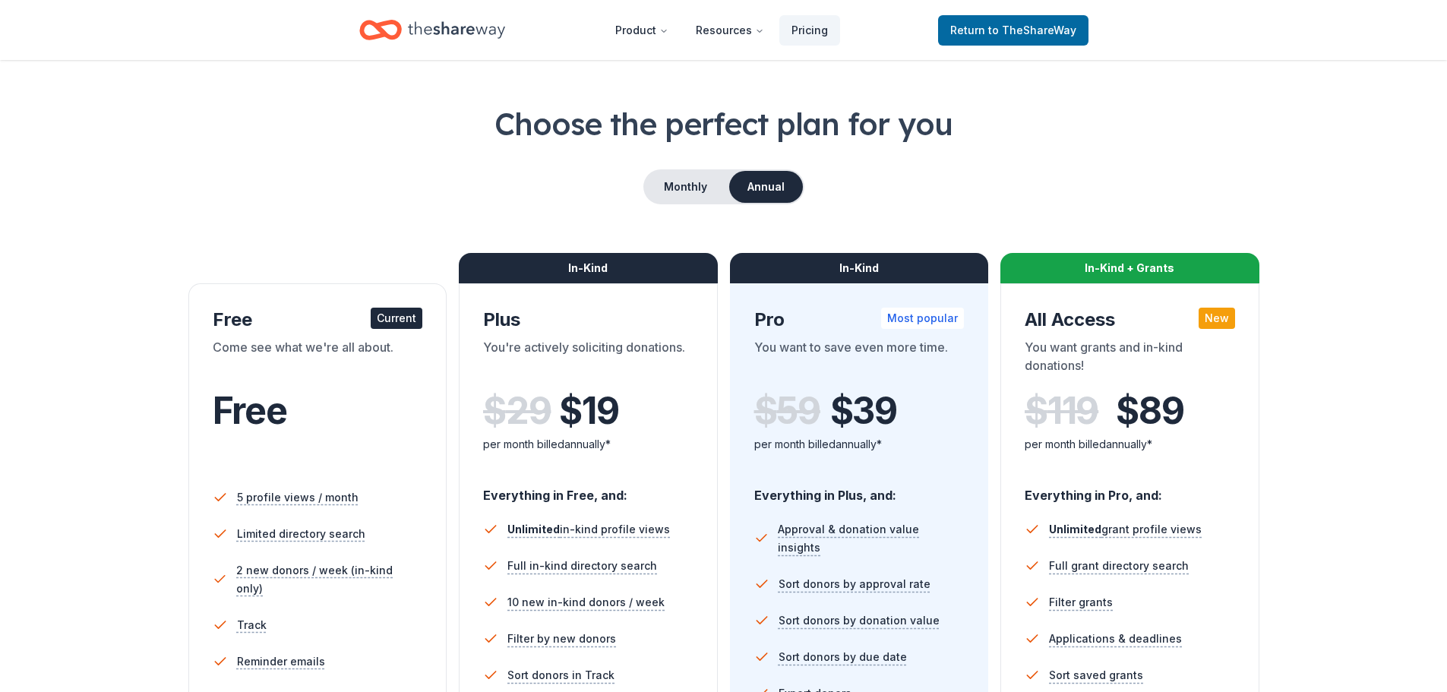
scroll to position [0, 0]
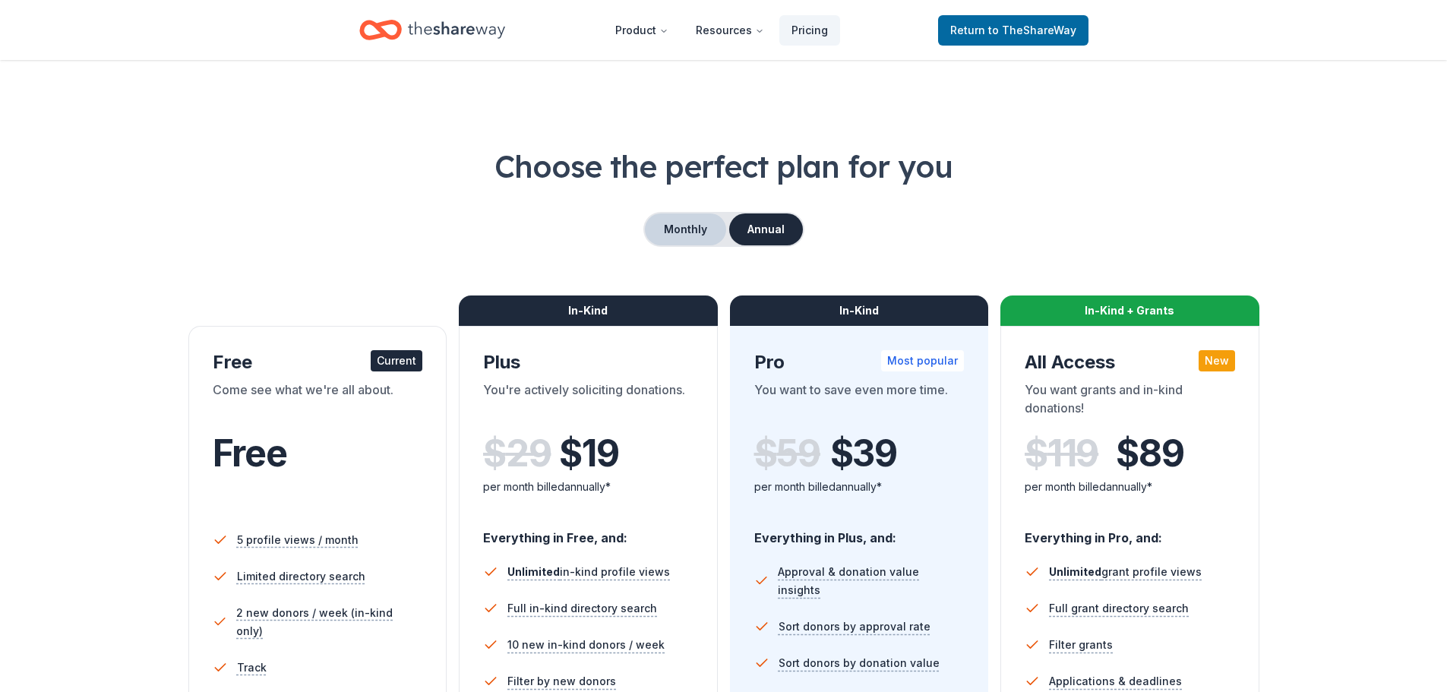
click at [687, 234] on button "Monthly" at bounding box center [685, 229] width 81 height 32
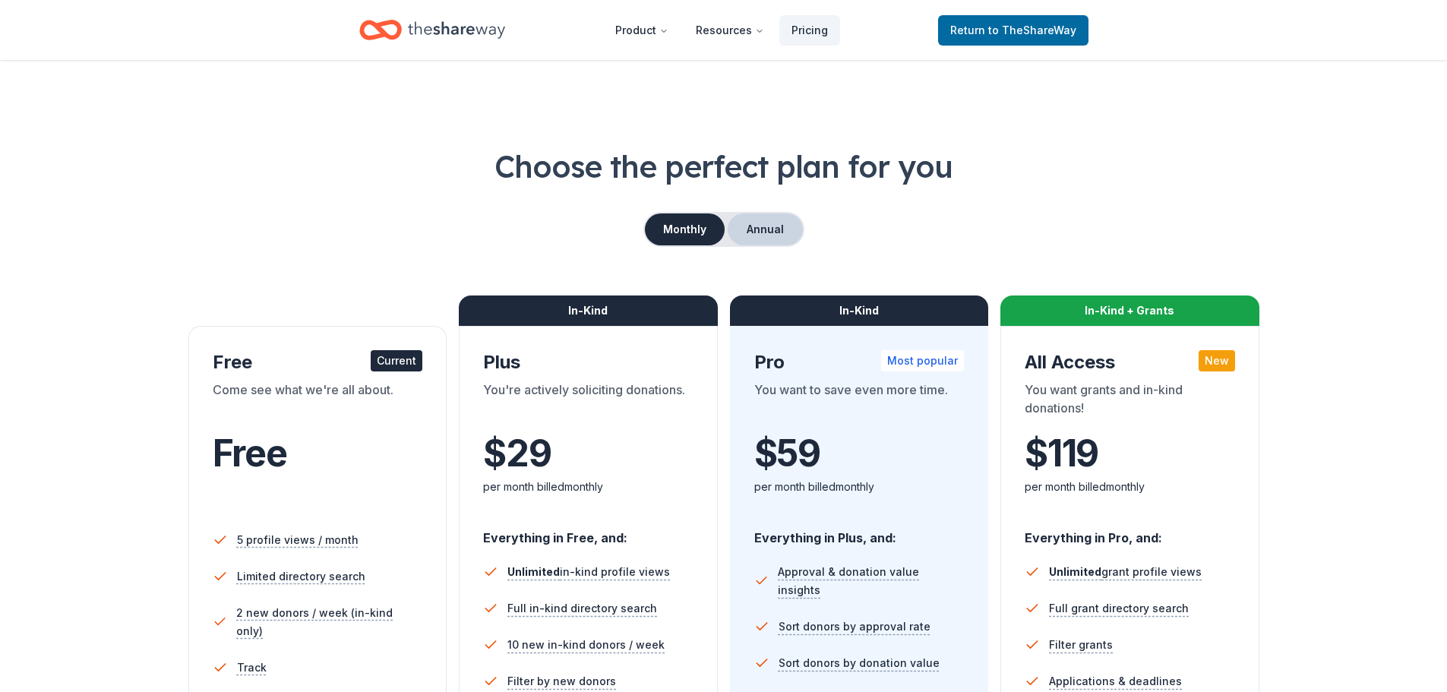
click at [770, 235] on button "Annual" at bounding box center [764, 229] width 75 height 32
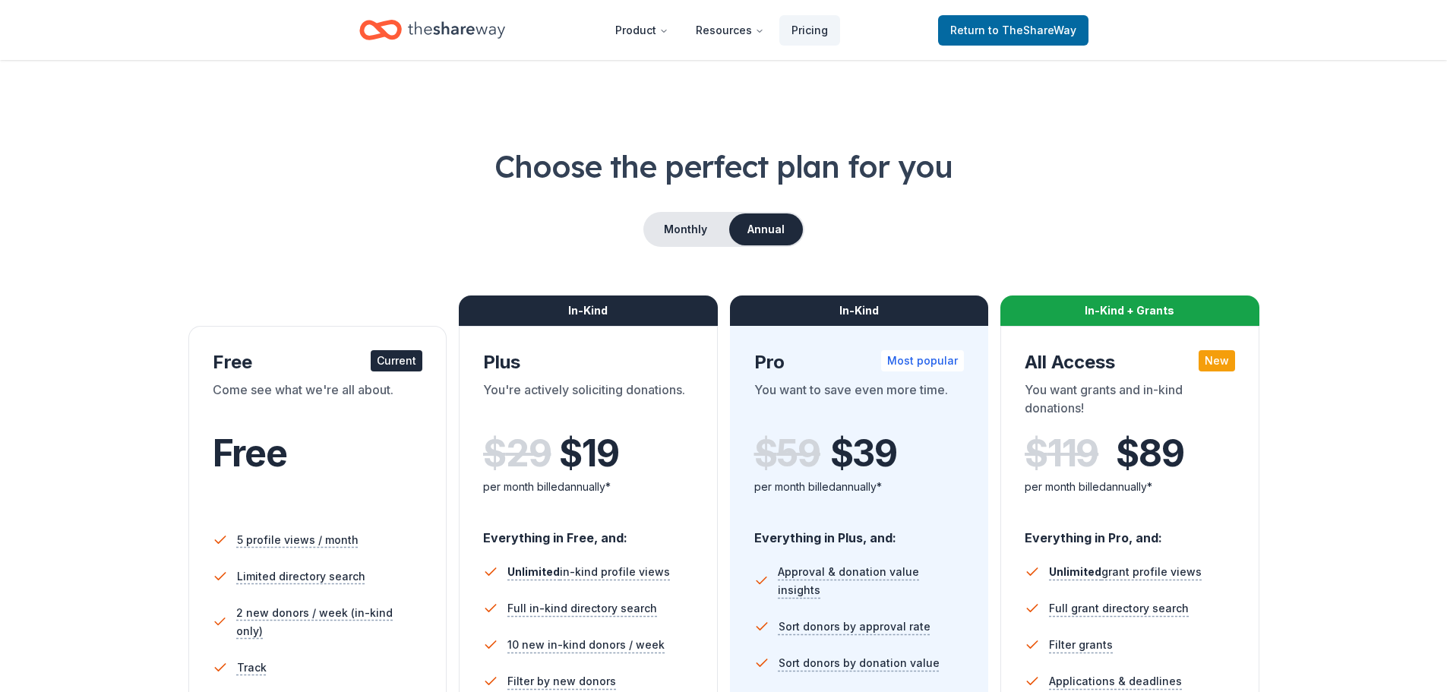
click at [483, 28] on icon "Home" at bounding box center [456, 29] width 97 height 31
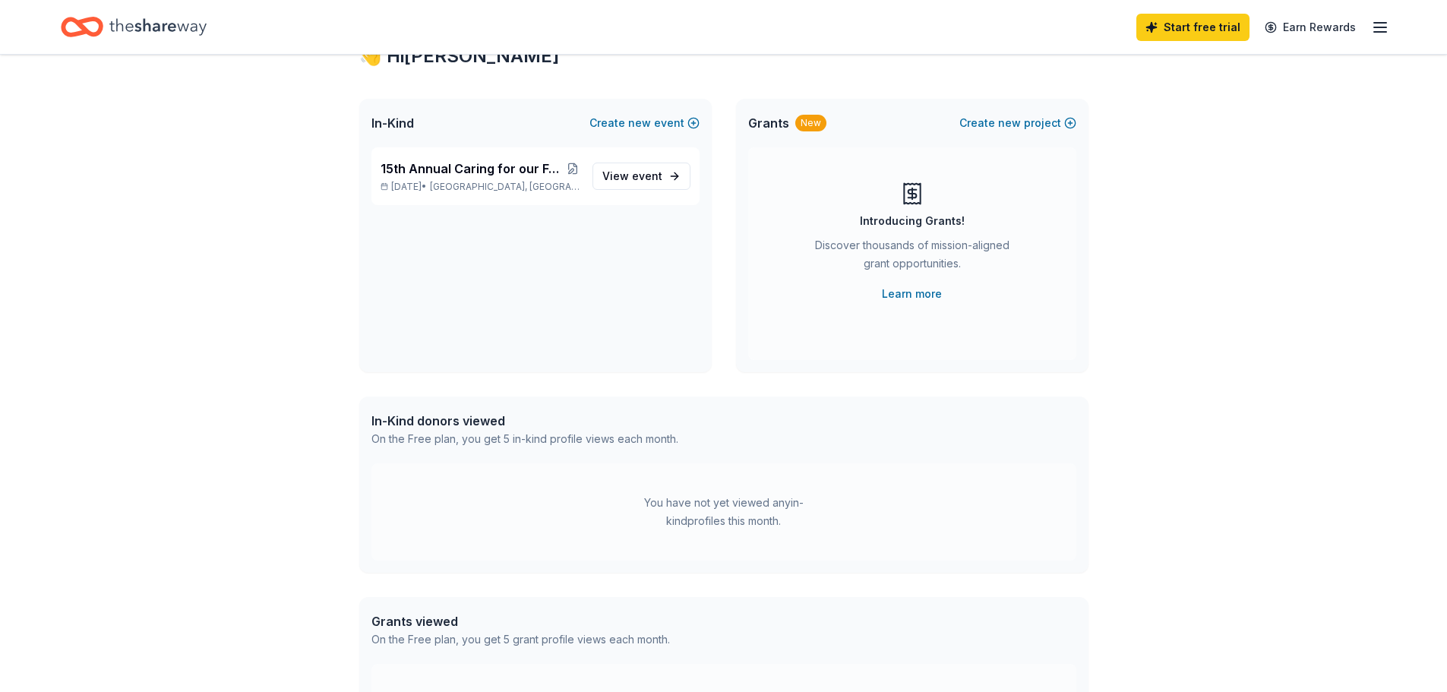
scroll to position [304, 0]
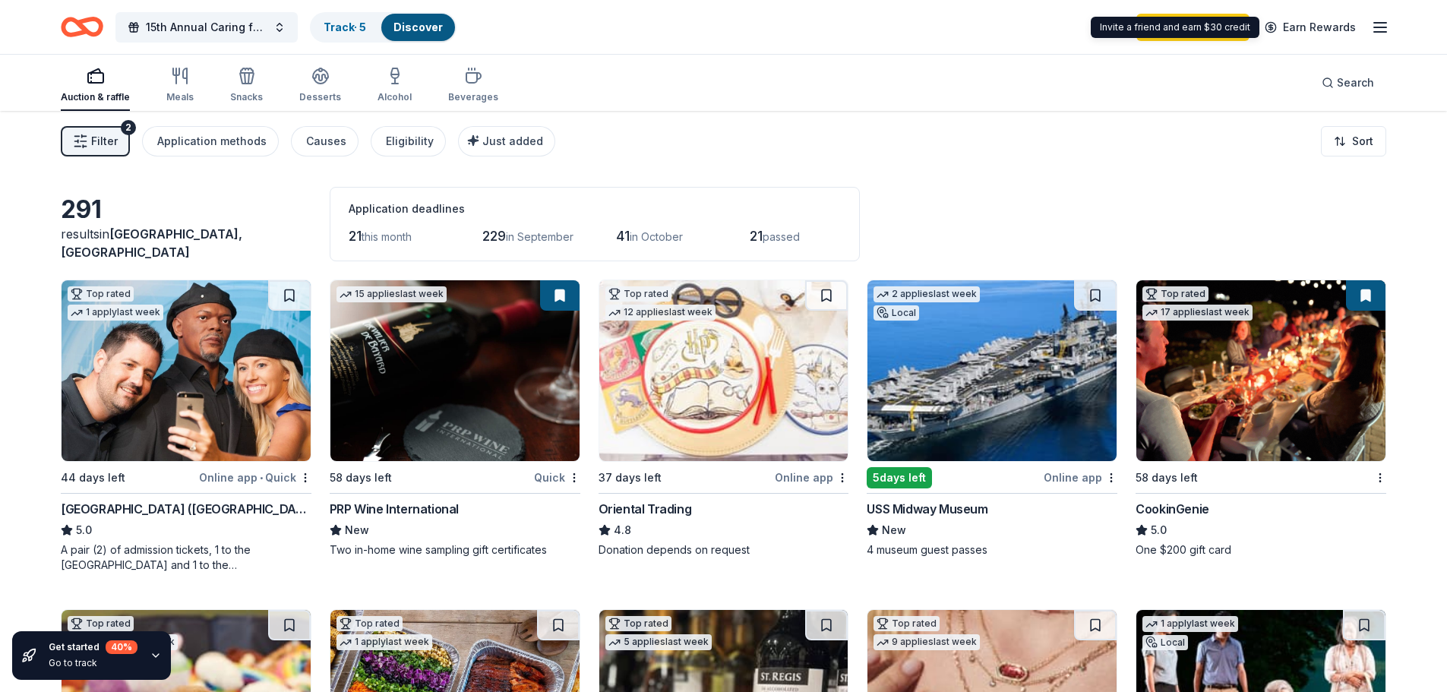
click at [1374, 27] on line "button" at bounding box center [1380, 27] width 12 height 0
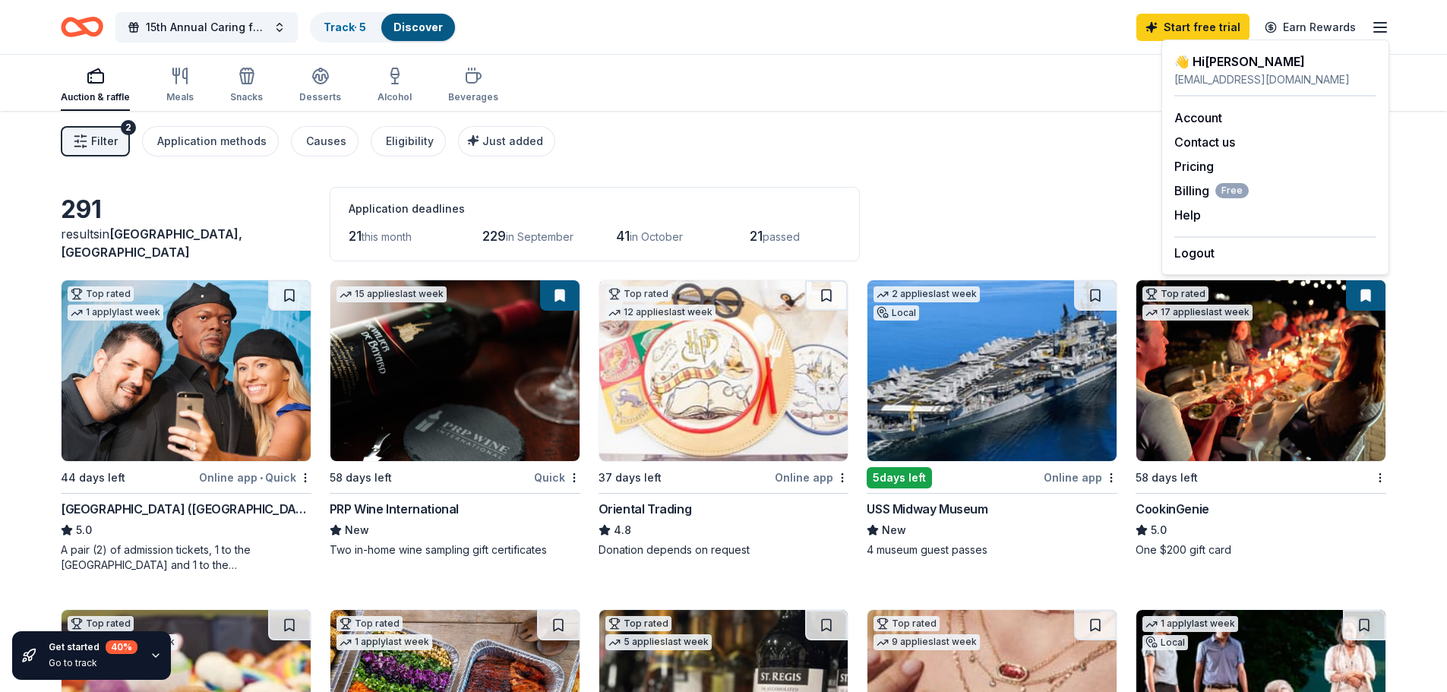
click at [1043, 99] on div "Auction & raffle Meals Snacks Desserts Alcohol Beverages Search" at bounding box center [723, 83] width 1325 height 56
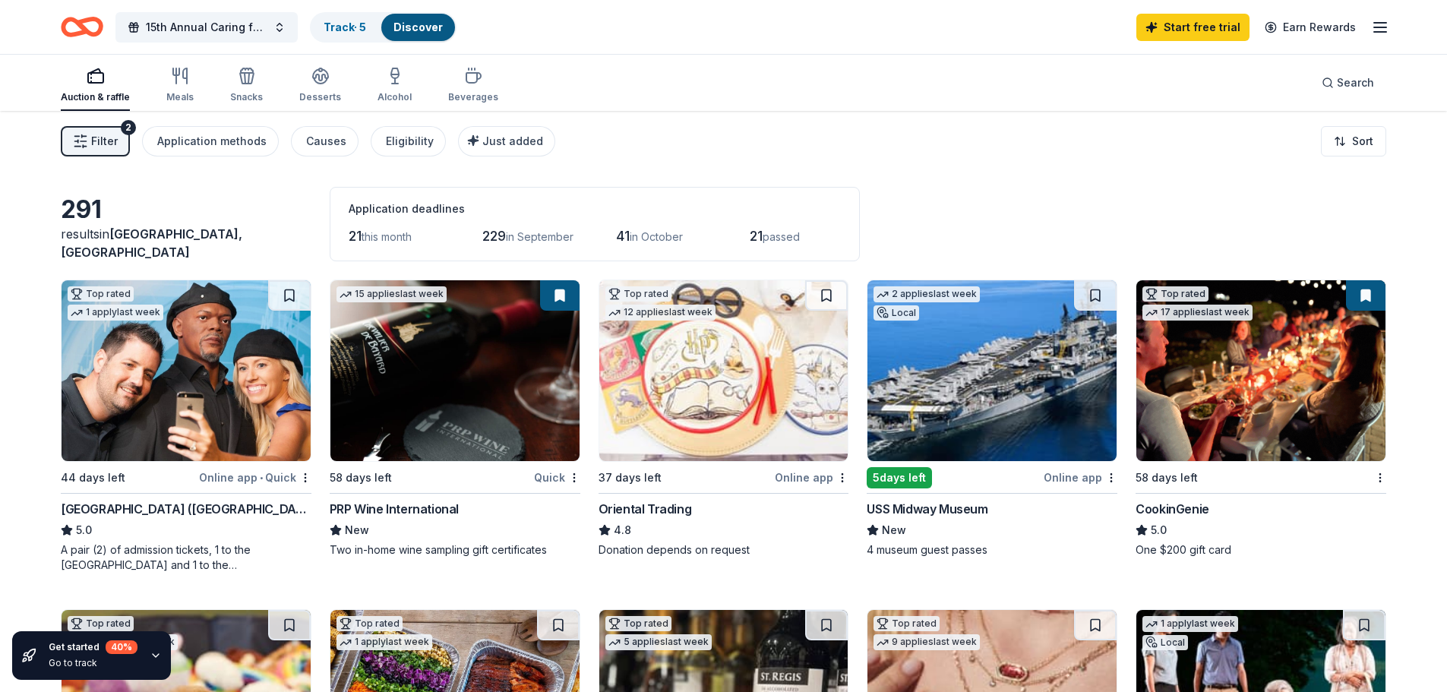
click at [108, 139] on span "Filter" at bounding box center [104, 141] width 27 height 18
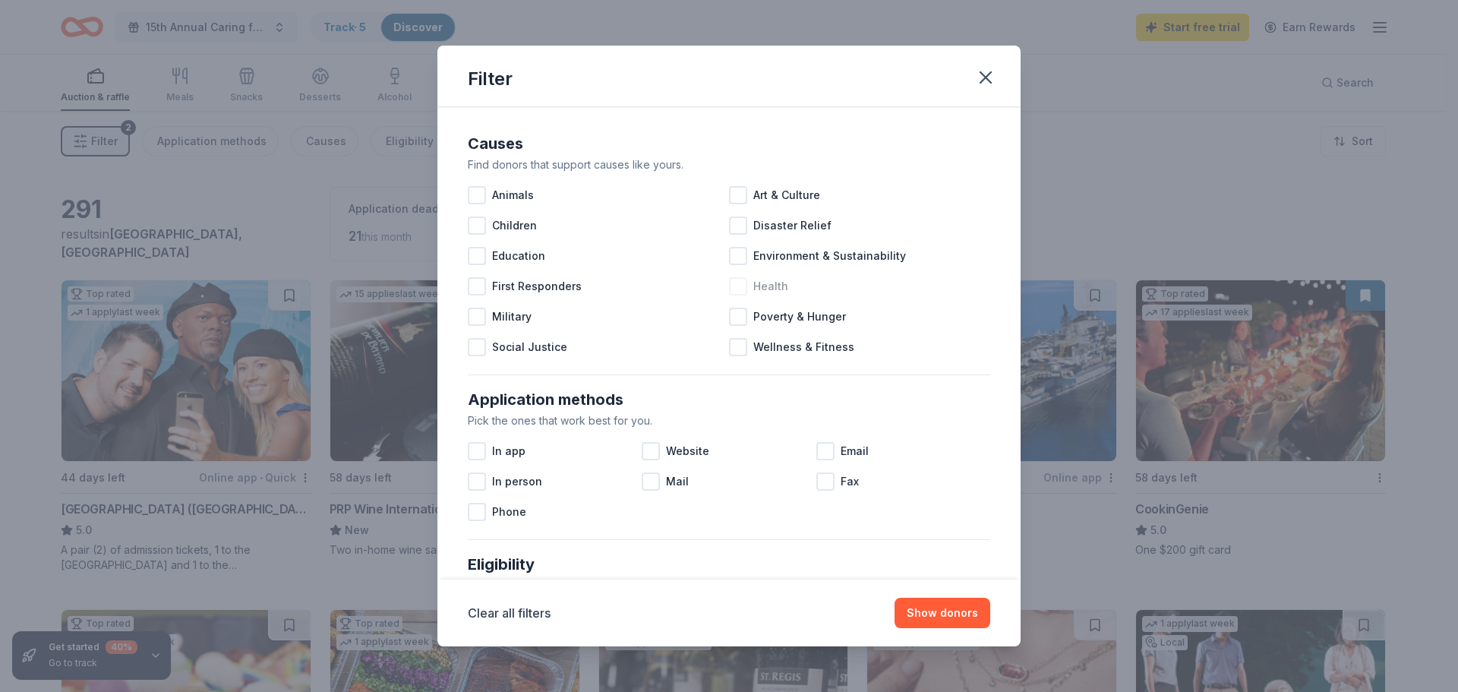
click at [741, 292] on div at bounding box center [738, 286] width 18 height 18
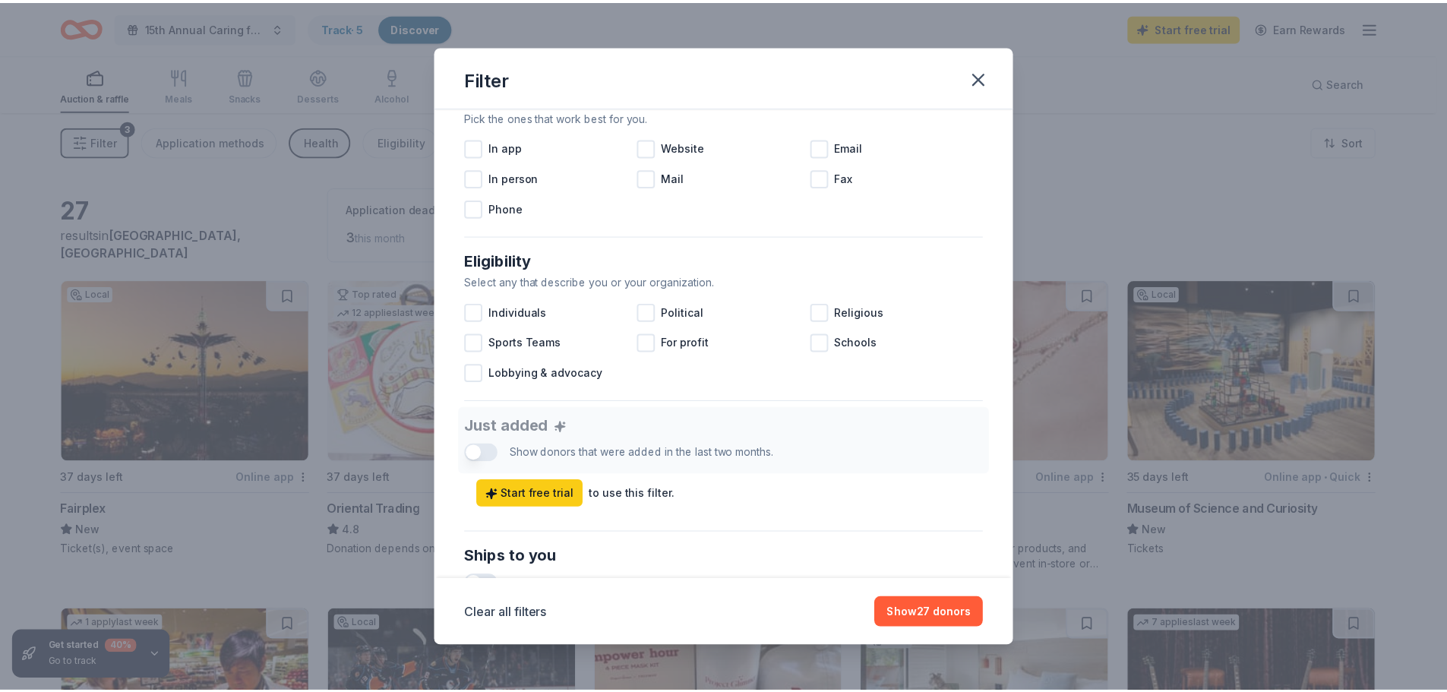
scroll to position [380, 0]
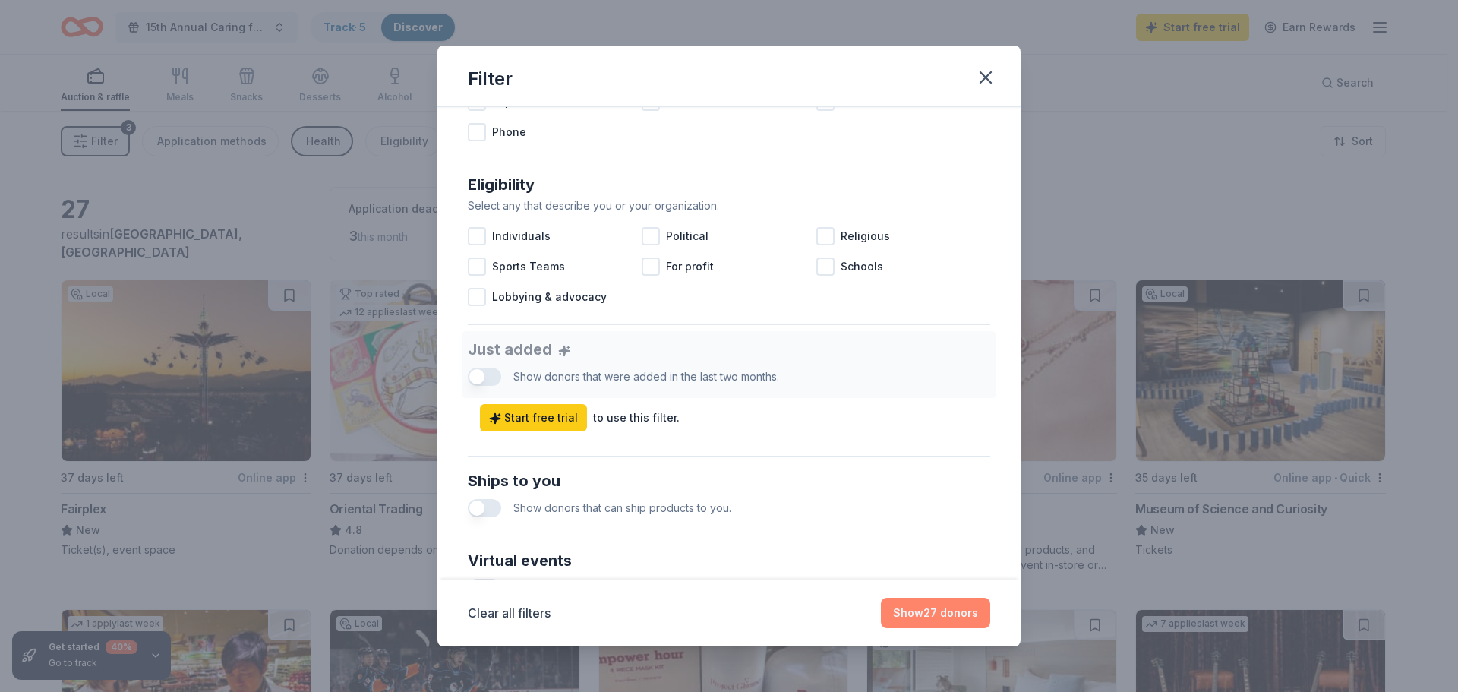
click at [934, 611] on button "Show 27 donors" at bounding box center [935, 613] width 109 height 30
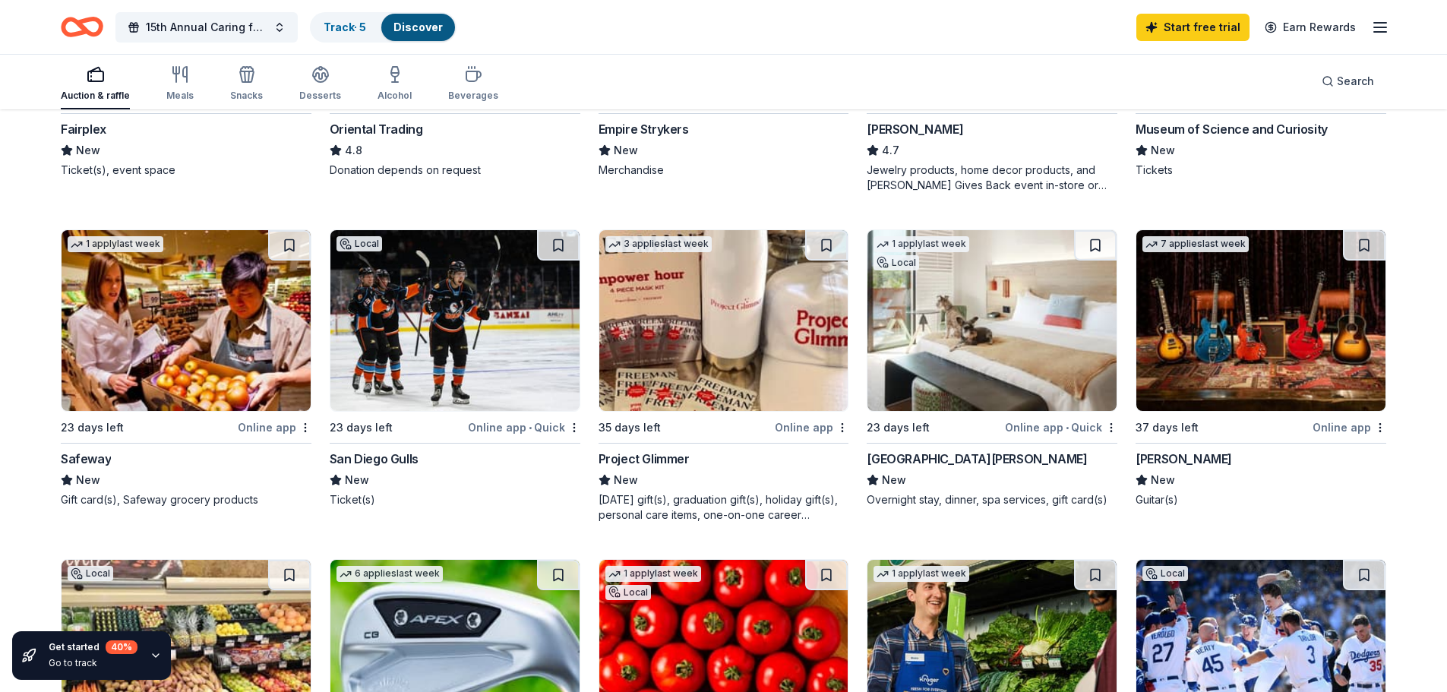
click at [1007, 354] on img at bounding box center [991, 320] width 249 height 181
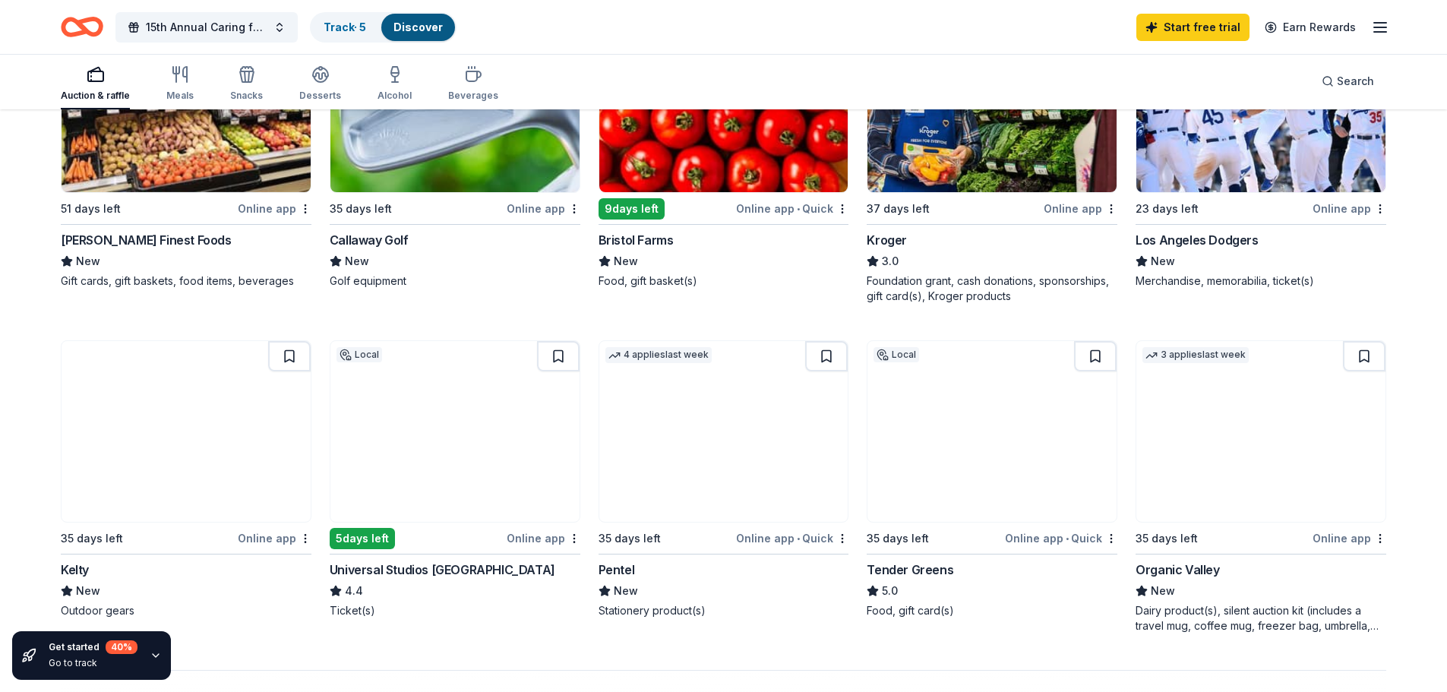
scroll to position [759, 0]
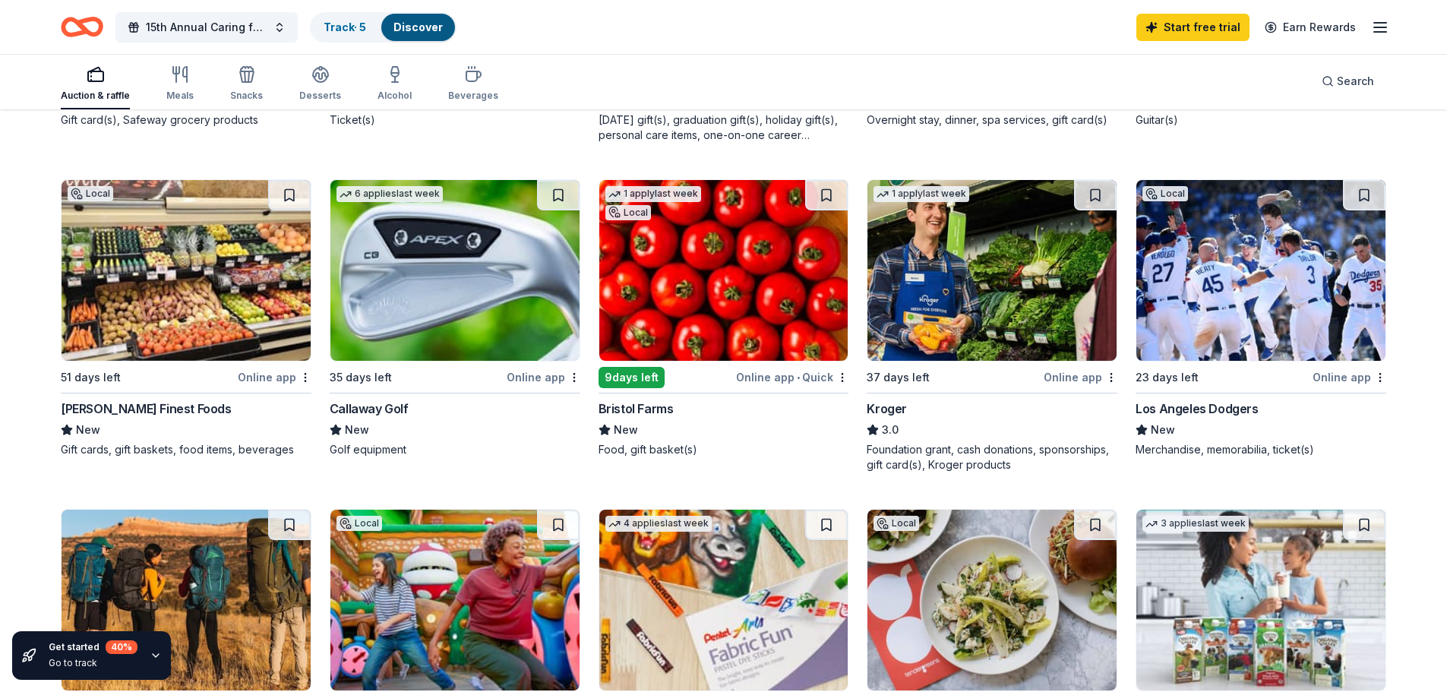
click at [389, 322] on img at bounding box center [454, 270] width 249 height 181
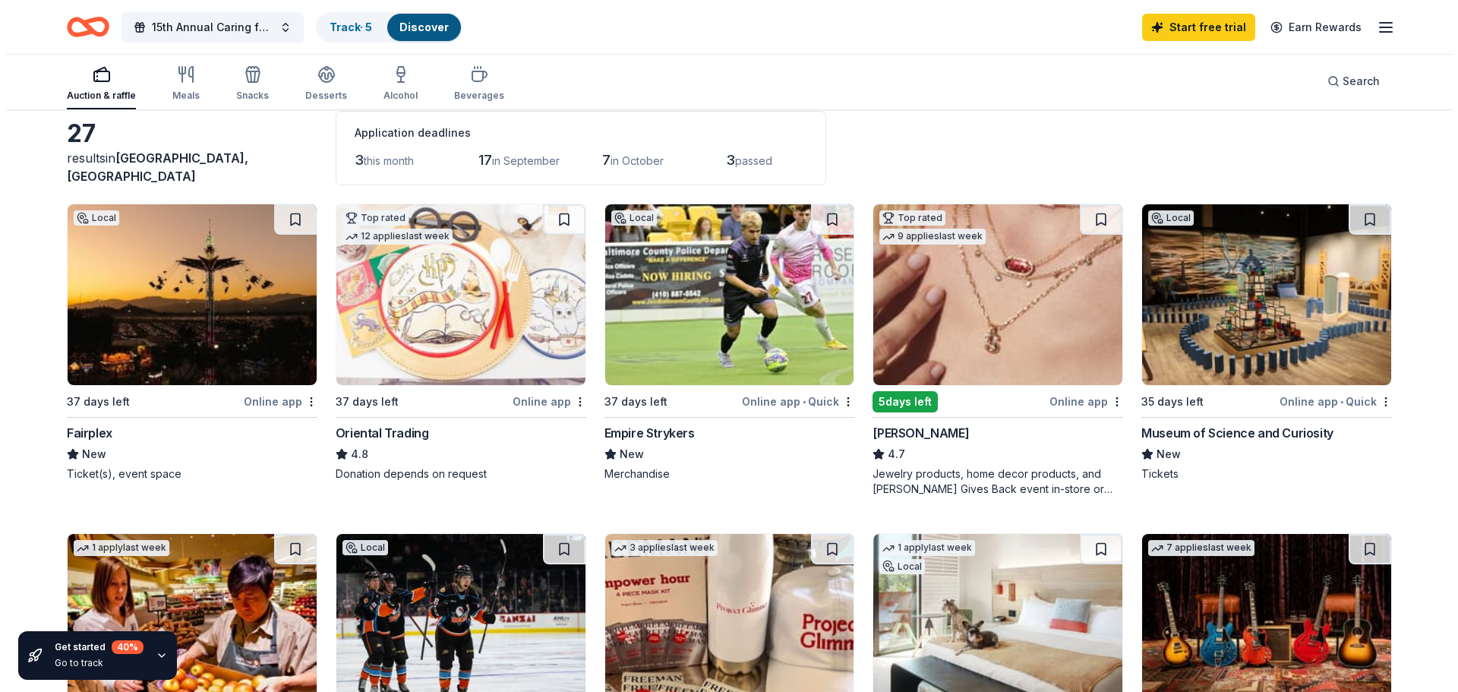
scroll to position [0, 0]
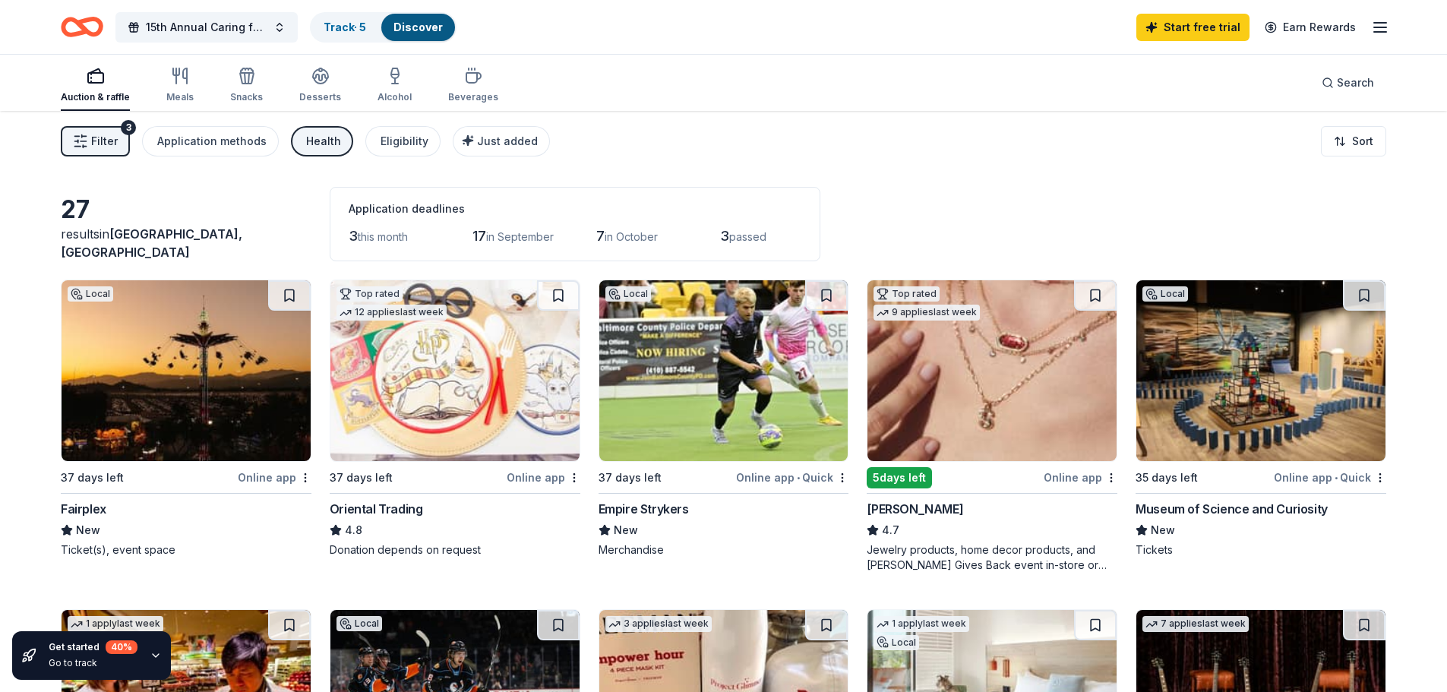
click at [118, 139] on button "Filter 3" at bounding box center [95, 141] width 69 height 30
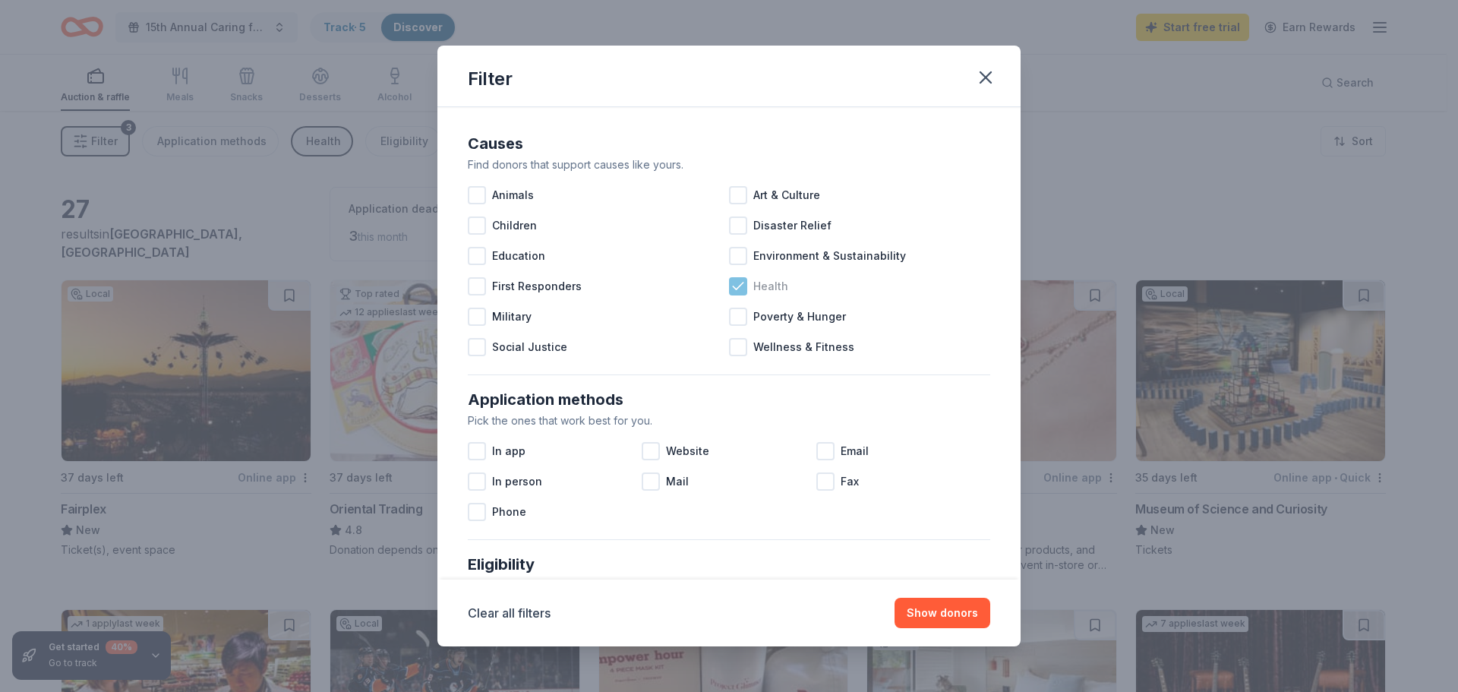
click at [731, 289] on icon at bounding box center [738, 286] width 15 height 15
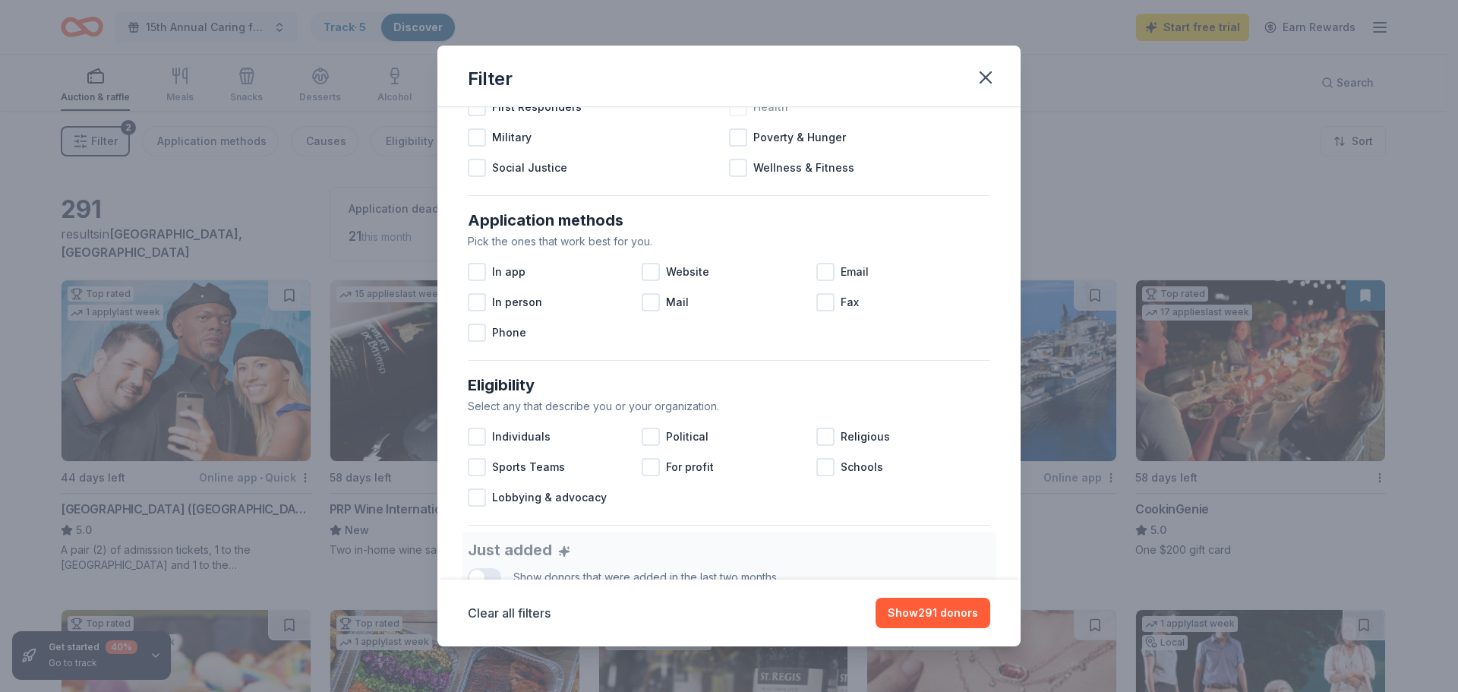
scroll to position [228, 0]
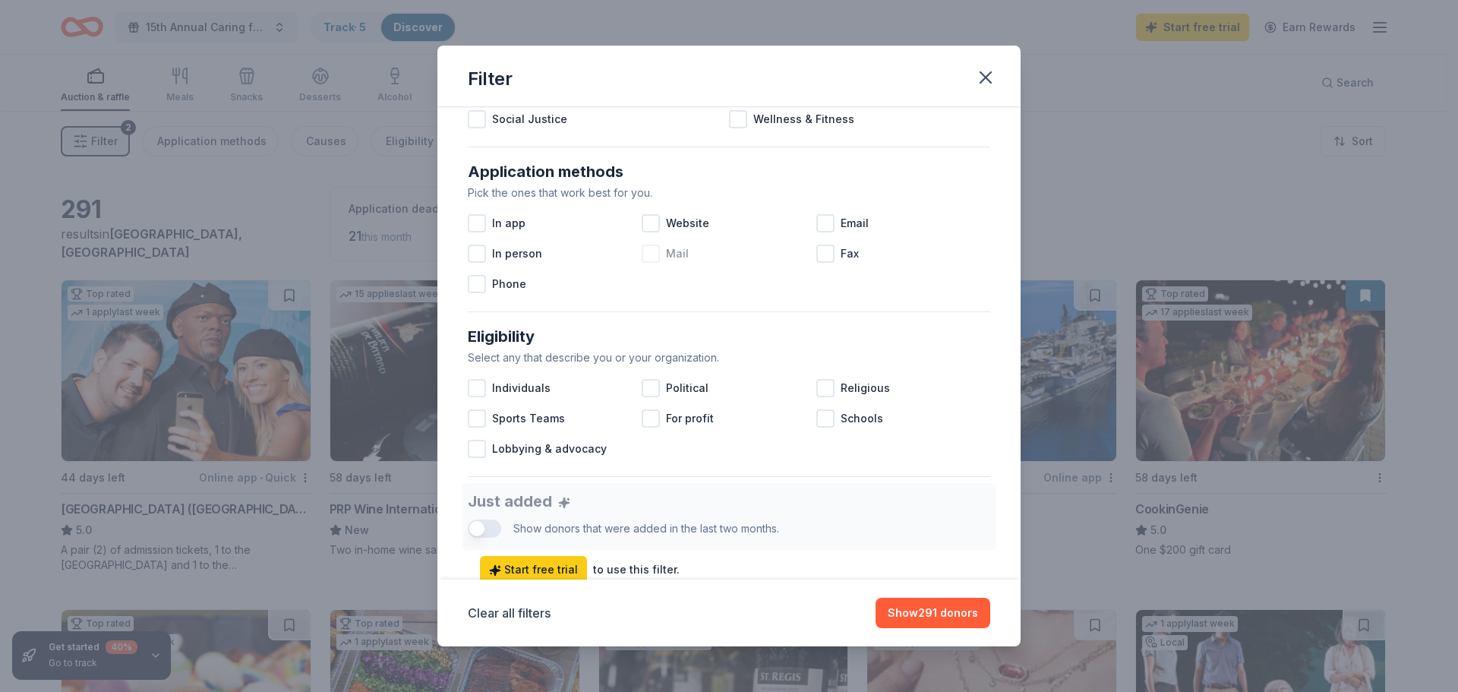
click at [646, 251] on div at bounding box center [651, 254] width 18 height 18
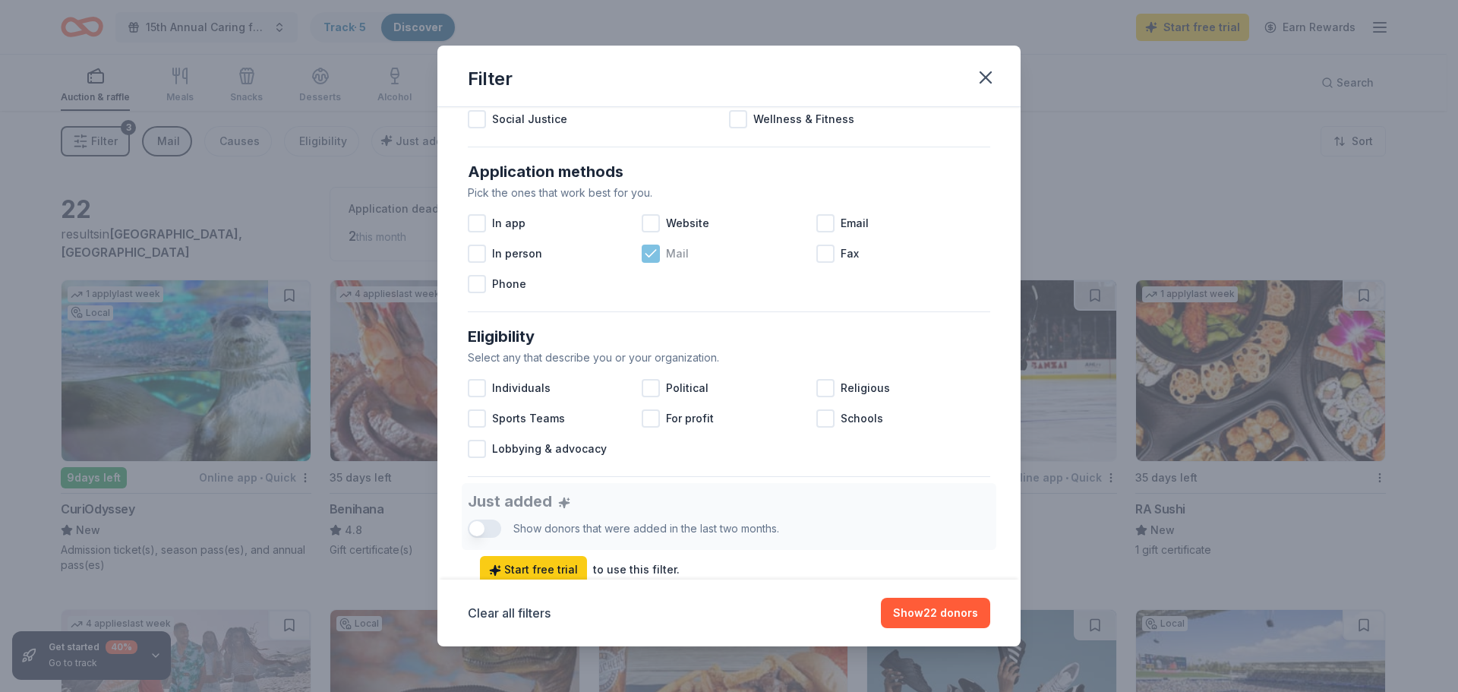
click at [646, 251] on icon at bounding box center [650, 253] width 15 height 15
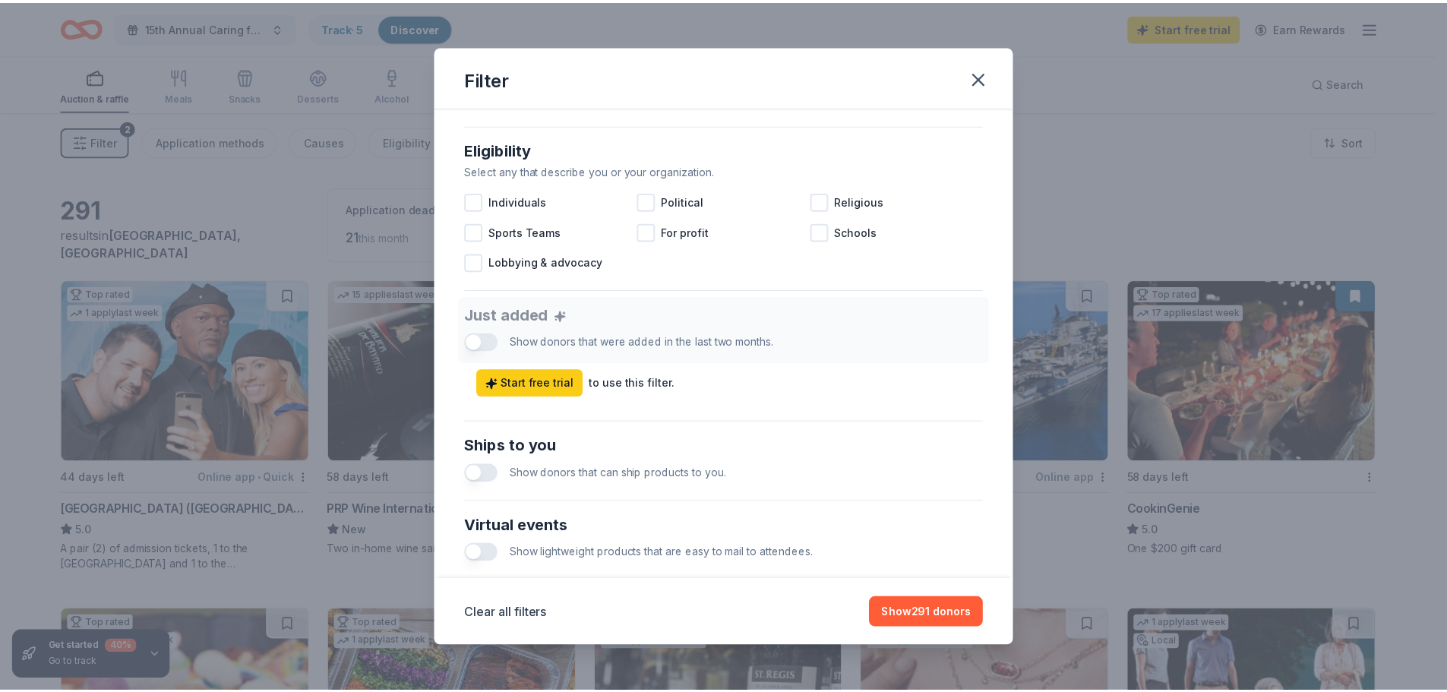
scroll to position [456, 0]
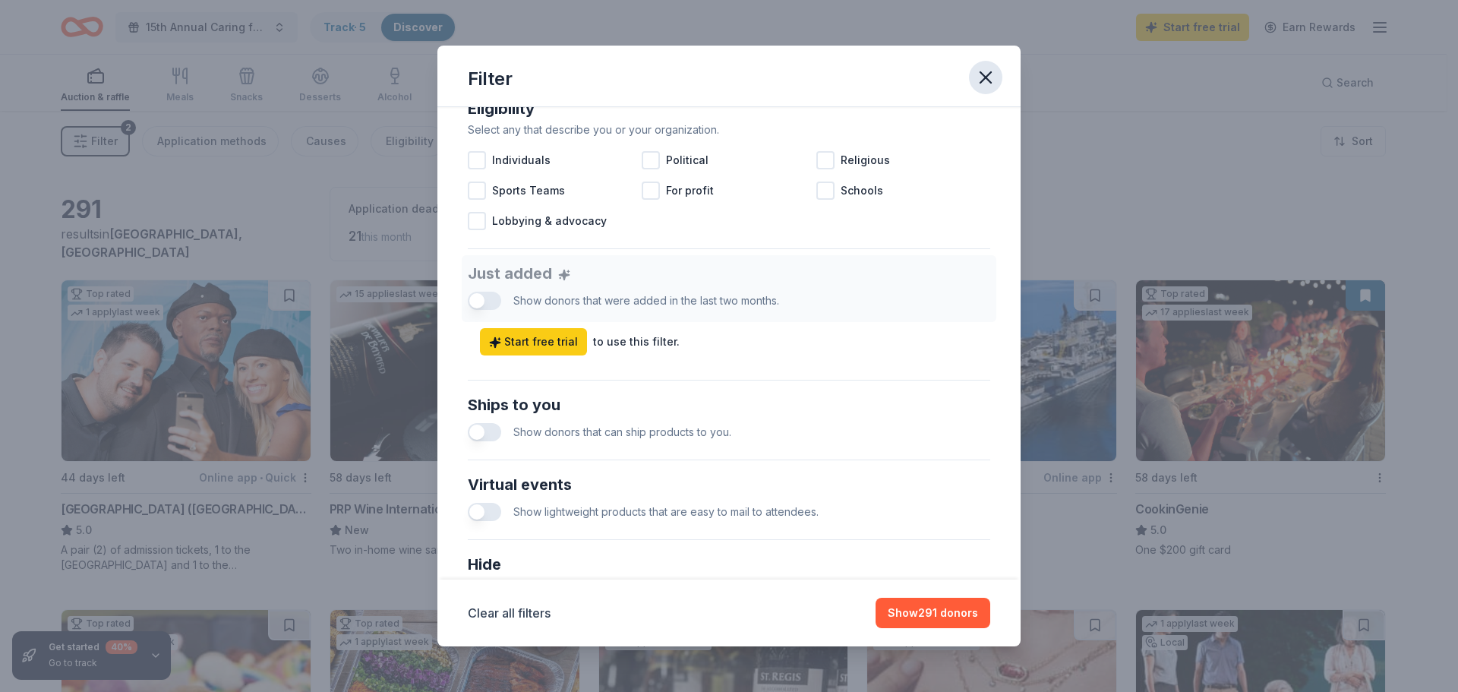
click at [985, 78] on icon "button" at bounding box center [985, 77] width 11 height 11
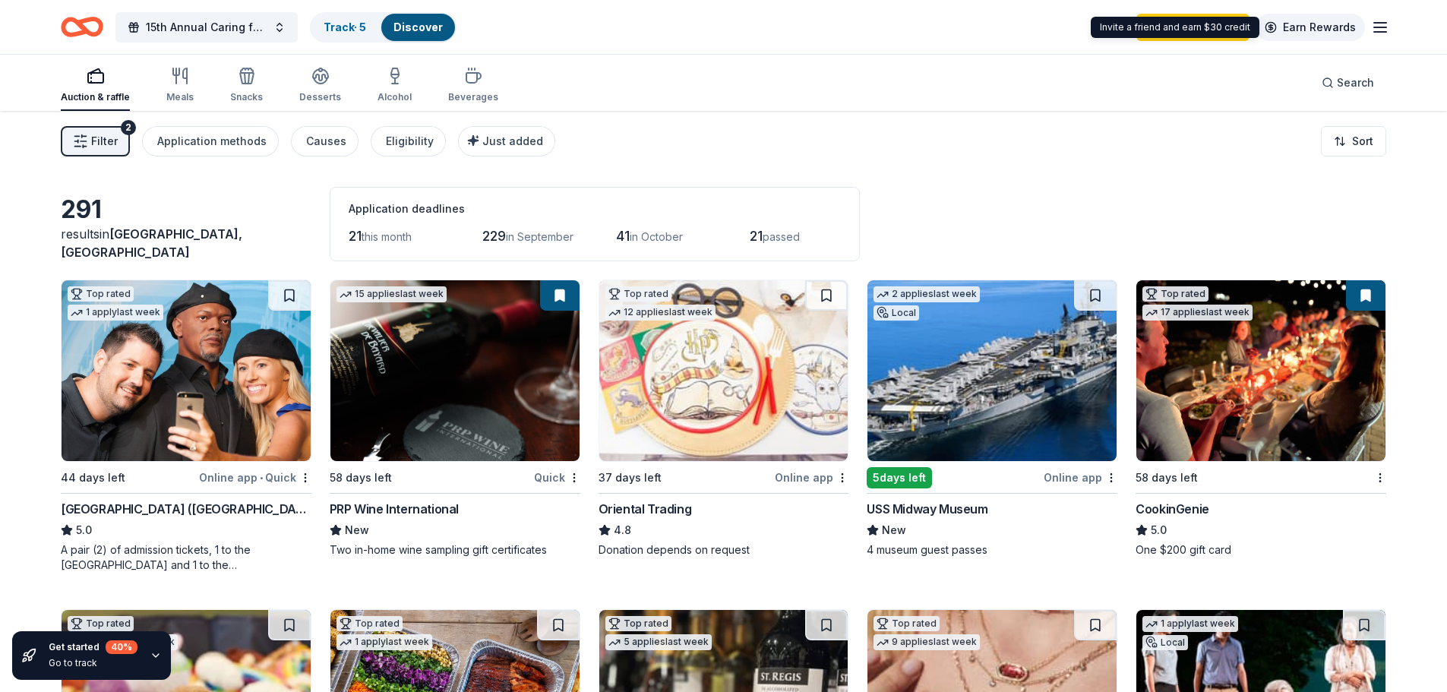
click at [1360, 24] on link "Earn Rewards" at bounding box center [1309, 27] width 109 height 27
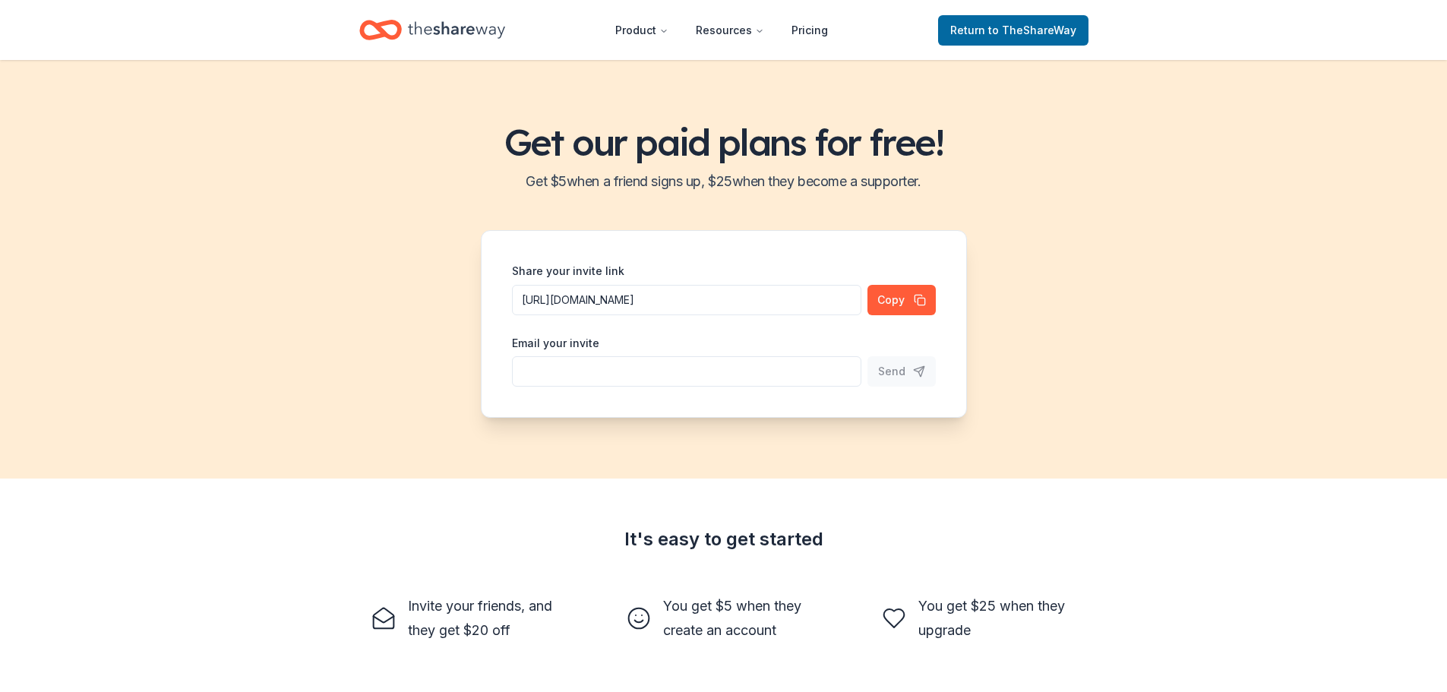
click at [1390, 24] on header "Product Resources Pricing Return to TheShareWay" at bounding box center [723, 30] width 1447 height 60
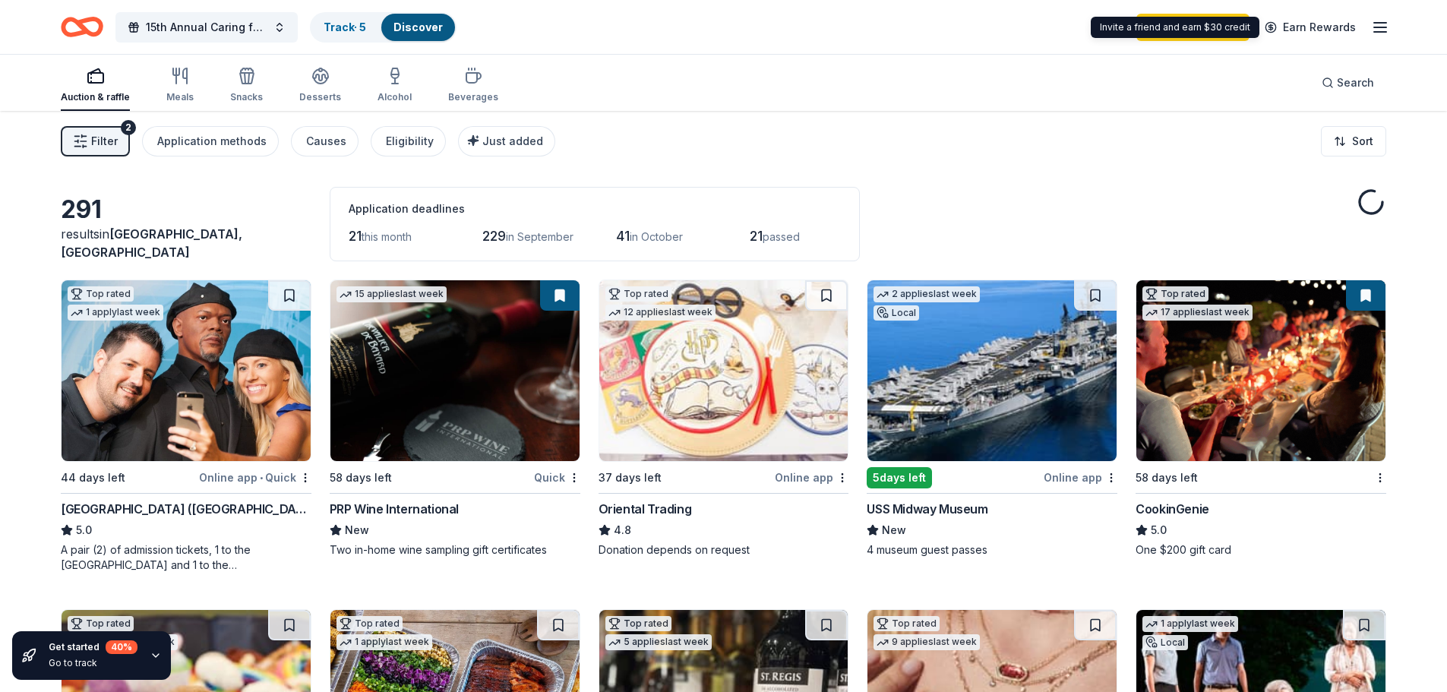
click at [1390, 27] on div "15th Annual Caring for our Future Medical Scholarship Fundraiser Track · 5 Disc…" at bounding box center [723, 27] width 1447 height 54
click at [1381, 25] on icon "button" at bounding box center [1380, 27] width 18 height 18
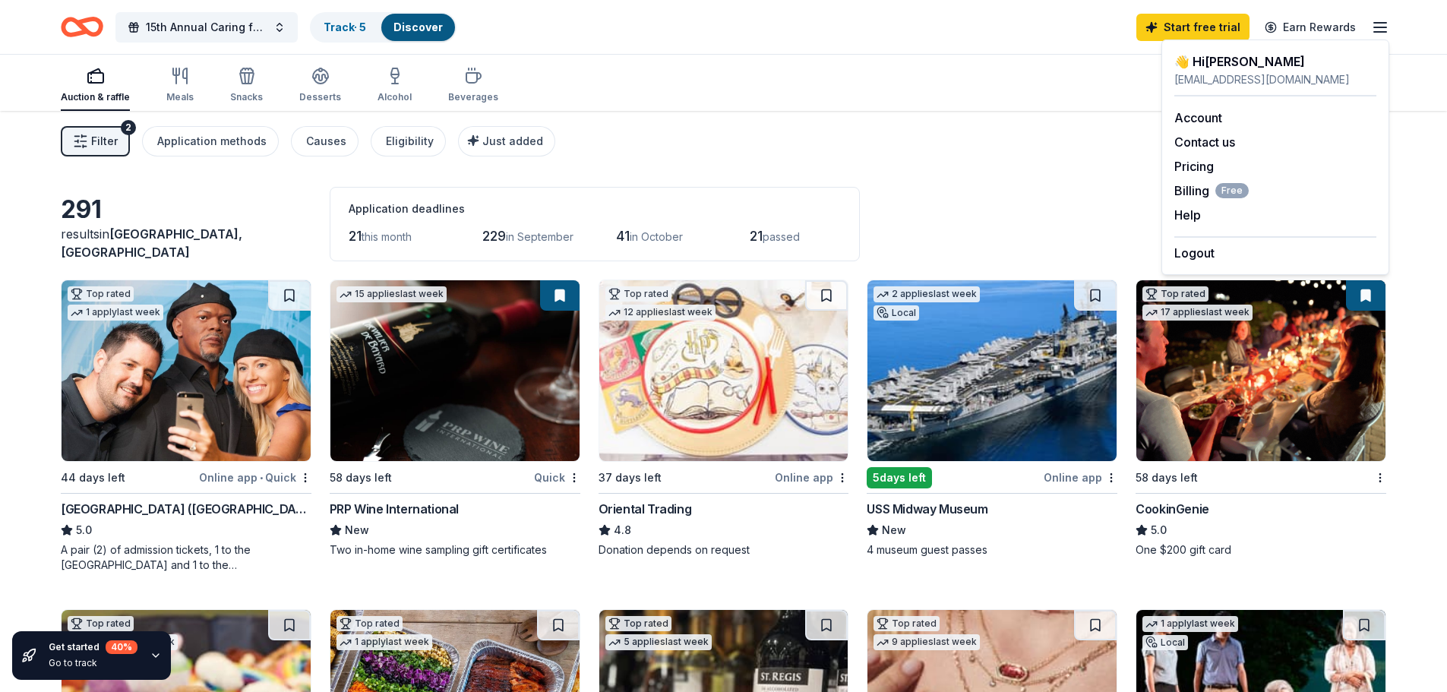
click at [1264, 62] on div "👋 Hi Angie" at bounding box center [1275, 61] width 202 height 18
click at [1207, 113] on link "Account" at bounding box center [1198, 117] width 48 height 15
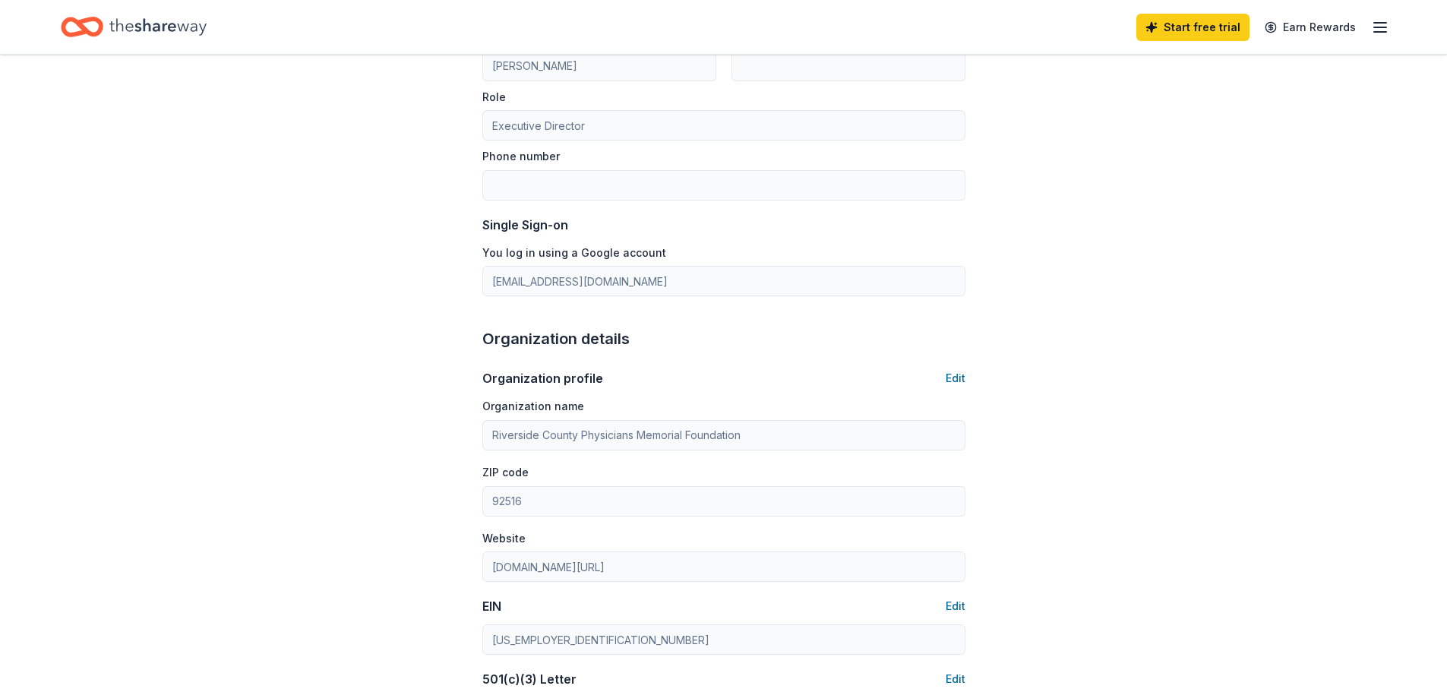
scroll to position [228, 0]
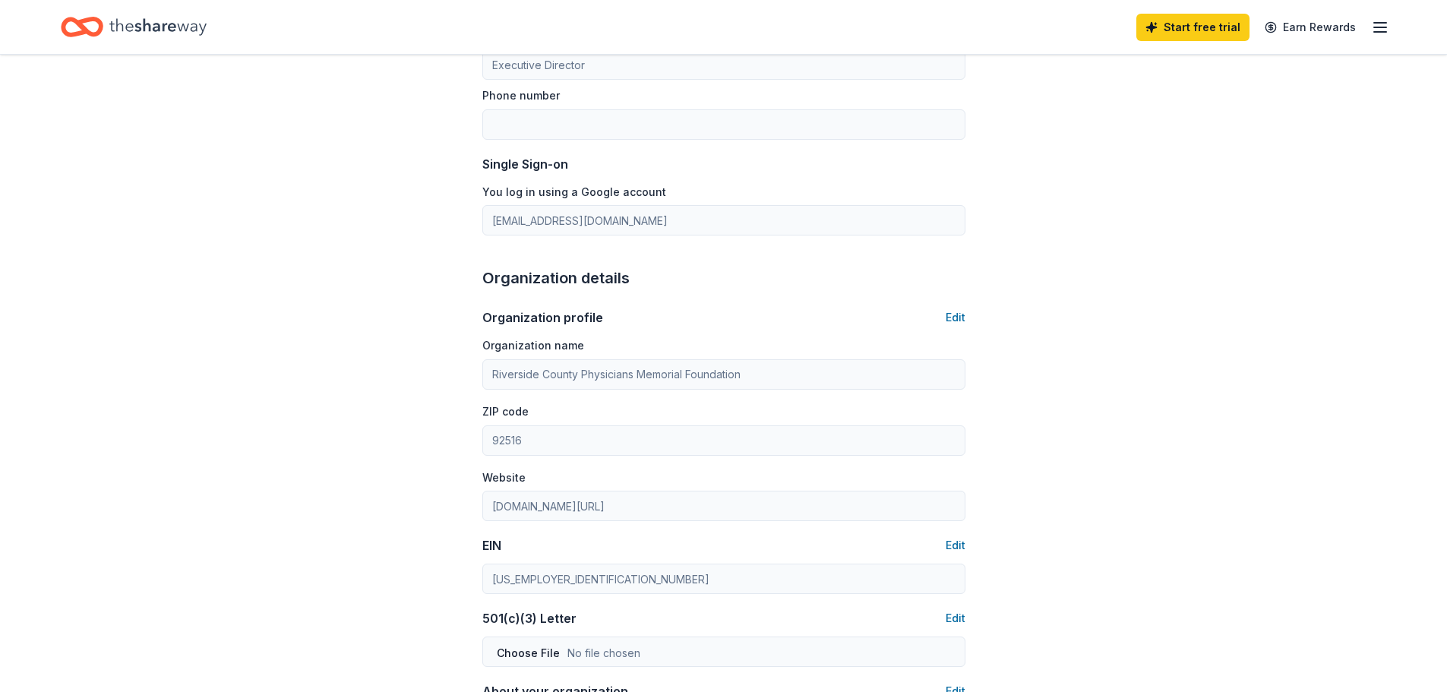
click at [453, 374] on div "Account About me Profile Edit First name Angie Last name Role Executive Directo…" at bounding box center [723, 481] width 1447 height 1308
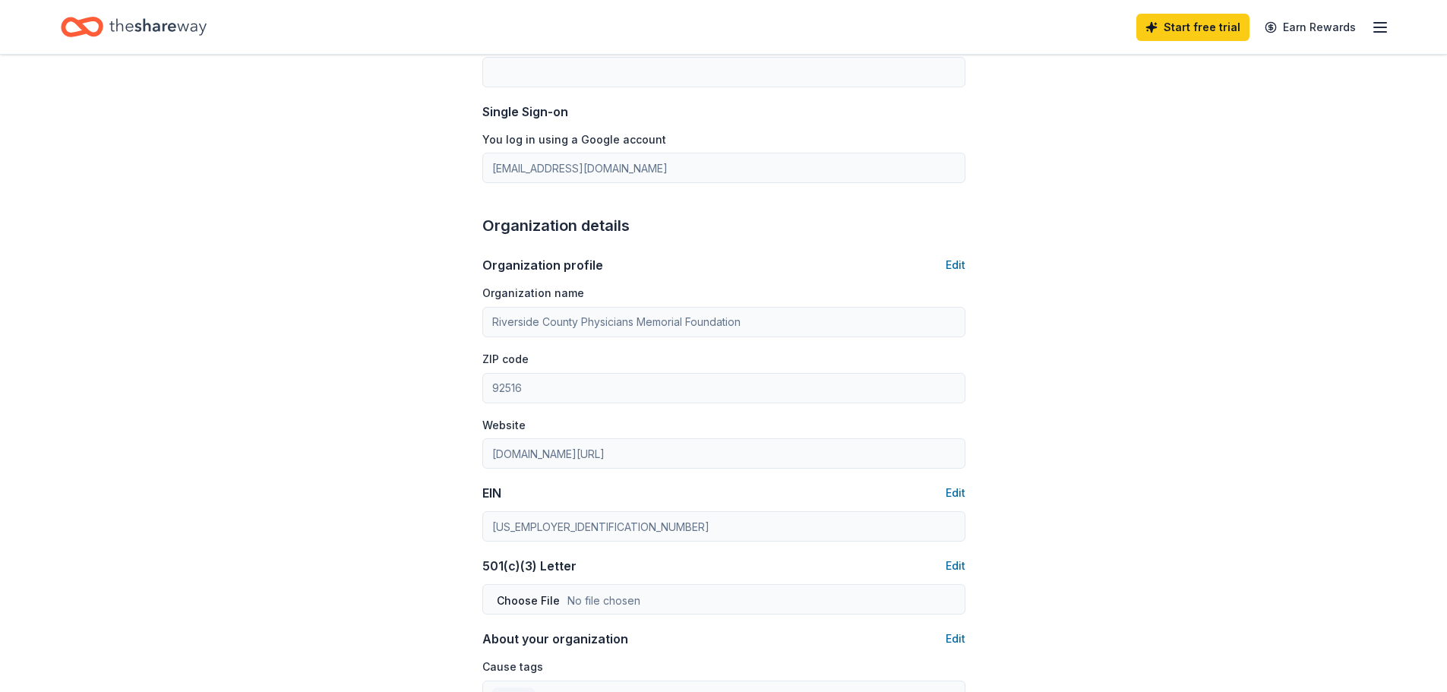
scroll to position [380, 0]
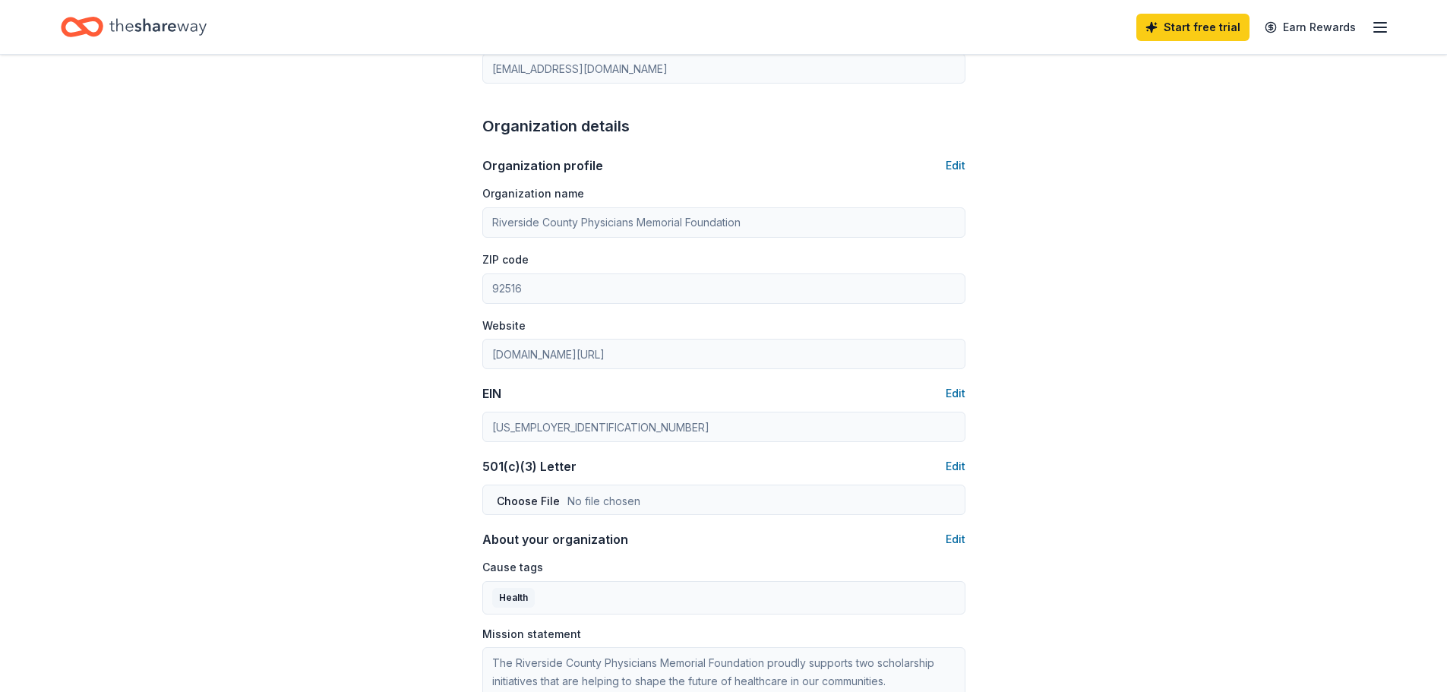
click at [460, 442] on div "Account About me Profile Edit First name Angie Last name Role Executive Directo…" at bounding box center [724, 329] width 532 height 1308
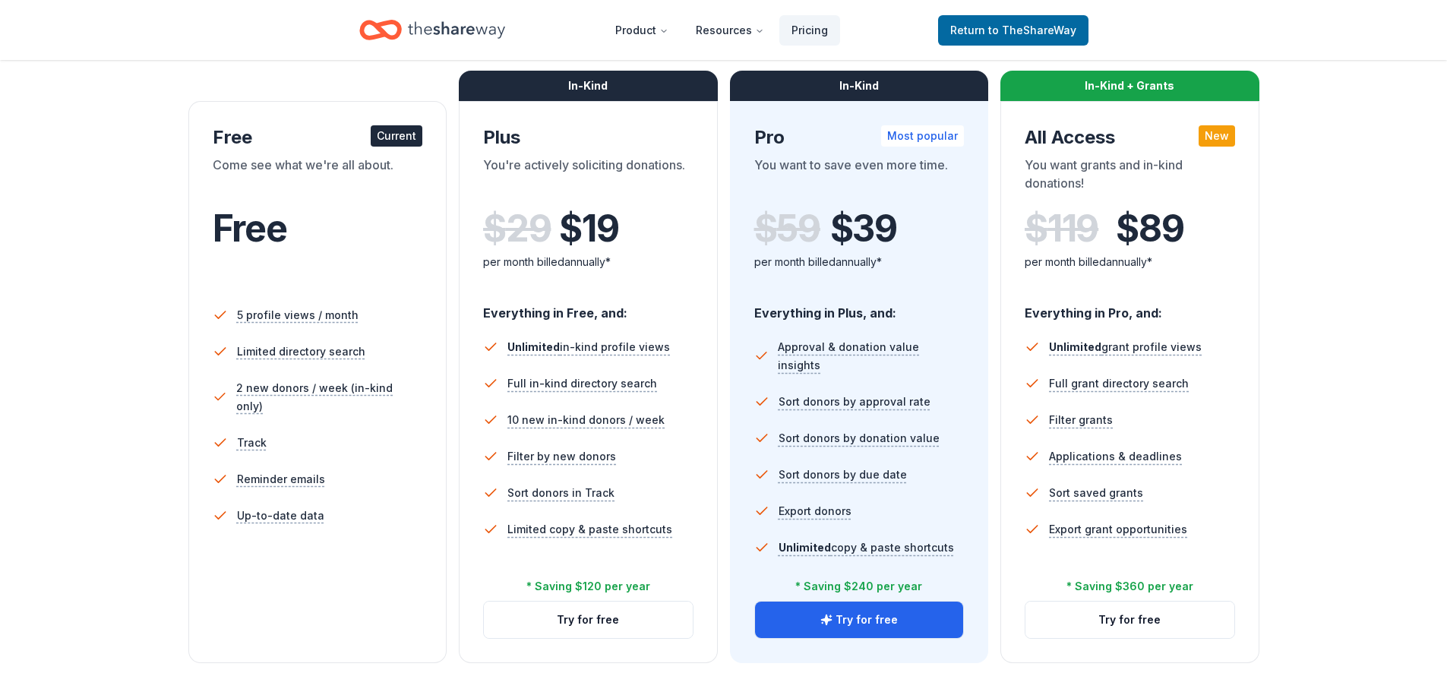
scroll to position [228, 0]
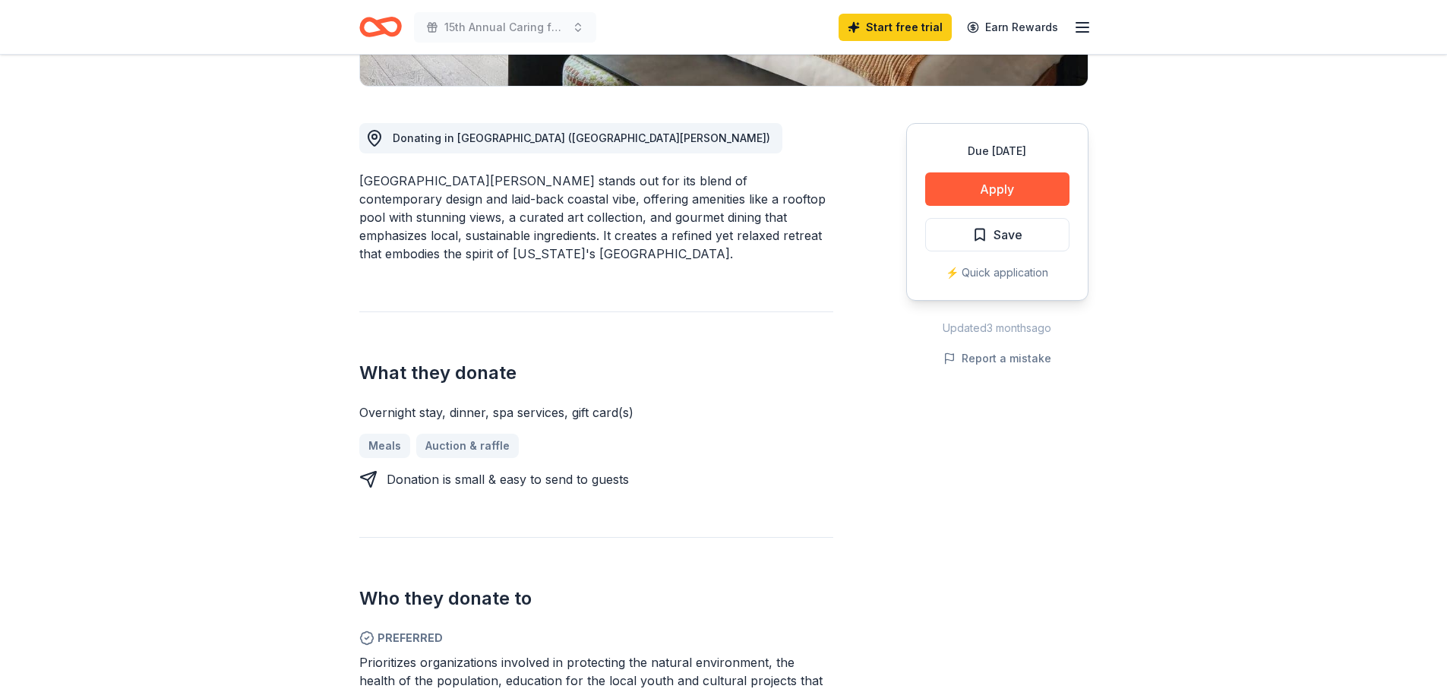
scroll to position [380, 0]
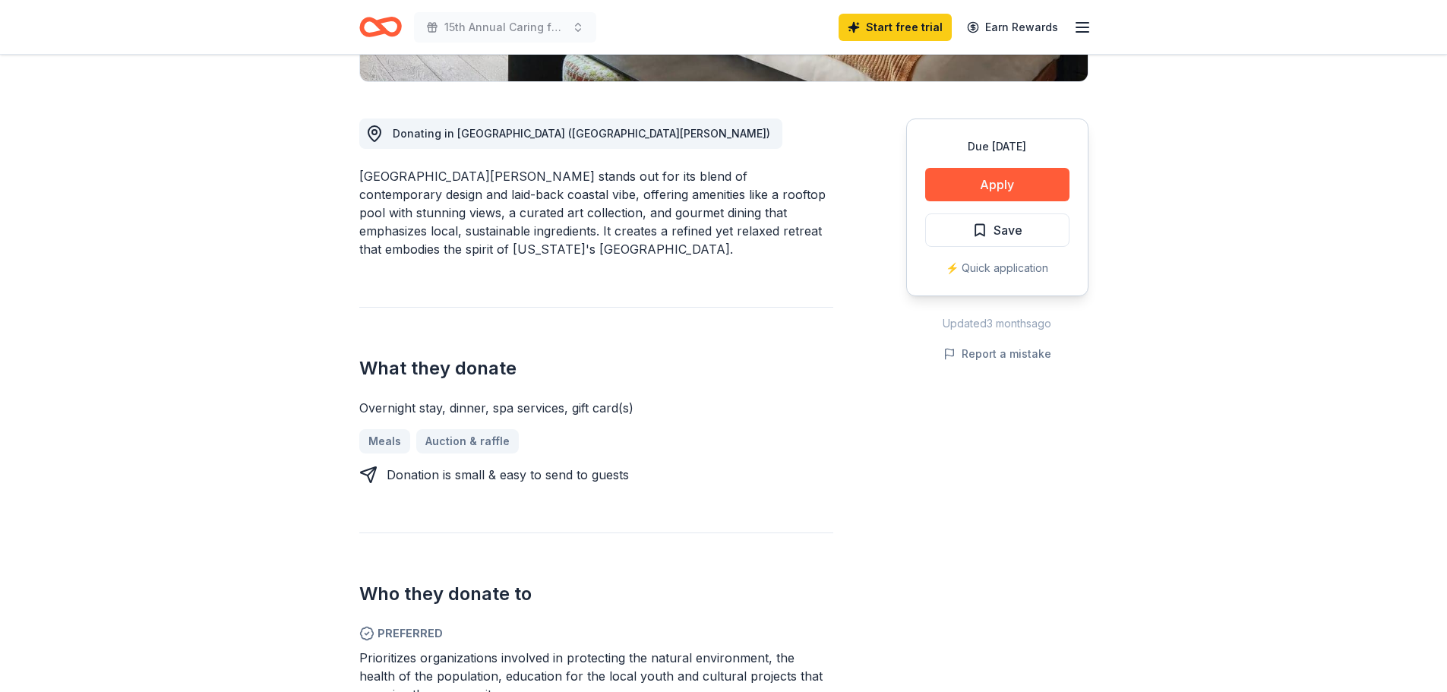
drag, startPoint x: 358, startPoint y: 406, endPoint x: 581, endPoint y: 407, distance: 222.5
click at [580, 407] on div "Overnight stay, dinner, spa services, gift card(s)" at bounding box center [596, 408] width 474 height 18
drag, startPoint x: 381, startPoint y: 474, endPoint x: 627, endPoint y: 478, distance: 246.1
click at [626, 478] on div "Donation is small & easy to send to guests" at bounding box center [596, 475] width 474 height 18
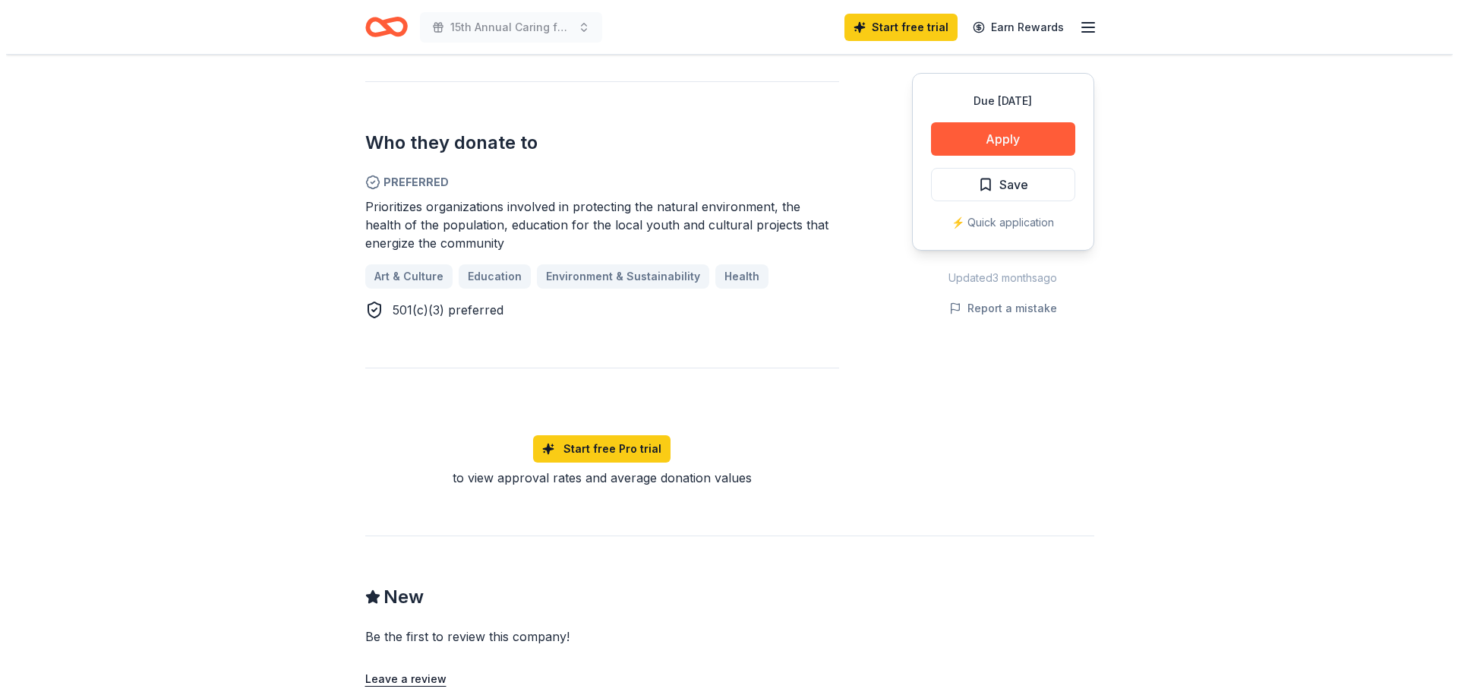
scroll to position [835, 0]
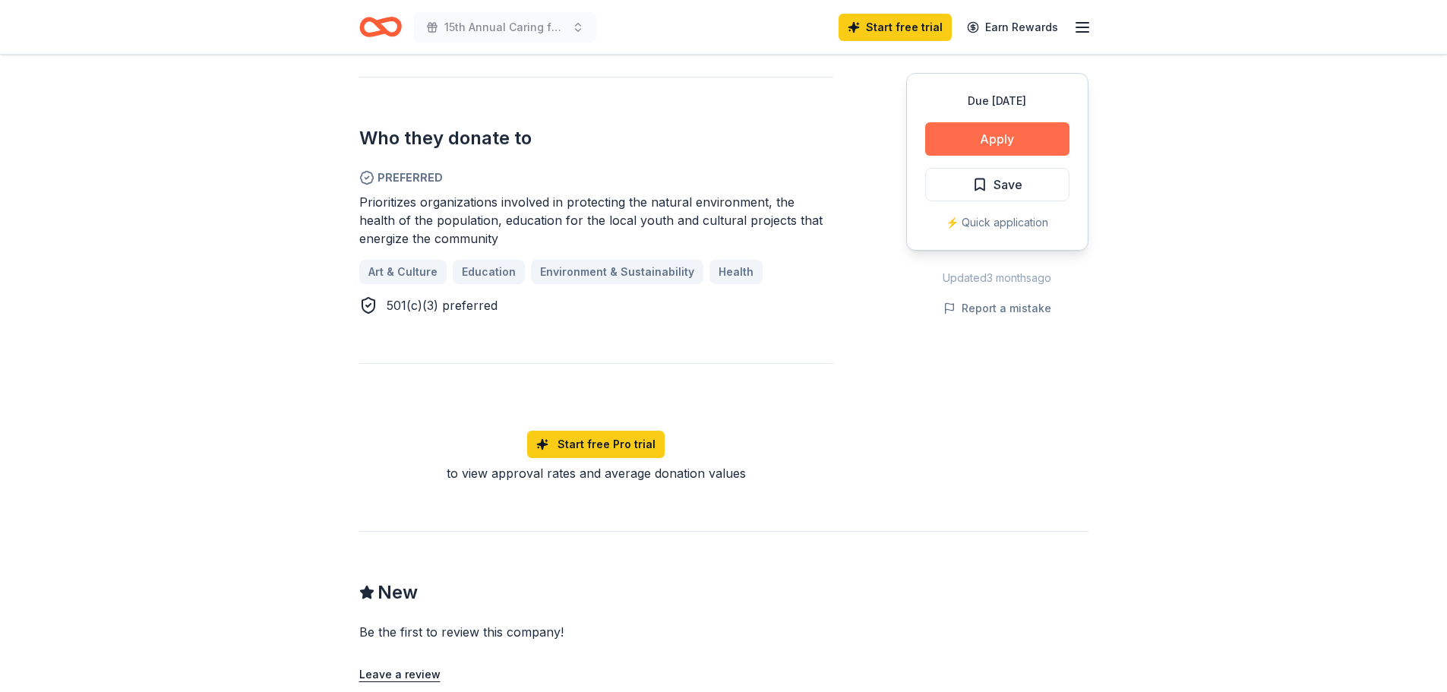
click at [955, 147] on button "Apply" at bounding box center [997, 138] width 144 height 33
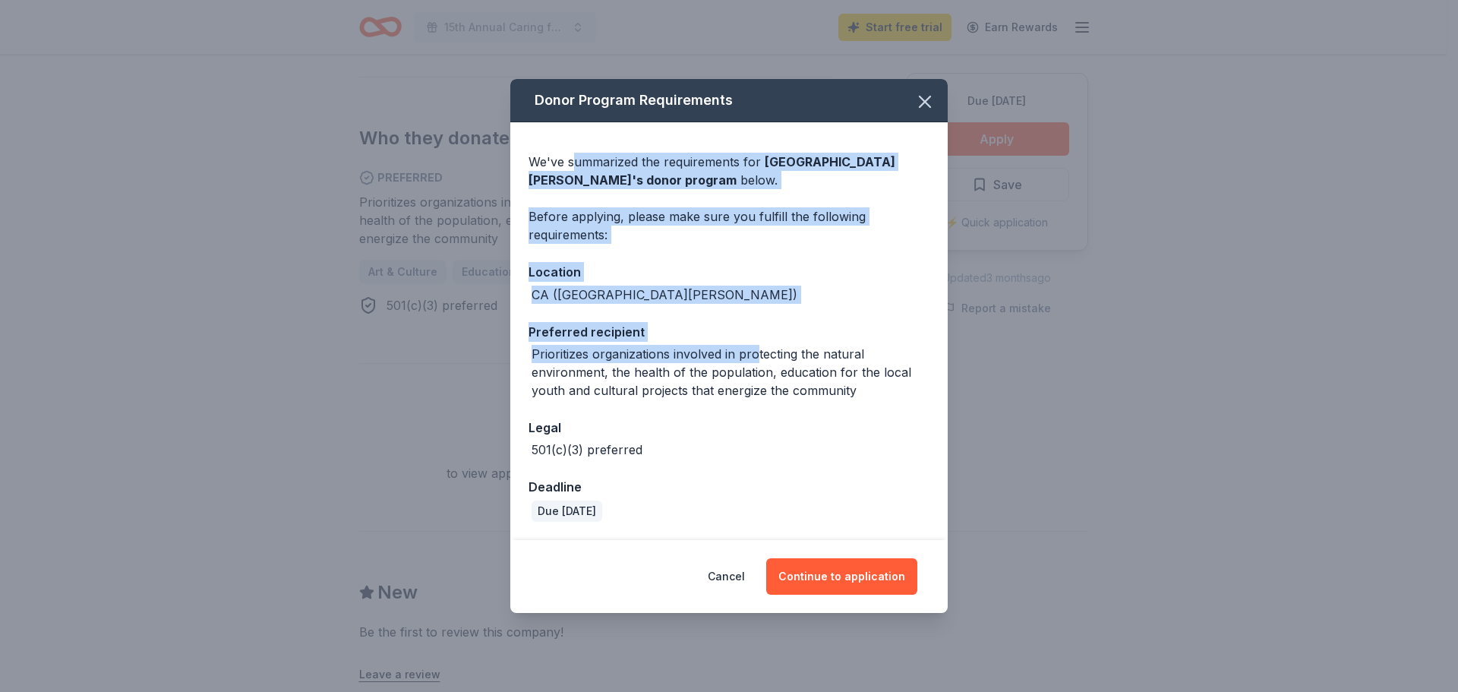
drag, startPoint x: 572, startPoint y: 165, endPoint x: 756, endPoint y: 363, distance: 270.3
click at [756, 363] on div "We've summarized the requirements for Hotel San Luis Obispo 's donor program be…" at bounding box center [728, 331] width 437 height 418
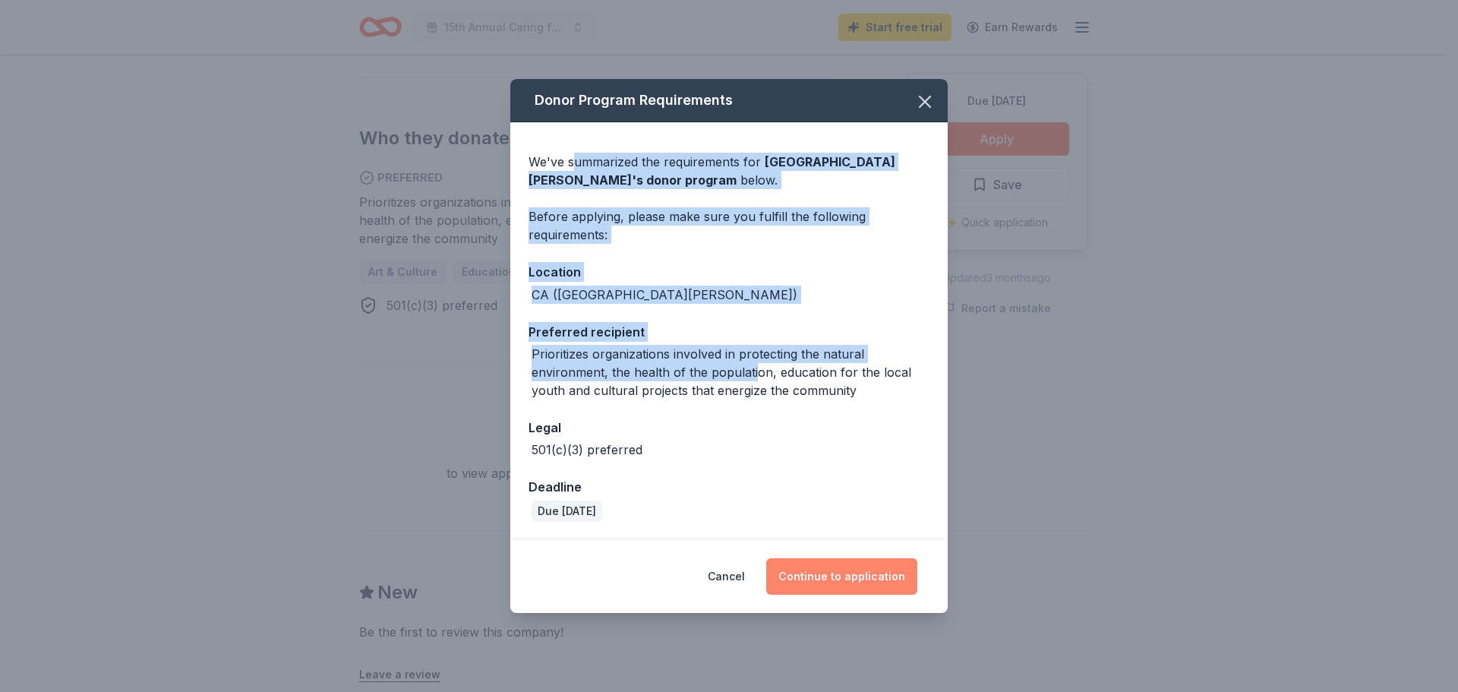
click at [858, 588] on button "Continue to application" at bounding box center [841, 576] width 151 height 36
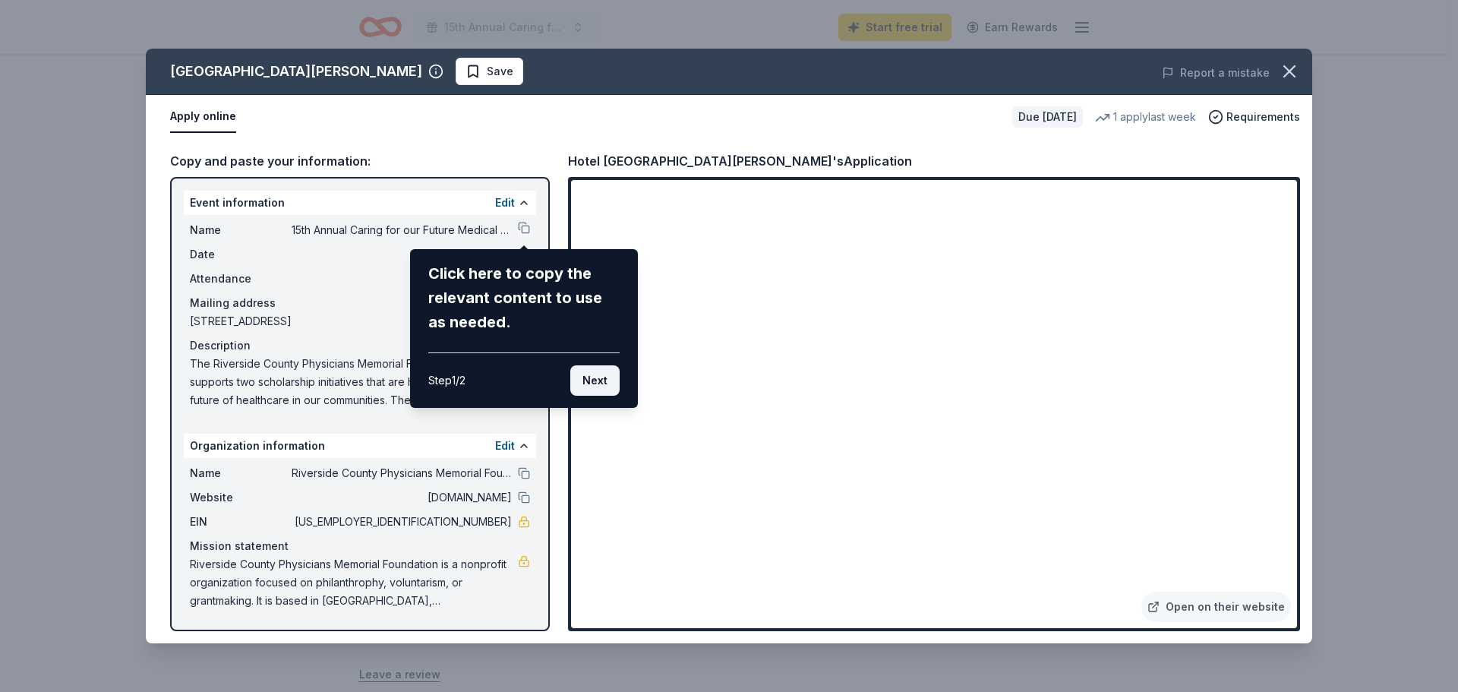
click at [591, 387] on button "Next" at bounding box center [594, 380] width 49 height 30
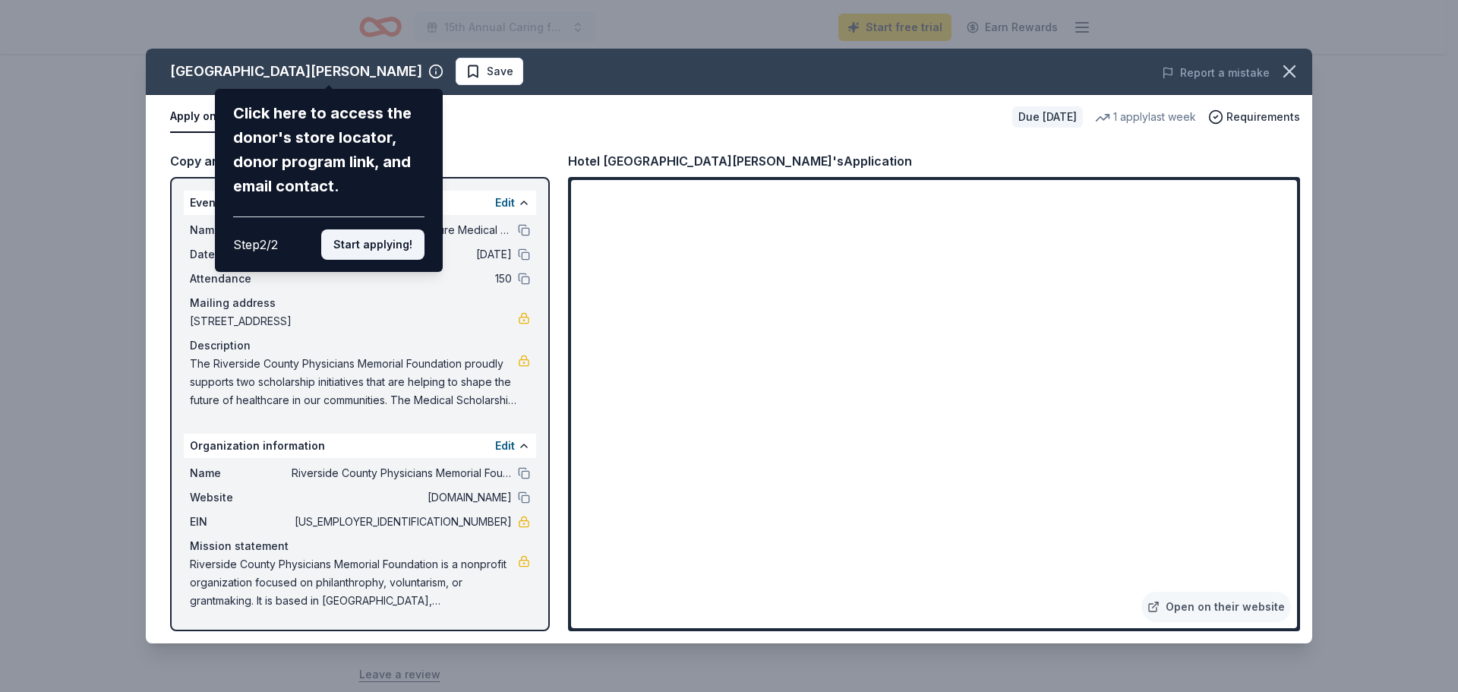
click at [374, 241] on button "Start applying!" at bounding box center [372, 244] width 103 height 30
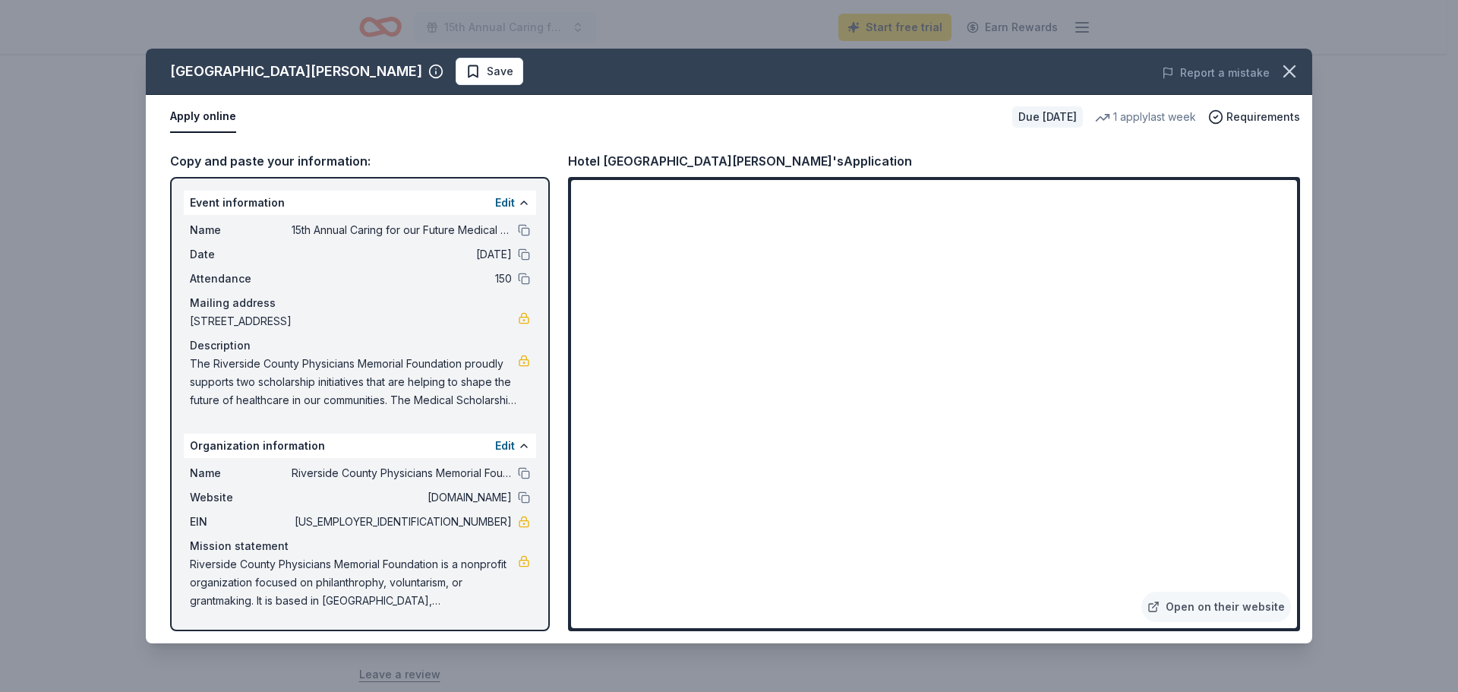
click at [397, 400] on span "The Riverside County Physicians Memorial Foundation proudly supports two schola…" at bounding box center [354, 382] width 328 height 55
click at [471, 497] on span "rcmanet.org" at bounding box center [402, 497] width 220 height 18
click at [513, 441] on button "Edit" at bounding box center [505, 446] width 20 height 18
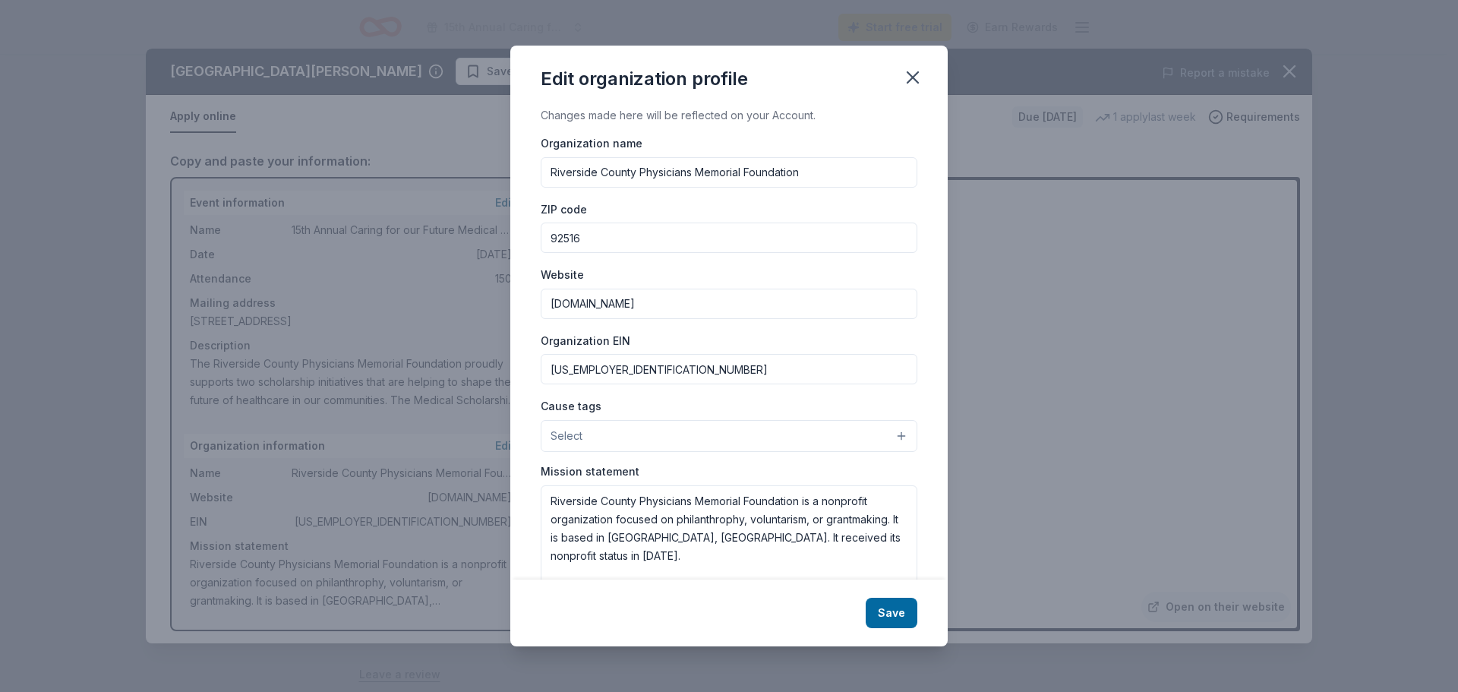
drag, startPoint x: 637, startPoint y: 308, endPoint x: 495, endPoint y: 305, distance: 142.0
click at [495, 305] on div "Edit organization profile Changes made here will be reflected on your Account. …" at bounding box center [729, 346] width 1458 height 692
click at [646, 308] on input "rcamdocs.org/" at bounding box center [729, 304] width 377 height 30
type input "[DOMAIN_NAME][URL]"
click at [642, 438] on button "Select" at bounding box center [729, 436] width 377 height 32
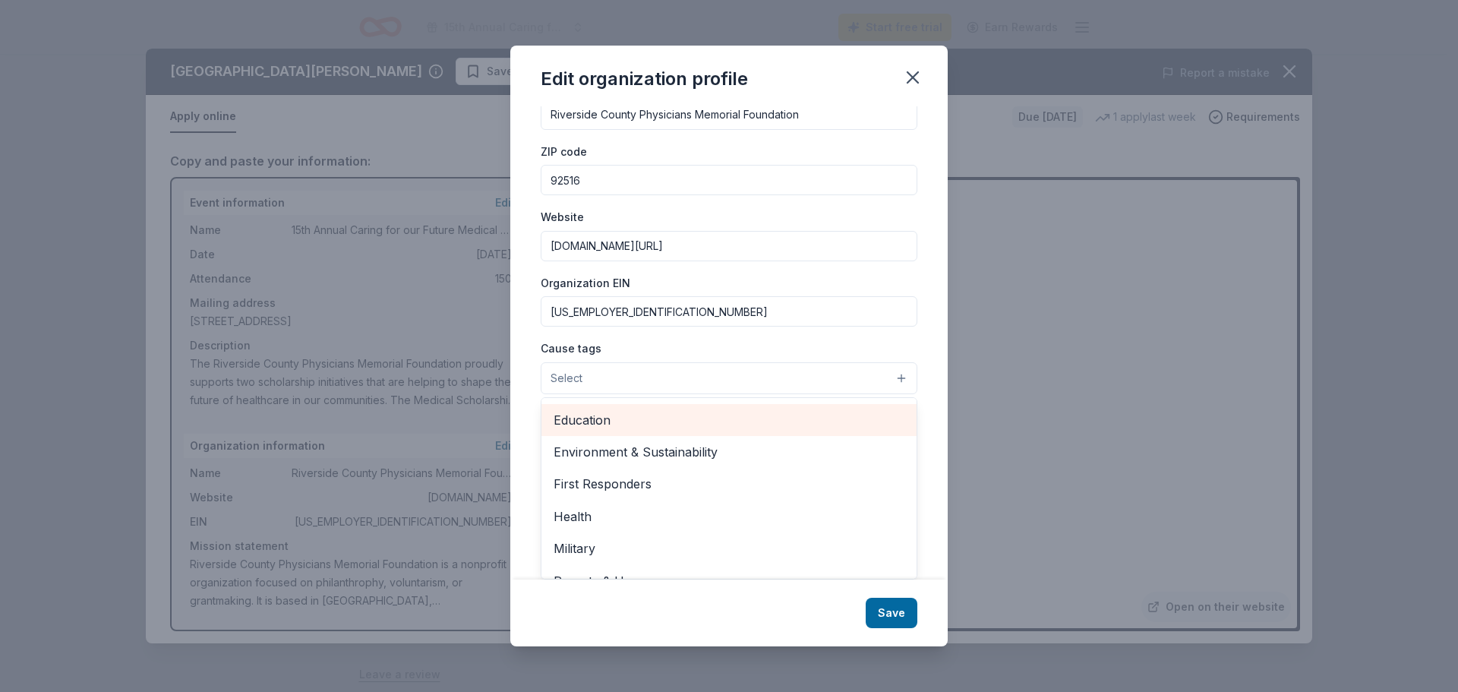
scroll to position [152, 0]
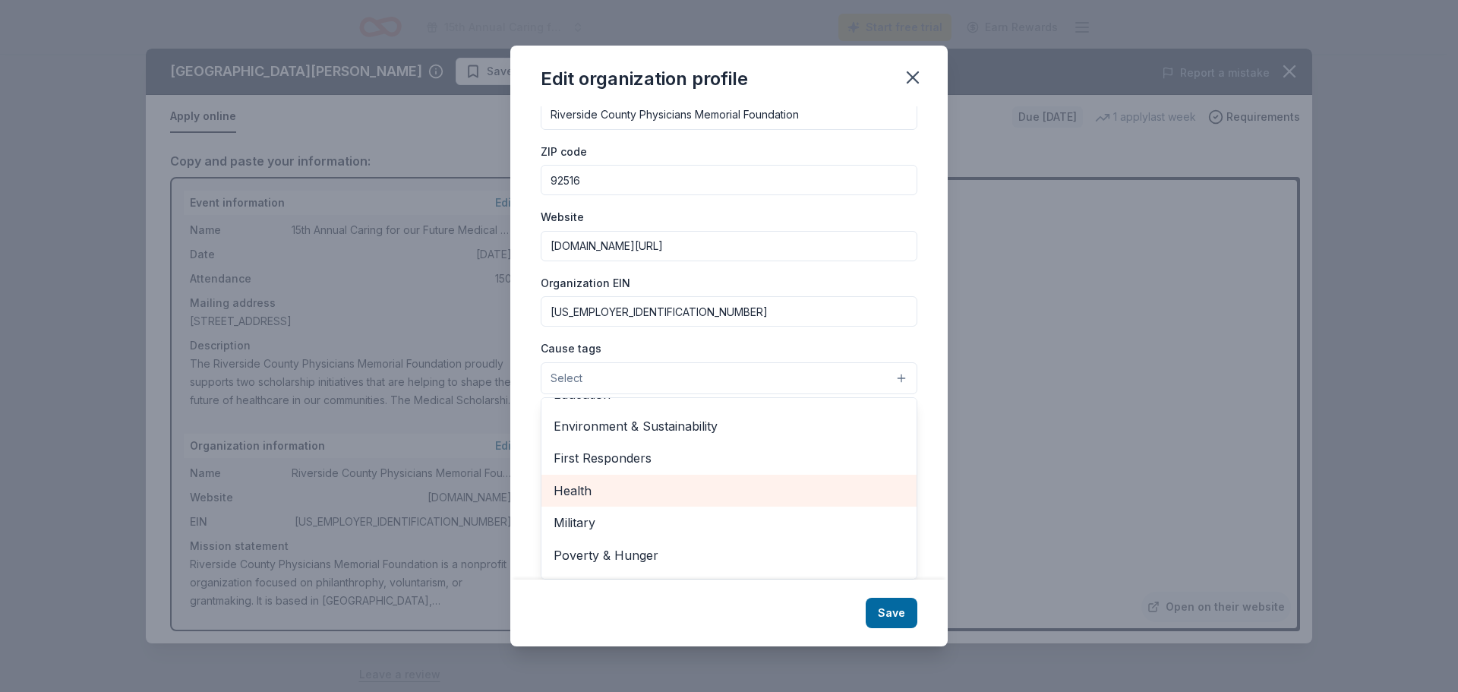
click at [610, 488] on span "Health" at bounding box center [729, 491] width 351 height 20
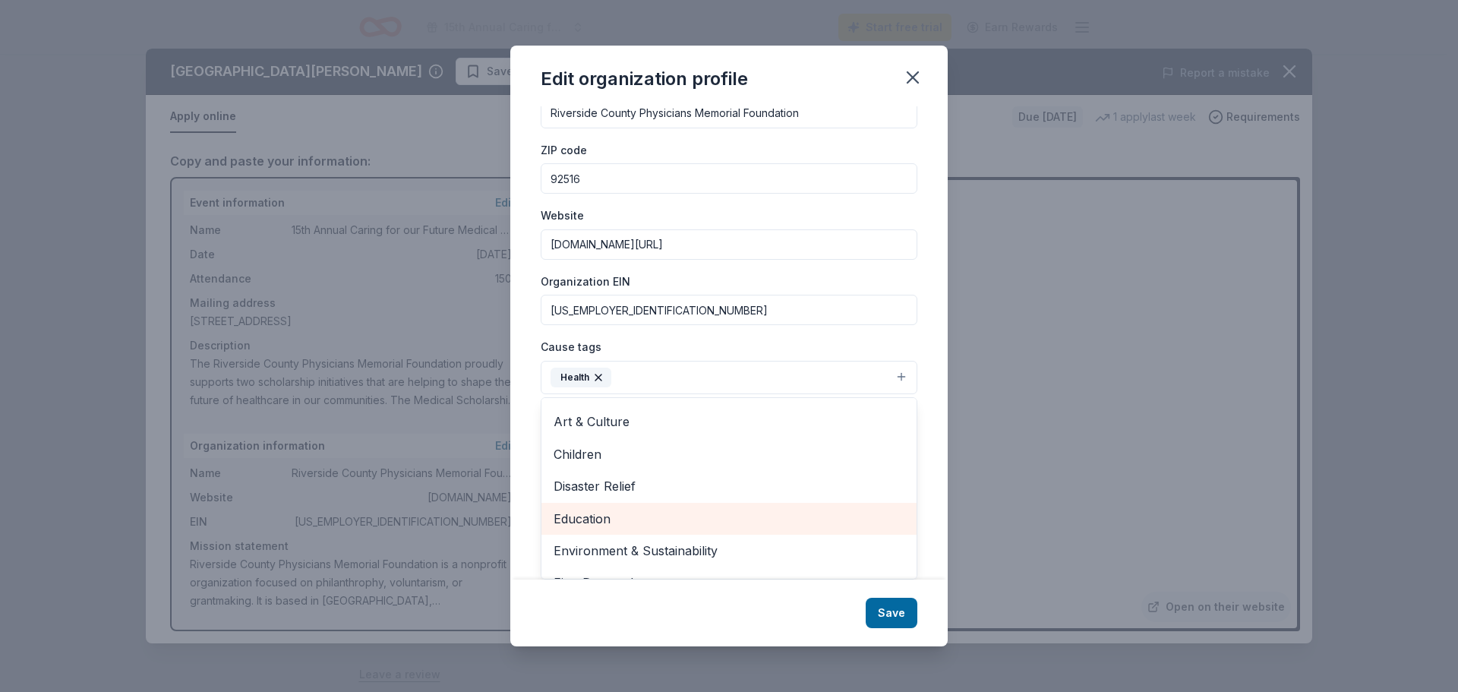
scroll to position [0, 0]
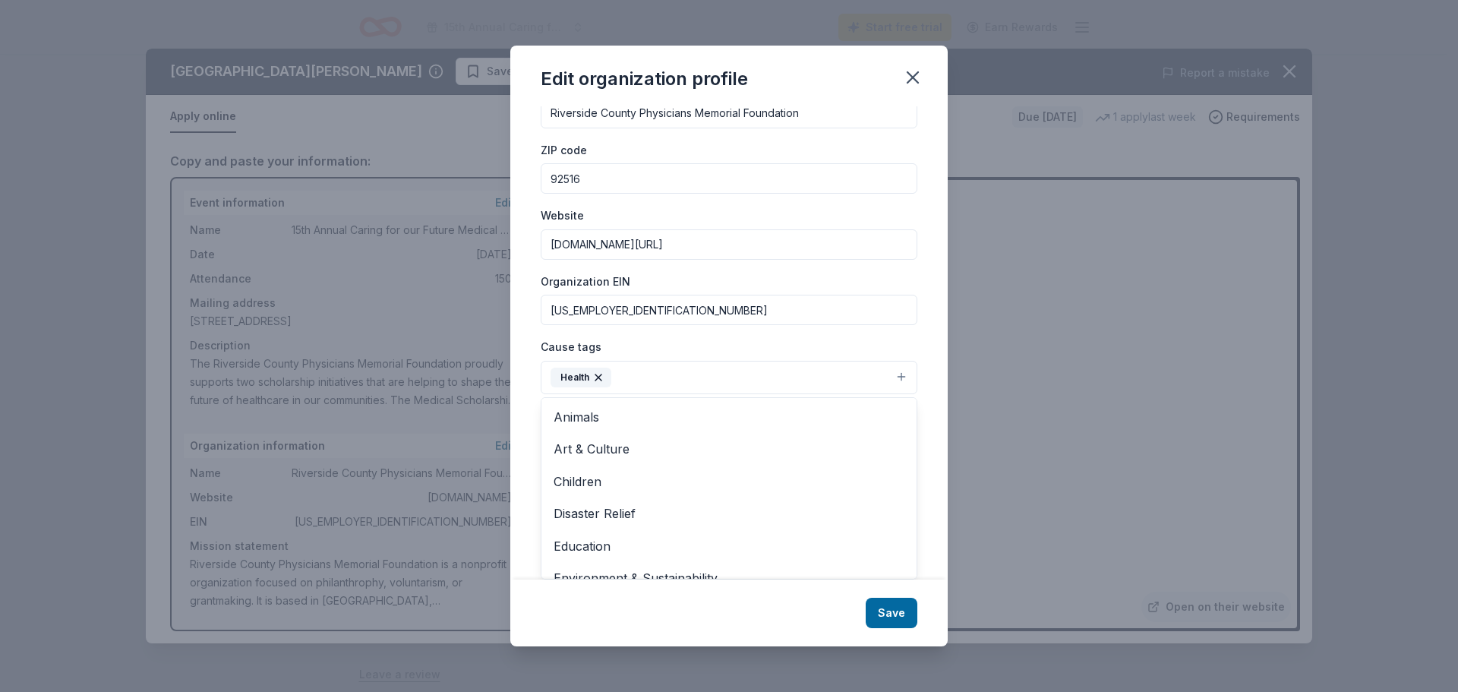
click at [722, 339] on div "Cause tags Health Animals Art & Culture Children Disaster Relief Education Envi…" at bounding box center [729, 365] width 377 height 57
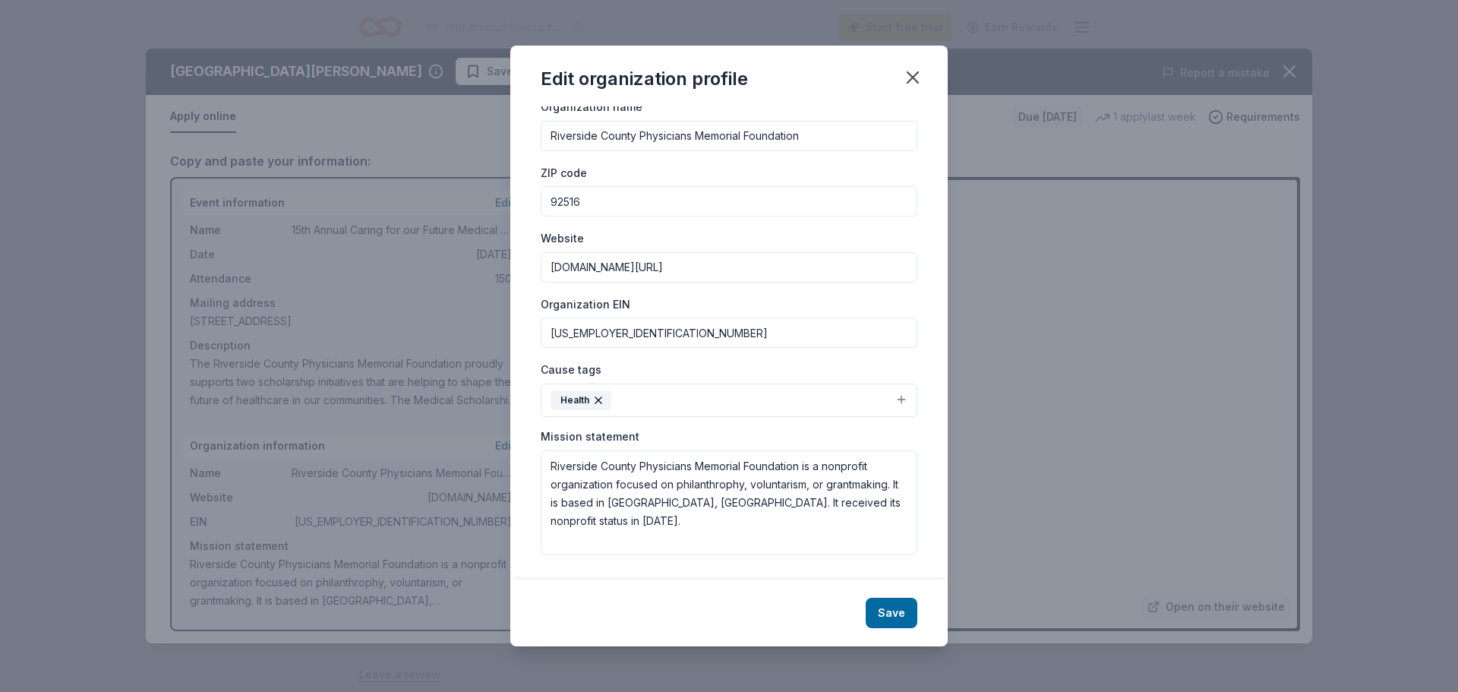
scroll to position [36, 0]
click at [760, 486] on textarea "Riverside County Physicians Memorial Foundation is a nonprofit organization foc…" at bounding box center [729, 502] width 377 height 105
drag, startPoint x: 888, startPoint y: 505, endPoint x: 516, endPoint y: 455, distance: 374.7
click at [517, 455] on div "Changes made here will be reflected on your Account. Organization name Riversid…" at bounding box center [728, 342] width 437 height 473
paste textarea "Medical Association (RCMA), through the Riverside County Physicians Memorial Fo…"
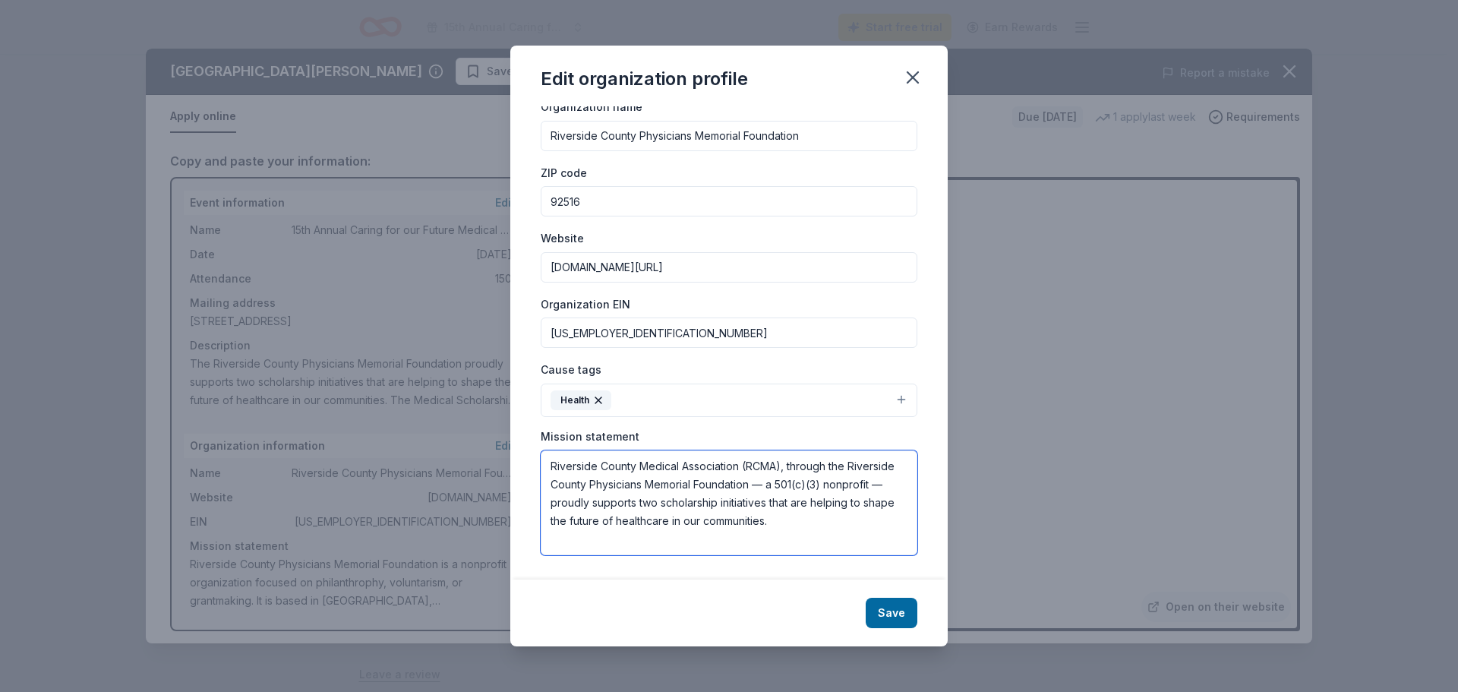
drag, startPoint x: 787, startPoint y: 469, endPoint x: 535, endPoint y: 454, distance: 252.5
click at [535, 454] on div "Changes made here will be reflected on your Account. Organization name Riversid…" at bounding box center [728, 342] width 437 height 473
drag, startPoint x: 594, startPoint y: 468, endPoint x: 511, endPoint y: 446, distance: 85.7
click at [513, 462] on div "Changes made here will be reflected on your Account. Organization name Riversid…" at bounding box center [728, 342] width 437 height 473
drag, startPoint x: 823, startPoint y: 468, endPoint x: 839, endPoint y: 477, distance: 18.4
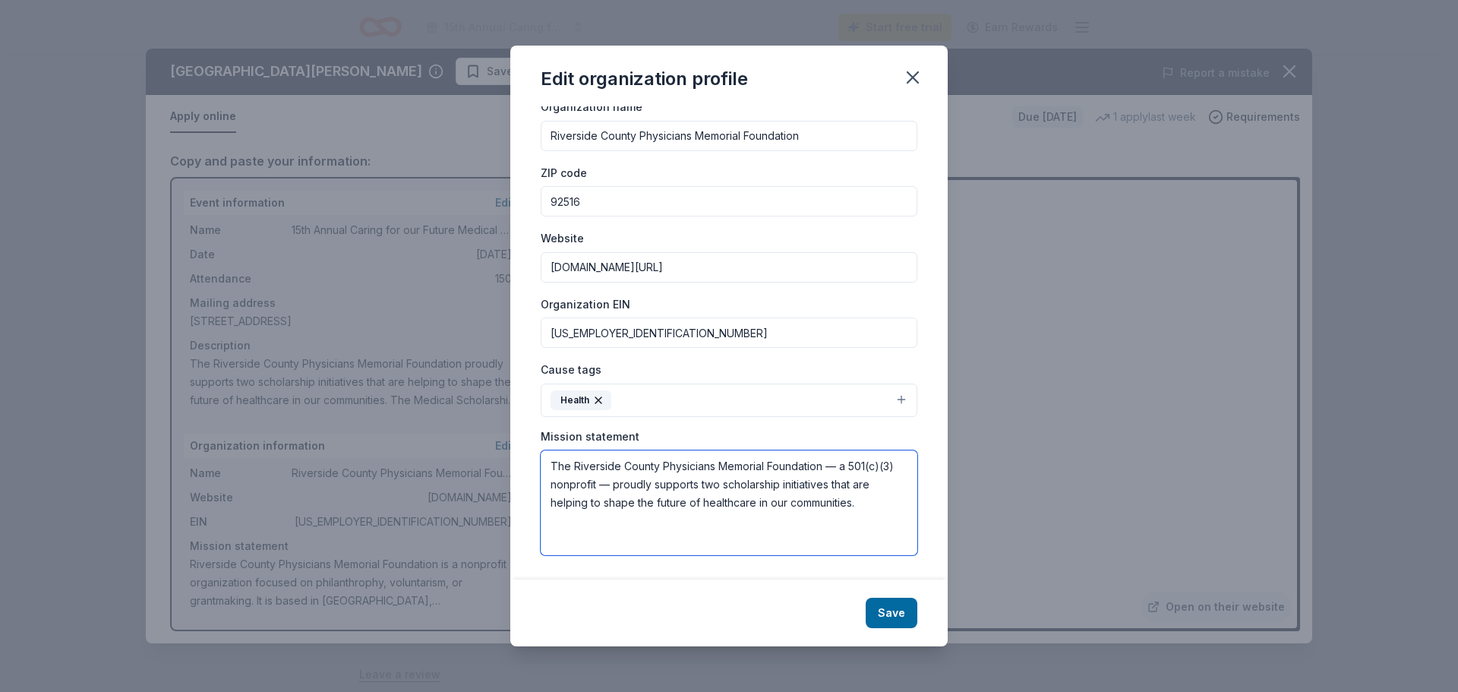
click at [839, 477] on textarea "The Riverside County Physicians Memorial Foundation — a 501(c)(3) nonprofit — p…" at bounding box center [729, 502] width 377 height 105
click at [840, 477] on textarea "The Riverside County Physicians Memorial Foundation — a 501(c)(3) nonprofit — p…" at bounding box center [729, 502] width 377 height 105
drag, startPoint x: 830, startPoint y: 467, endPoint x: 612, endPoint y: 488, distance: 218.9
click at [612, 488] on textarea "The Riverside County Physicians Memorial Foundation — a 501(c)(3) nonprofit — p…" at bounding box center [729, 502] width 377 height 105
click at [772, 504] on textarea "The Riverside County Physicians Memorial Foundation proudly supports two schola…" at bounding box center [729, 502] width 377 height 105
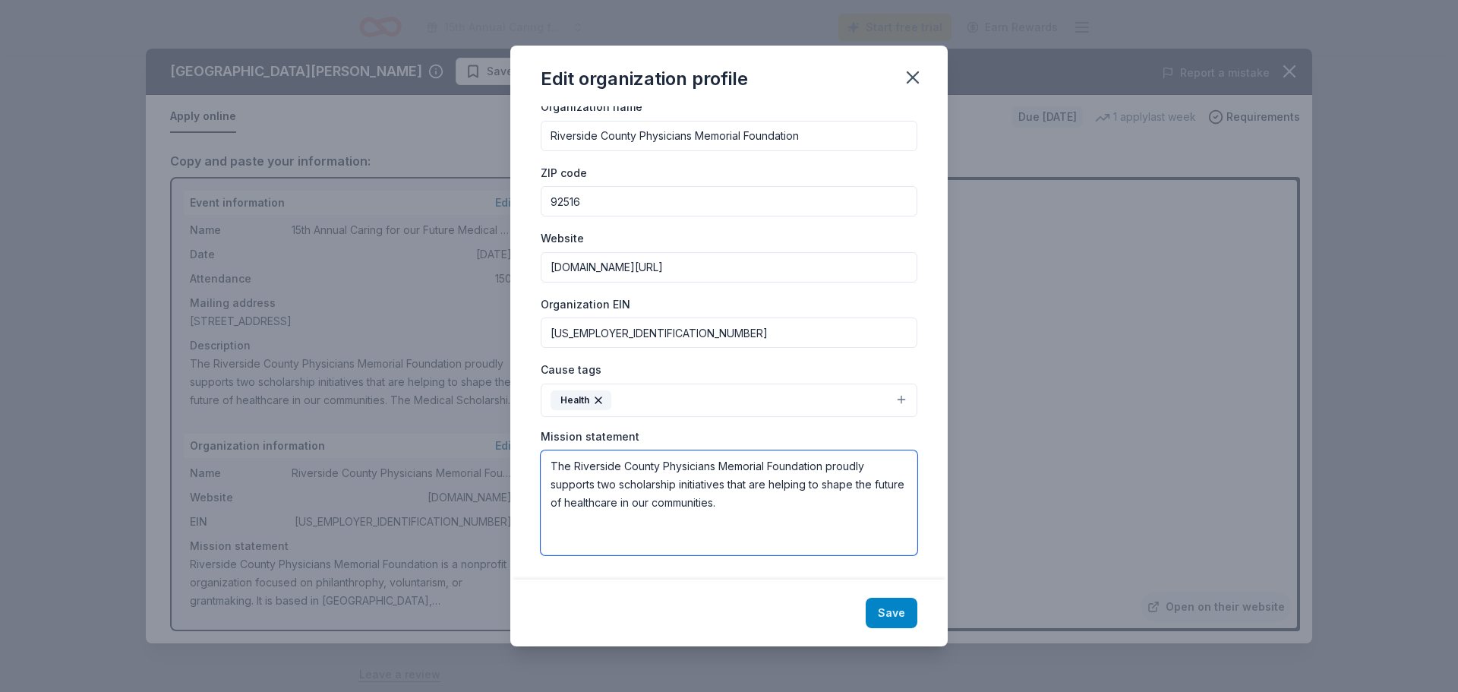
type textarea "The Riverside County Physicians Memorial Foundation proudly supports two schola…"
click at [898, 607] on button "Save" at bounding box center [892, 613] width 52 height 30
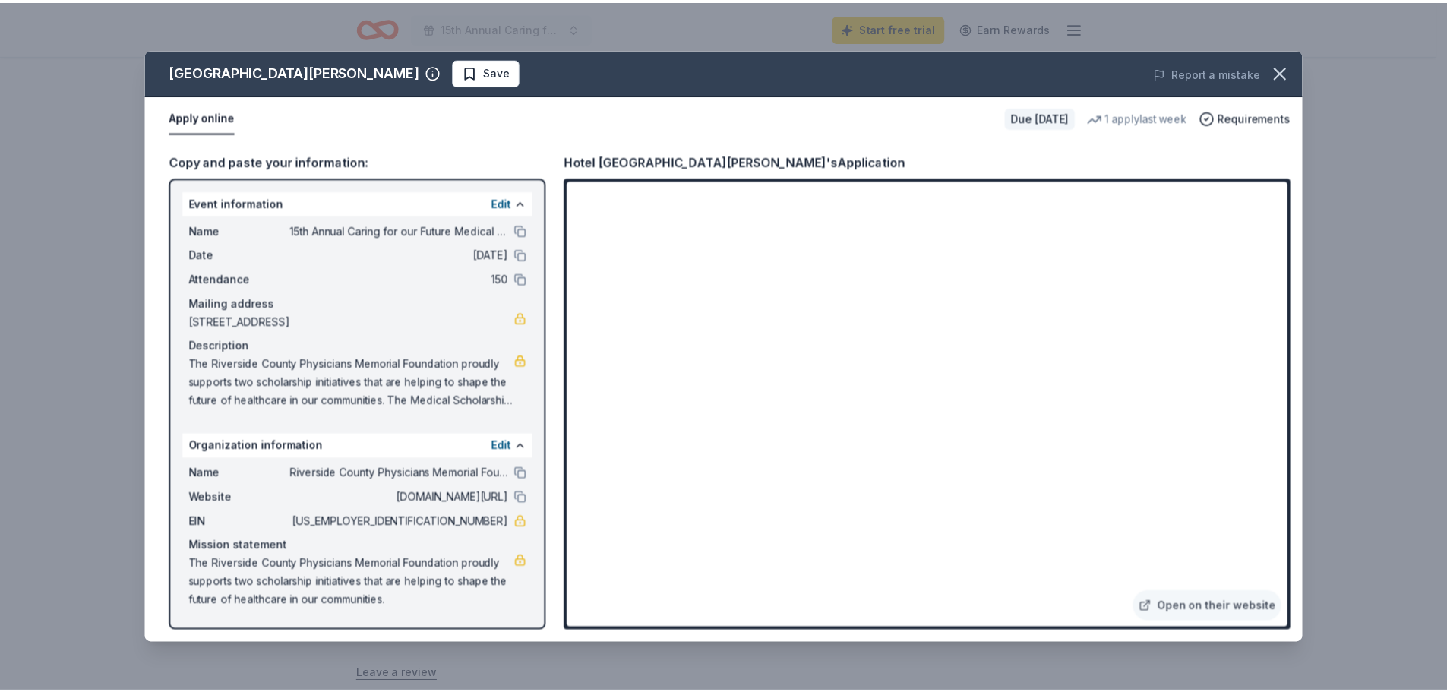
scroll to position [0, 0]
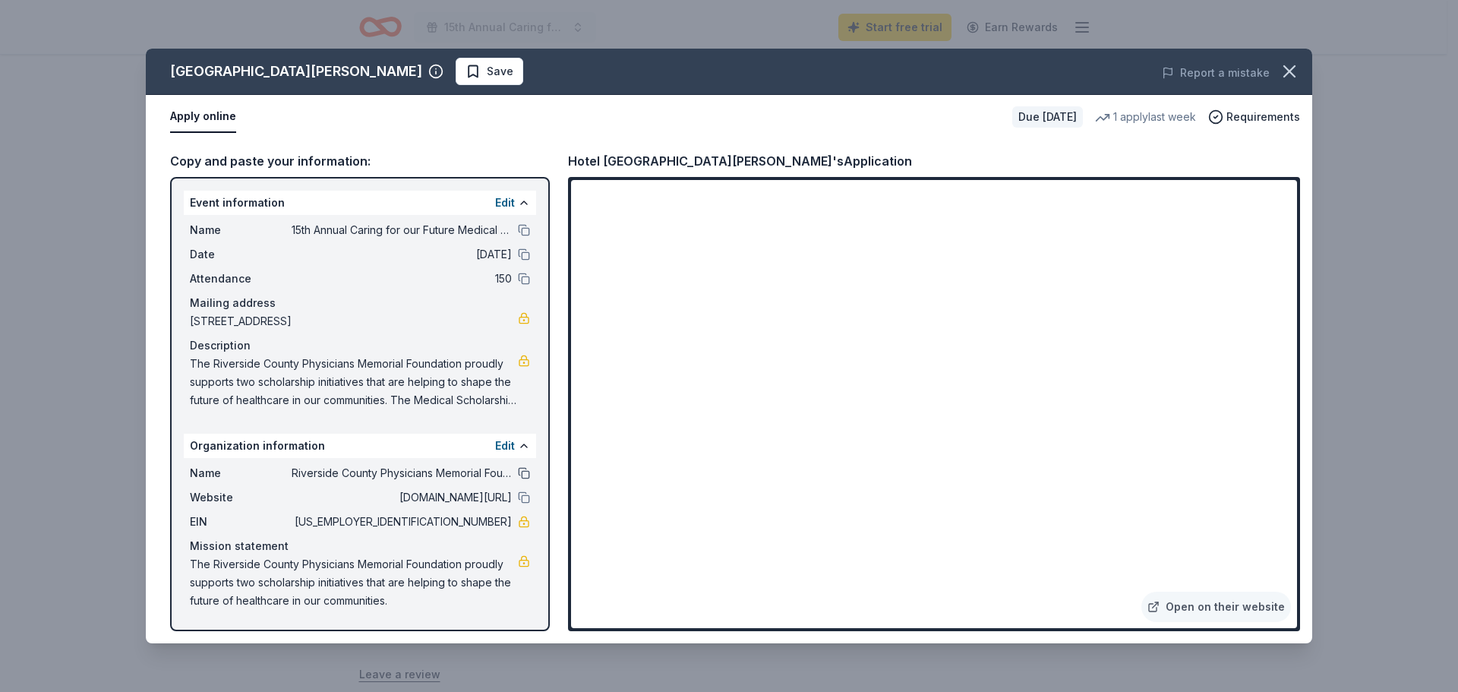
click at [526, 472] on button at bounding box center [524, 473] width 12 height 12
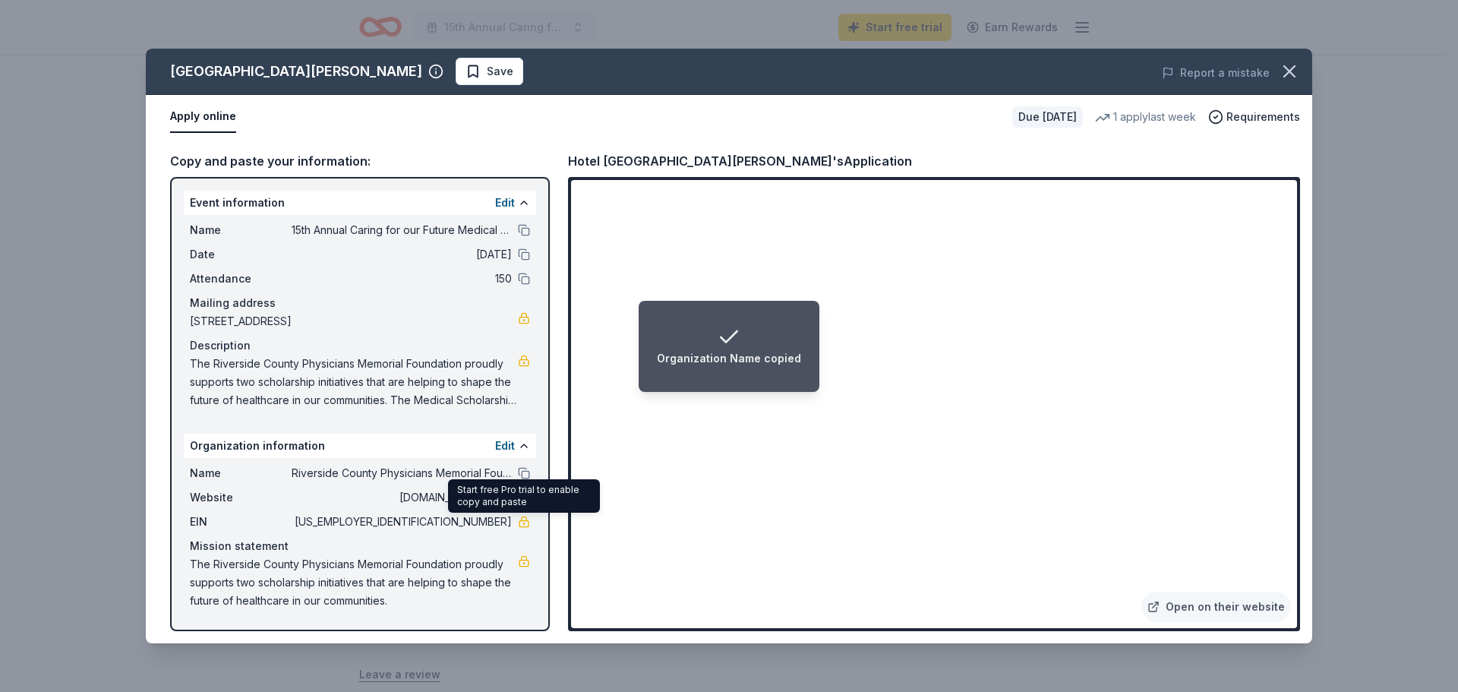
click at [518, 525] on link at bounding box center [524, 522] width 12 height 12
drag, startPoint x: 441, startPoint y: 525, endPoint x: 502, endPoint y: 528, distance: 60.8
click at [502, 528] on span "[US_EMPLOYER_IDENTIFICATION_NUMBER]" at bounding box center [402, 522] width 220 height 18
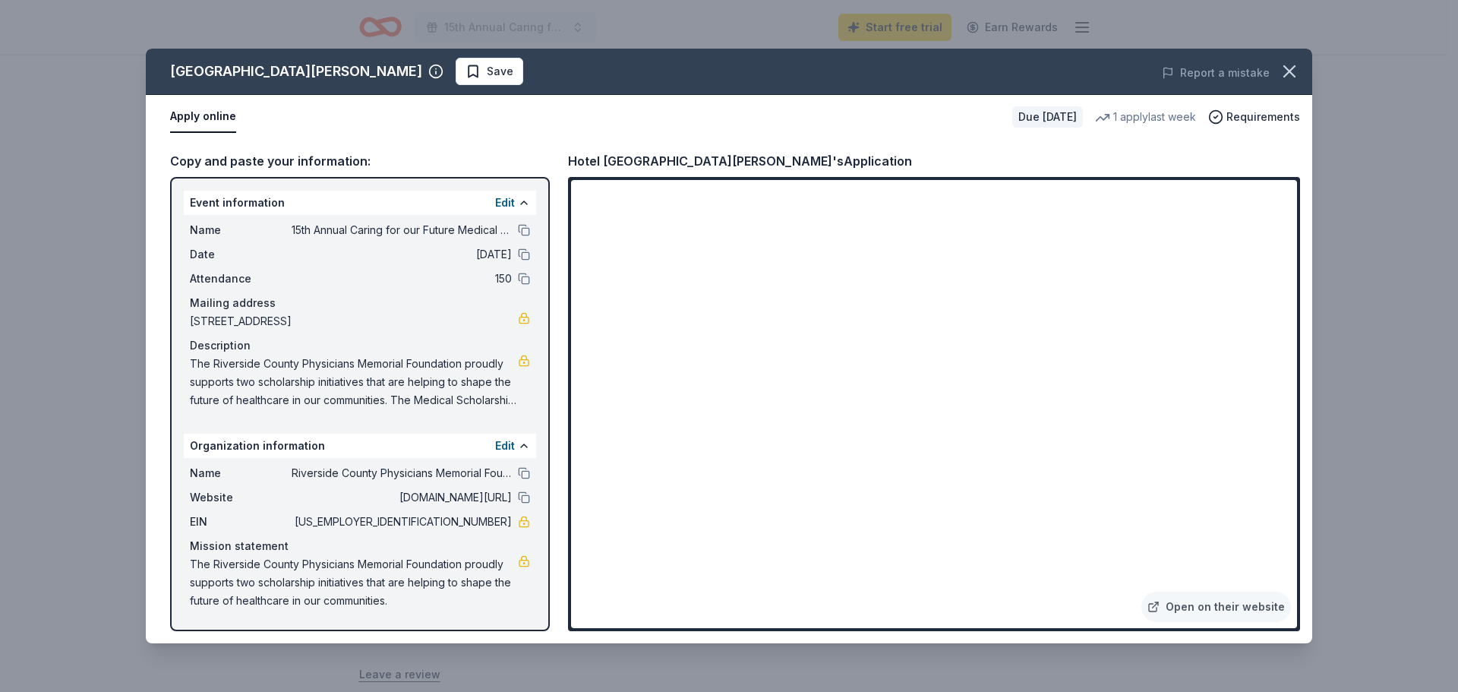
drag, startPoint x: 511, startPoint y: 522, endPoint x: 462, endPoint y: 522, distance: 48.6
click at [462, 522] on span "[US_EMPLOYER_IDENTIFICATION_NUMBER]" at bounding box center [402, 522] width 220 height 18
click at [522, 492] on button at bounding box center [524, 497] width 12 height 12
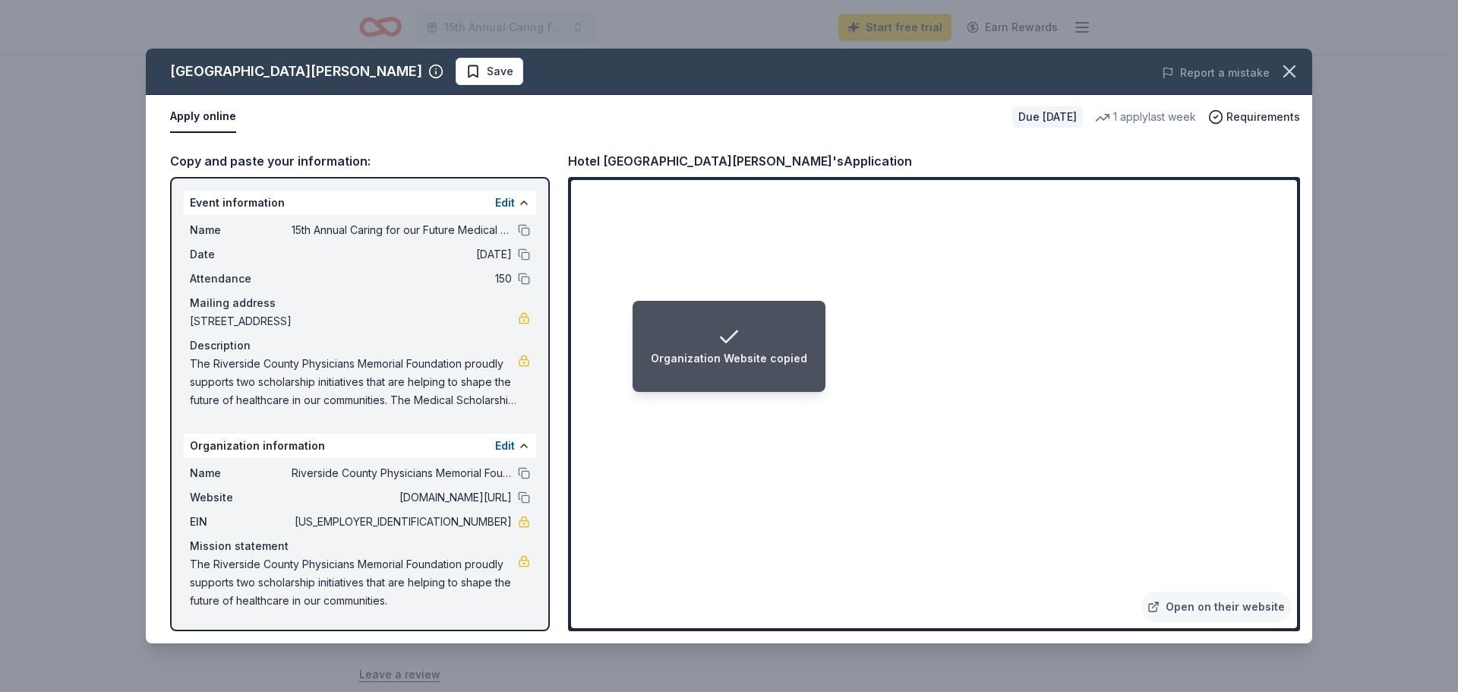
click at [531, 232] on div "Name 15th Annual Caring for our Future Medical Scholarship Fundraiser Date 10/2…" at bounding box center [360, 315] width 352 height 200
click at [525, 229] on button at bounding box center [524, 230] width 12 height 12
click at [378, 380] on span "The Riverside County Physicians Memorial Foundation proudly supports two schola…" at bounding box center [354, 382] width 328 height 55
drag, startPoint x: 191, startPoint y: 358, endPoint x: 422, endPoint y: 412, distance: 237.6
click at [422, 412] on div "Name 15th Annual Caring for our Future Medical Scholarship Fundraiser Date 10/2…" at bounding box center [360, 315] width 352 height 200
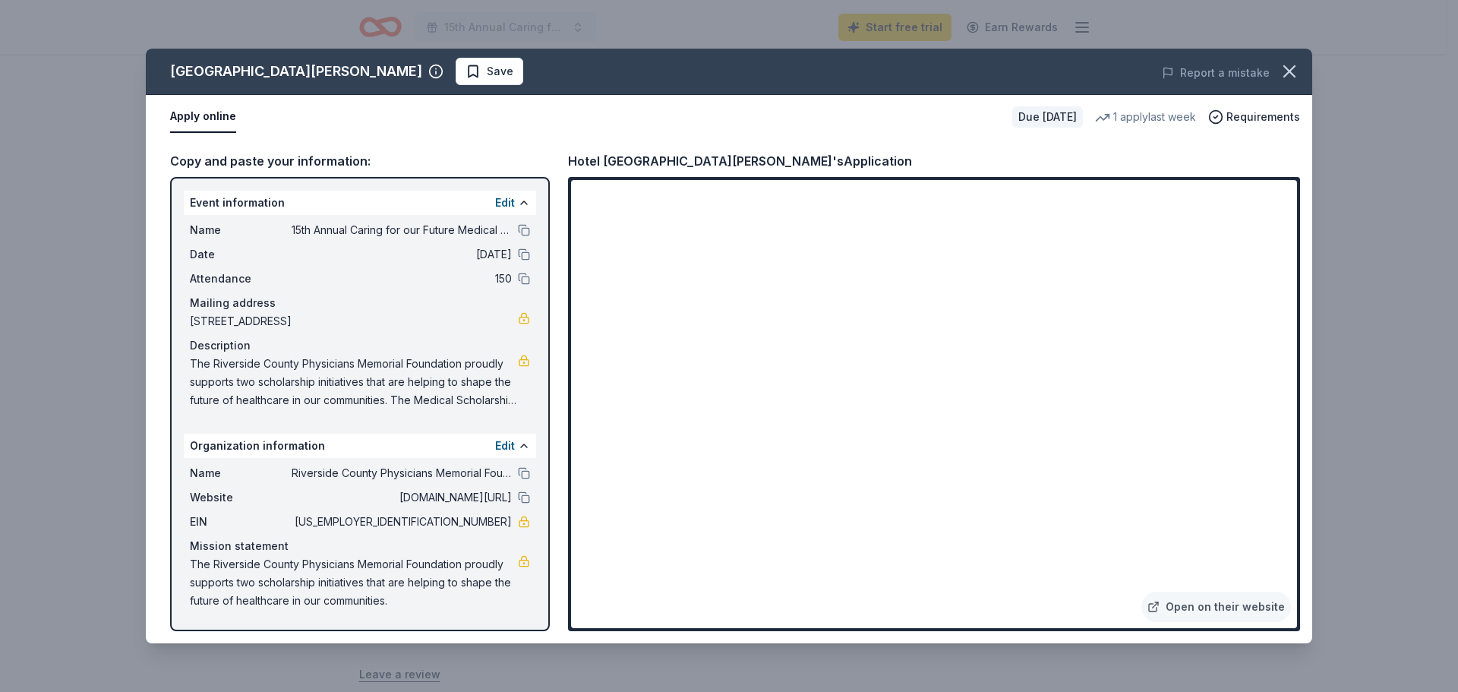
drag, startPoint x: 459, startPoint y: 401, endPoint x: 254, endPoint y: 374, distance: 207.6
click at [254, 374] on span "The Riverside County Physicians Memorial Foundation proudly supports two schola…" at bounding box center [354, 382] width 328 height 55
click at [522, 472] on button at bounding box center [524, 473] width 12 height 12
click at [1282, 77] on icon "button" at bounding box center [1289, 71] width 21 height 21
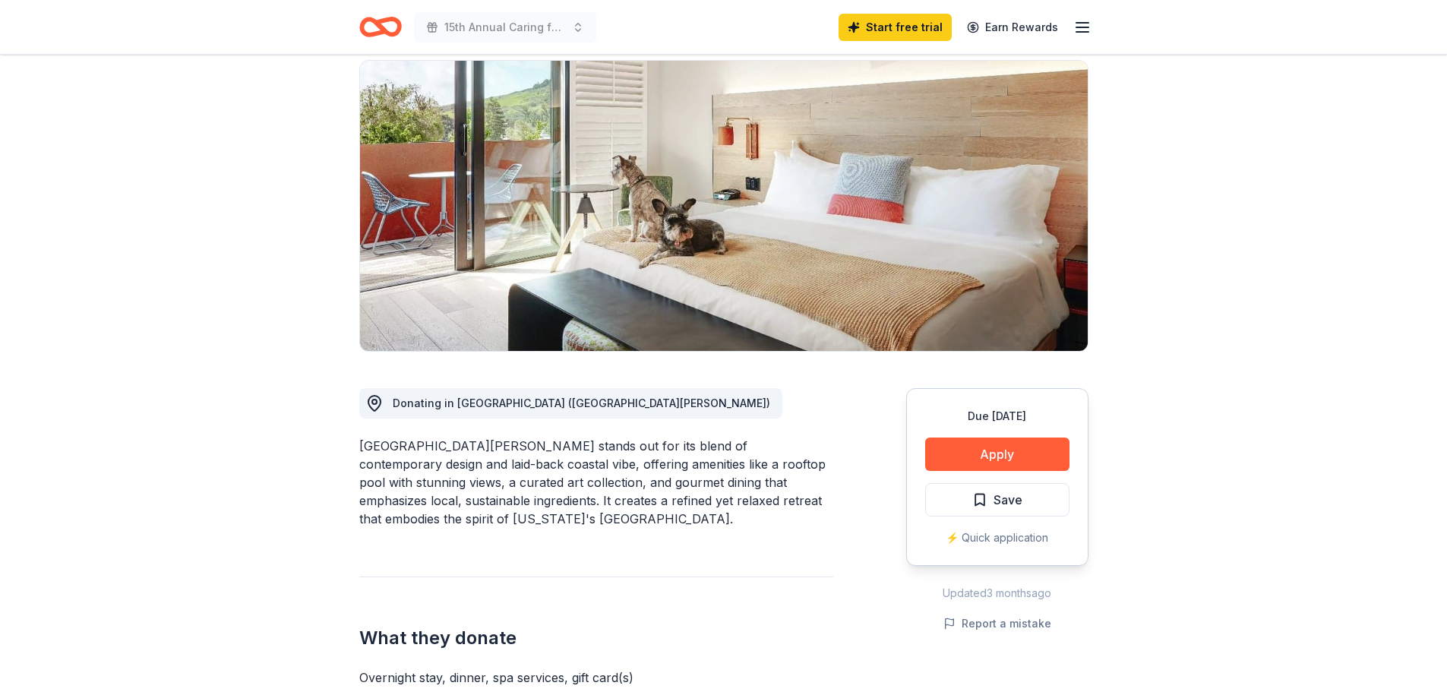
scroll to position [76, 0]
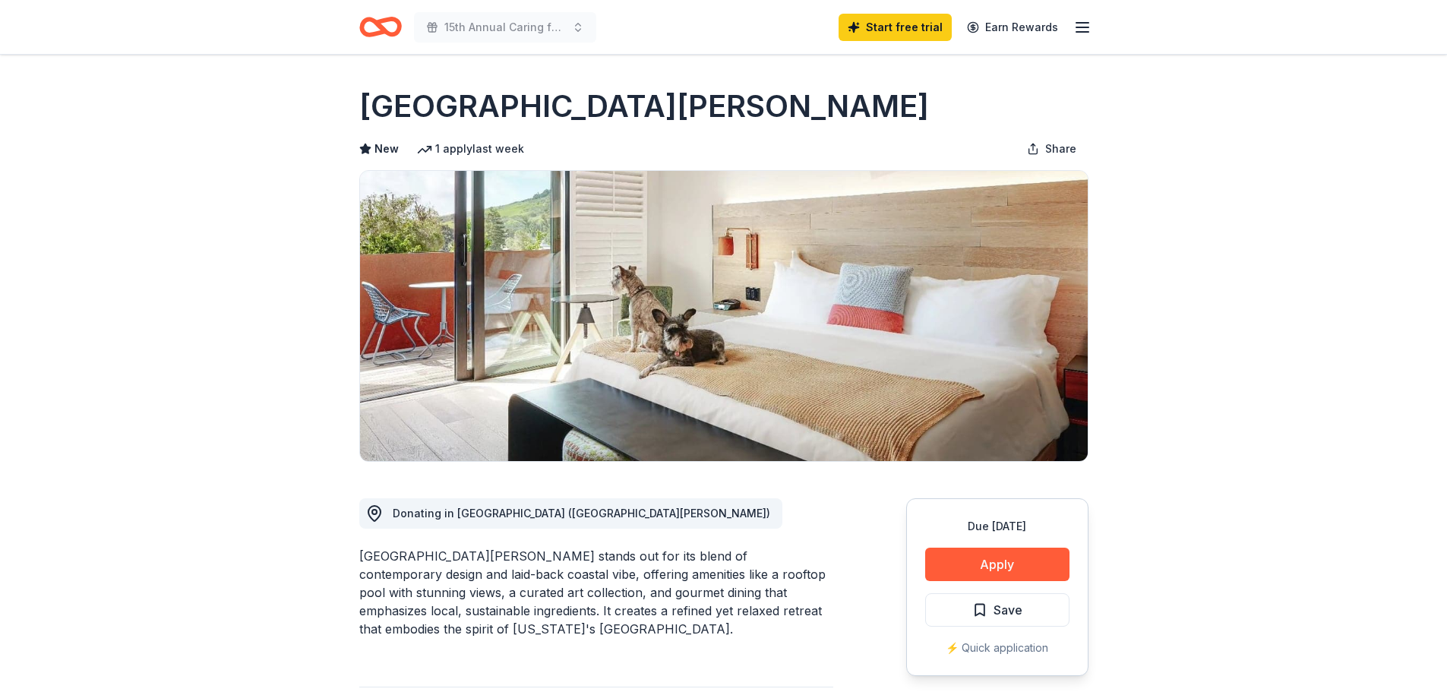
scroll to position [76, 0]
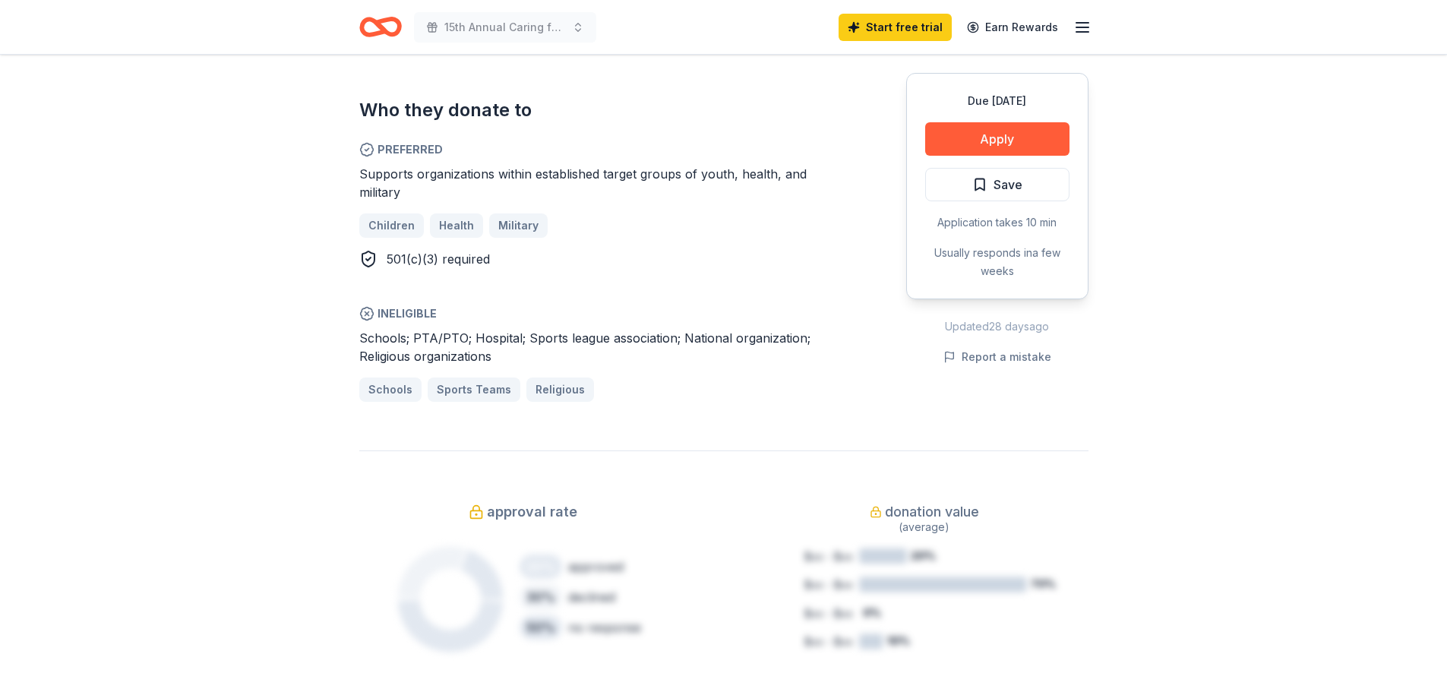
scroll to position [835, 0]
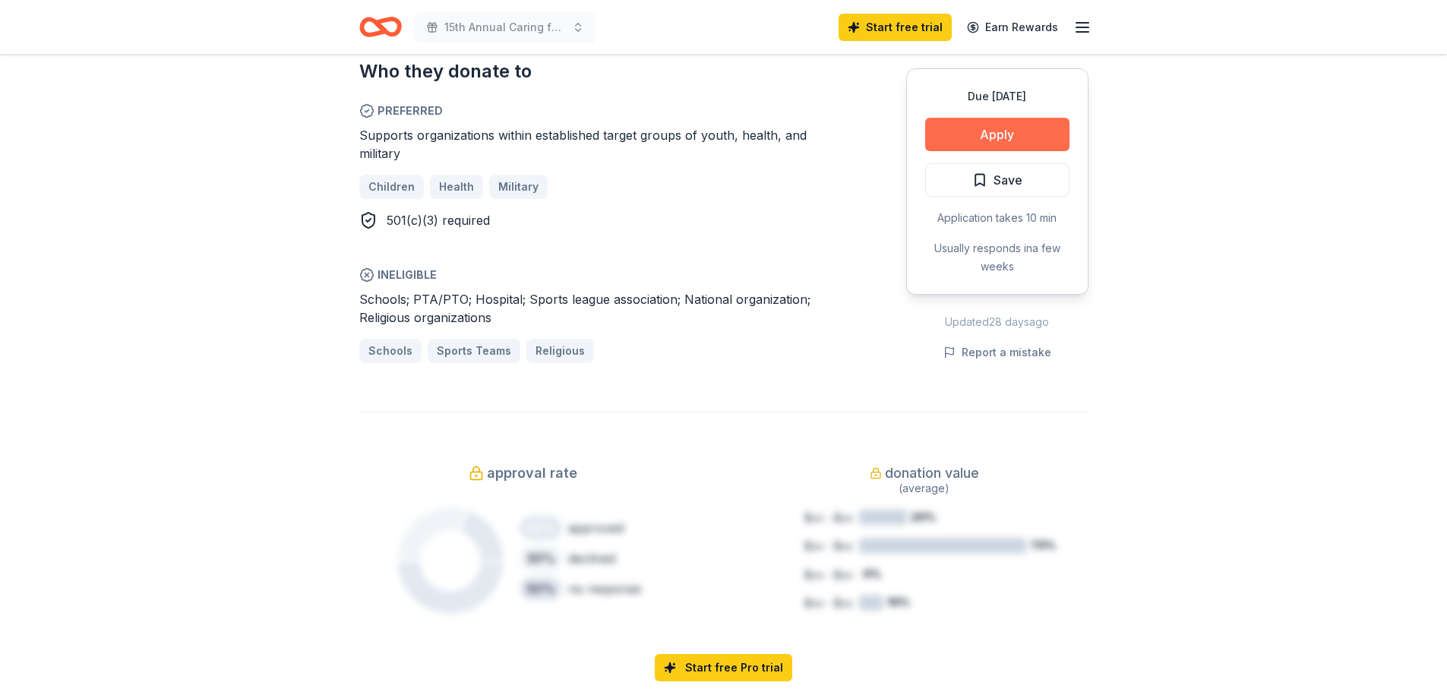
click at [1040, 146] on button "Apply" at bounding box center [997, 134] width 144 height 33
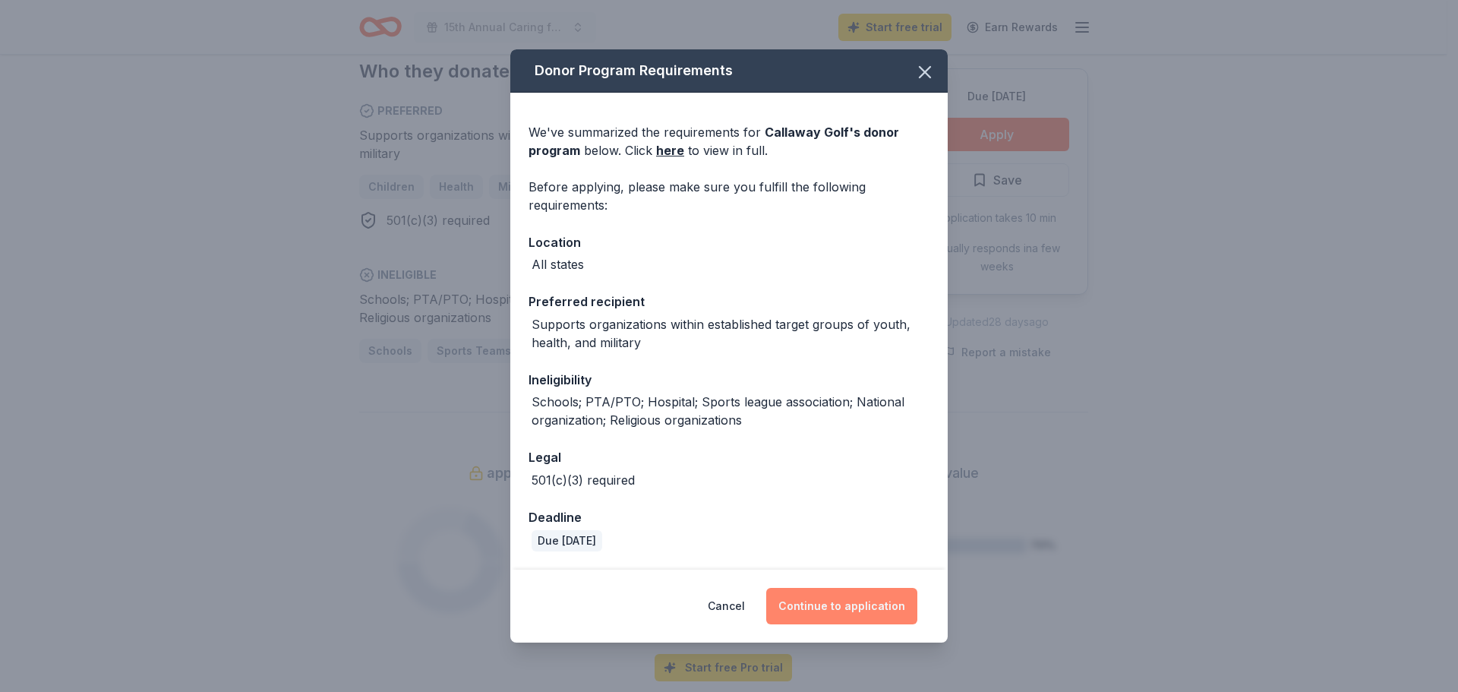
click at [834, 603] on button "Continue to application" at bounding box center [841, 606] width 151 height 36
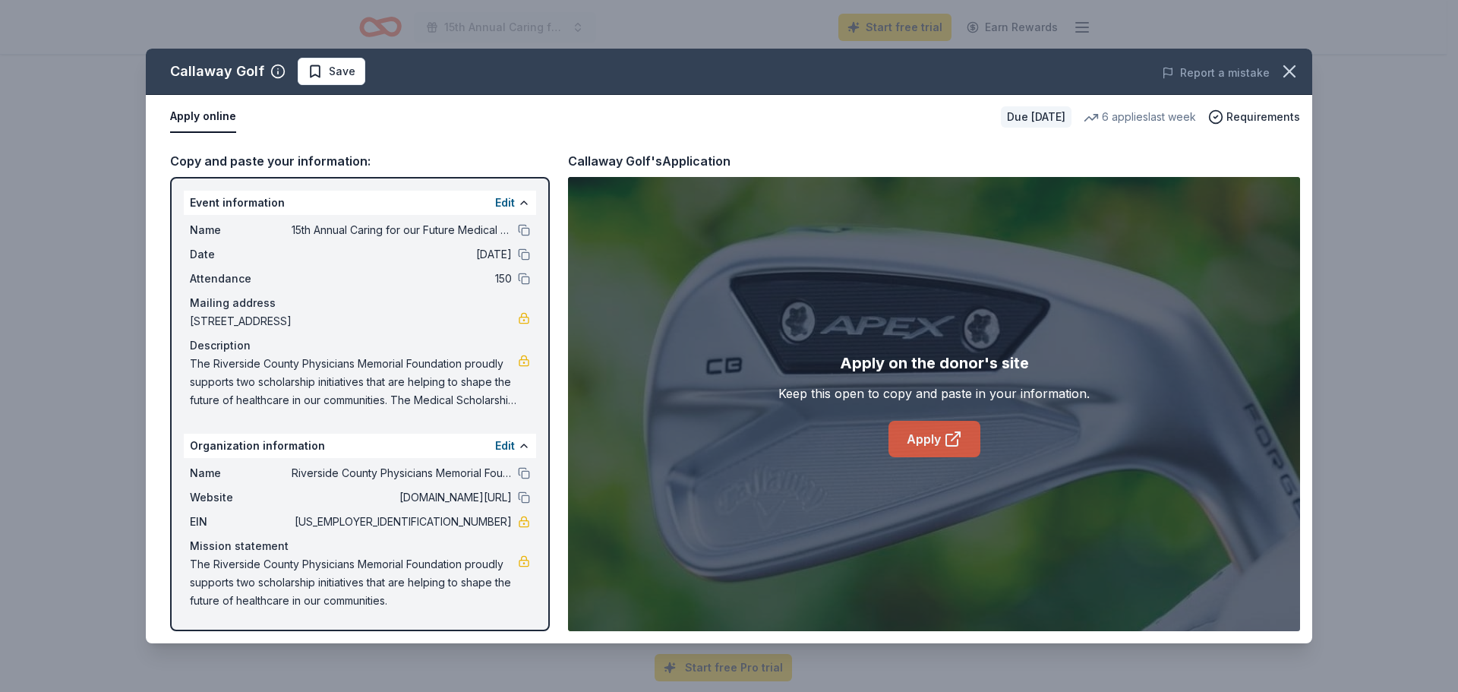
click at [944, 440] on icon at bounding box center [953, 439] width 18 height 18
click at [1285, 65] on icon "button" at bounding box center [1289, 71] width 21 height 21
